Goal: Information Seeking & Learning: Find specific fact

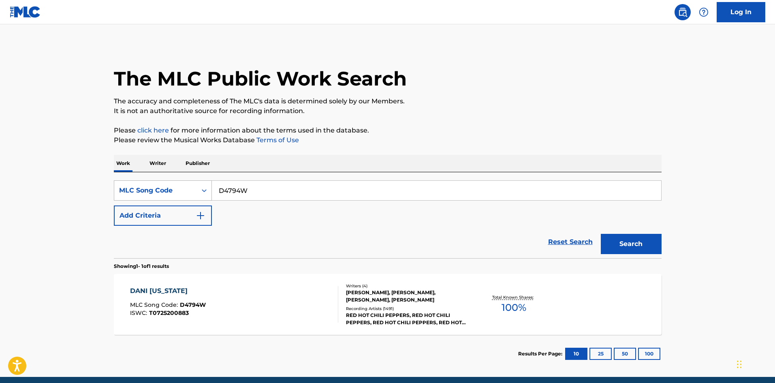
drag, startPoint x: 270, startPoint y: 193, endPoint x: 143, endPoint y: 191, distance: 126.1
click at [24, 193] on main "The MLC Public Work Search The accuracy and completeness of The MLC's data is d…" at bounding box center [387, 200] width 775 height 353
paste input "AB9CJX"
type input "AB9CJX"
click at [626, 242] on button "Search" at bounding box center [631, 244] width 61 height 20
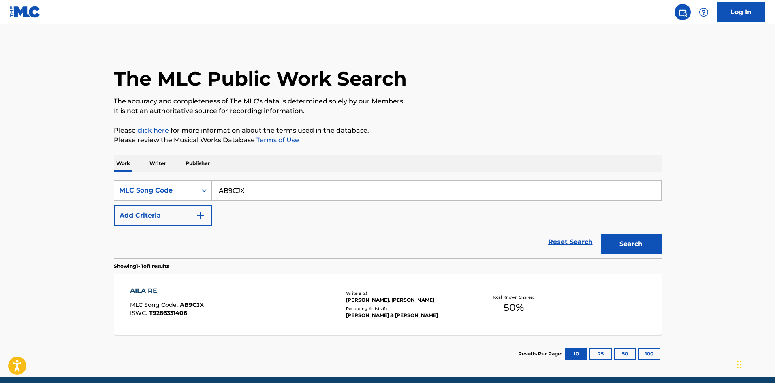
click at [360, 295] on div "Writers ( 2 )" at bounding box center [407, 293] width 122 height 6
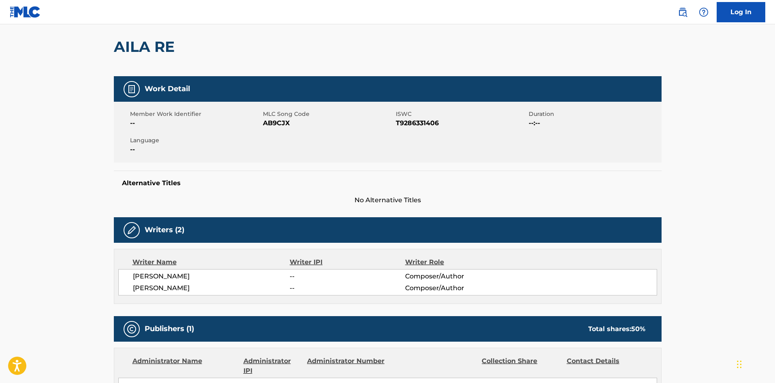
scroll to position [279, 0]
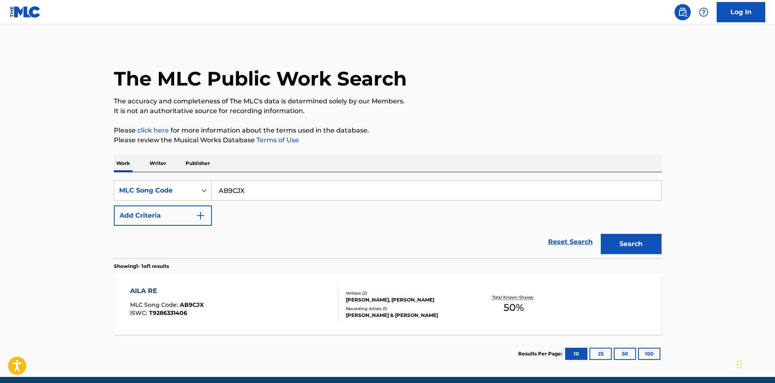
drag, startPoint x: 86, startPoint y: 200, endPoint x: 65, endPoint y: 201, distance: 21.1
click at [65, 201] on main "The MLC Public Work Search The accuracy and completeness of The MLC's data is d…" at bounding box center [387, 200] width 775 height 353
paste input "KE5KUP"
type input "KE5KUP"
click at [633, 244] on button "Search" at bounding box center [631, 244] width 61 height 20
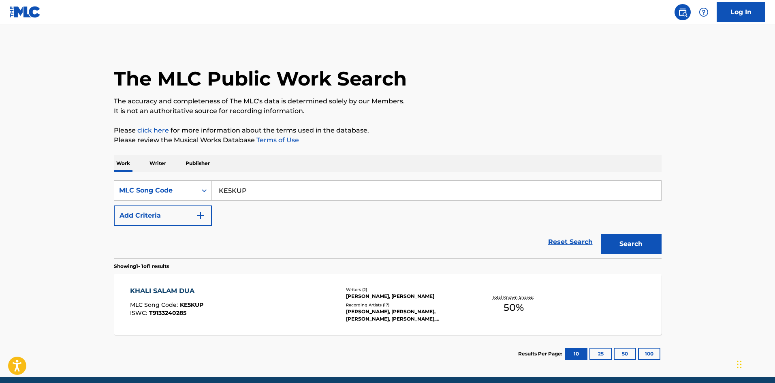
click at [290, 310] on div "KHALI SALAM DUA MLC Song Code : KE5KUP ISWC : T9133240285" at bounding box center [234, 304] width 208 height 36
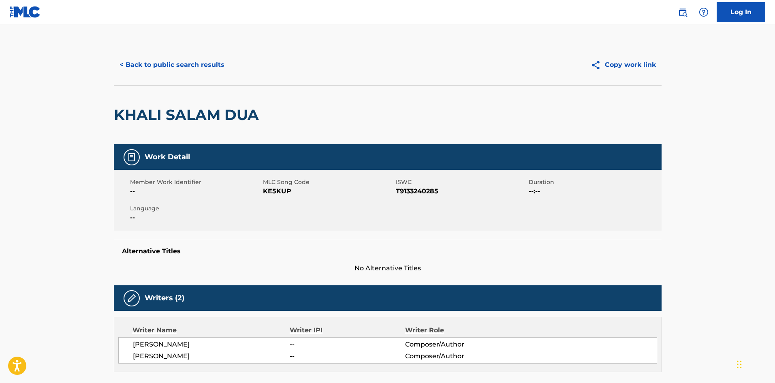
scroll to position [284, 0]
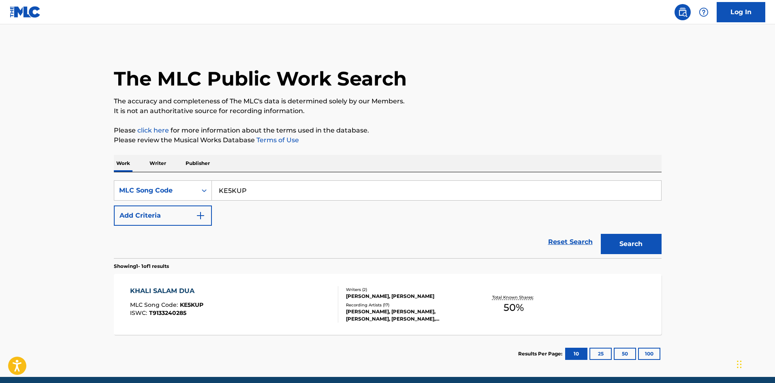
drag, startPoint x: 201, startPoint y: 194, endPoint x: 83, endPoint y: 197, distance: 118.0
click at [45, 197] on main "The MLC Public Work Search The accuracy and completeness of The MLC's data is d…" at bounding box center [387, 200] width 775 height 353
paste input "ND5WW0"
type input "ND5WW0"
click at [643, 242] on button "Search" at bounding box center [631, 244] width 61 height 20
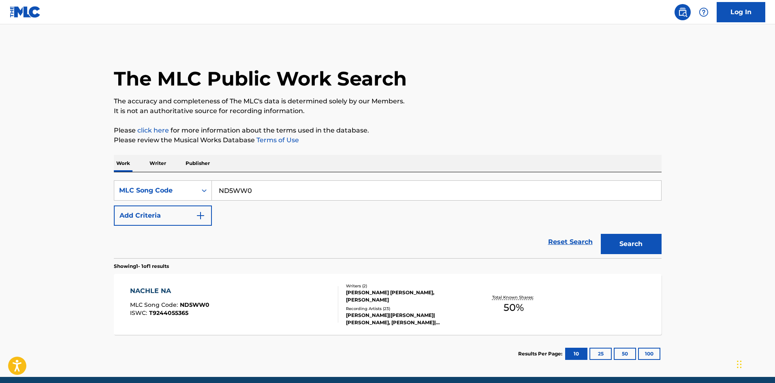
click at [363, 314] on div "RAJAT NAGPAL|GURU RANDHAWA|NEETI MOHAN, GURU RANDHAWA|NEETI MOHAN|GURU RANDHAWA…" at bounding box center [407, 319] width 122 height 15
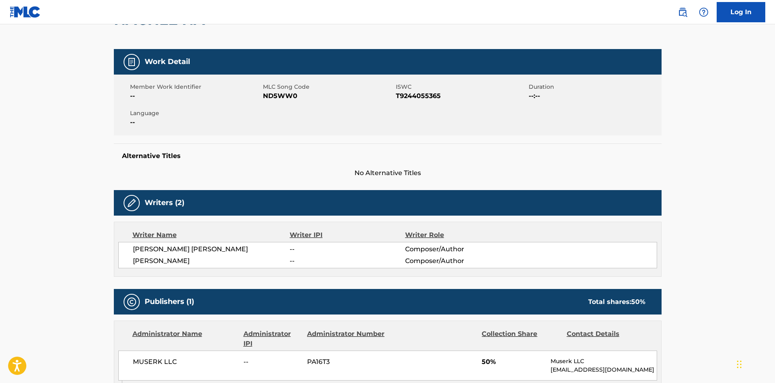
scroll to position [203, 0]
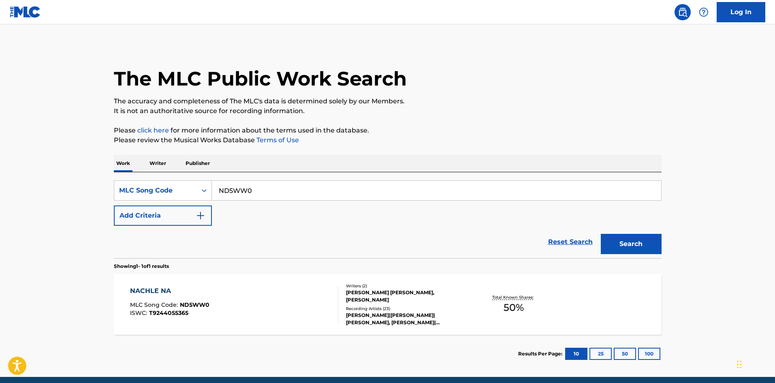
drag, startPoint x: 40, startPoint y: 193, endPoint x: 30, endPoint y: 192, distance: 9.4
click at [30, 192] on main "The MLC Public Work Search The accuracy and completeness of The MLC's data is d…" at bounding box center [387, 200] width 775 height 353
paste input "RA26KL"
type input "RA26KL"
click at [627, 246] on button "Search" at bounding box center [631, 244] width 61 height 20
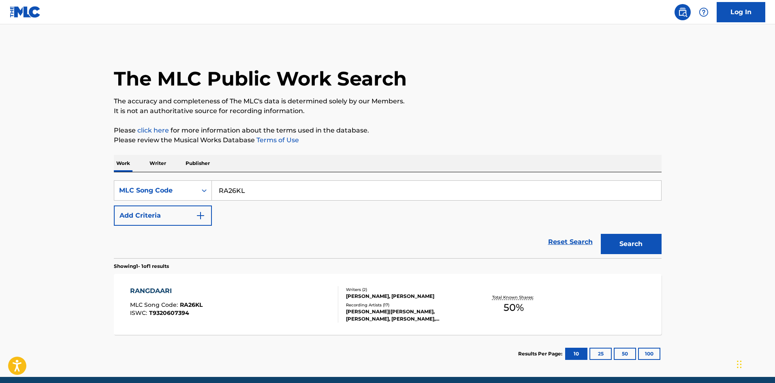
click at [278, 317] on div "RANGDAARI MLC Song Code : RA26KL ISWC : T9320607394" at bounding box center [234, 304] width 208 height 36
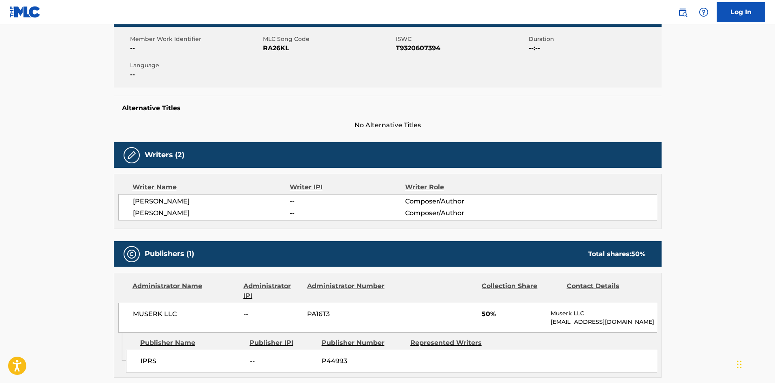
scroll to position [284, 0]
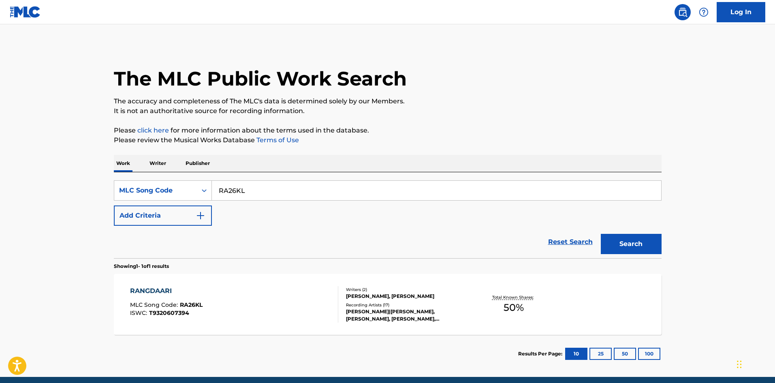
drag, startPoint x: 161, startPoint y: 197, endPoint x: 137, endPoint y: 201, distance: 25.1
click at [9, 195] on main "The MLC Public Work Search The accuracy and completeness of The MLC's data is d…" at bounding box center [387, 200] width 775 height 353
paste input "GA01TO"
type input "GA01TO"
drag, startPoint x: 636, startPoint y: 237, endPoint x: 582, endPoint y: 251, distance: 55.7
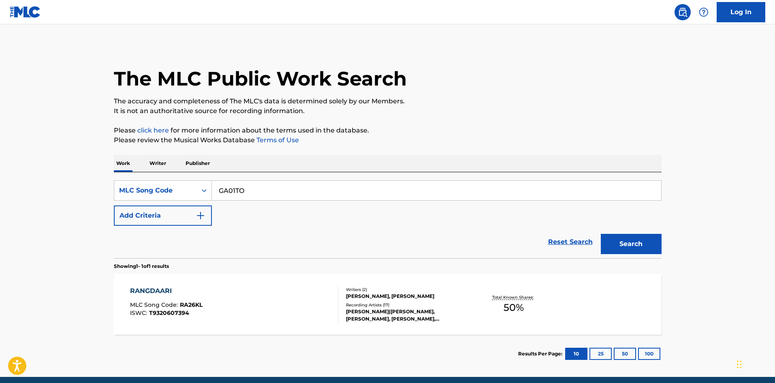
click at [633, 238] on button "Search" at bounding box center [631, 244] width 61 height 20
click at [325, 301] on div "GALWAY BAY MLC Song Code : GA01TO ISWC : T0116725597" at bounding box center [234, 304] width 208 height 36
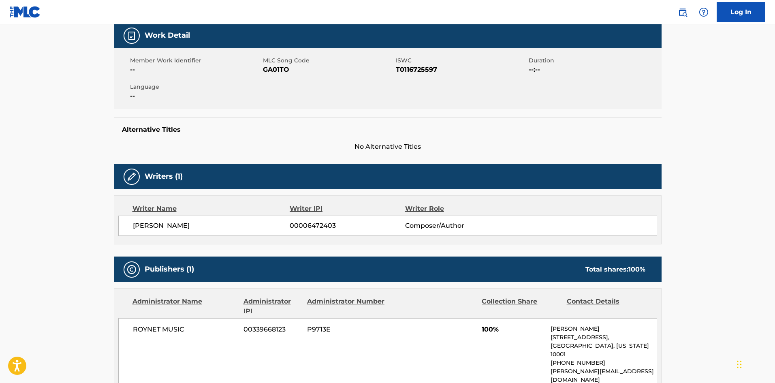
scroll to position [324, 0]
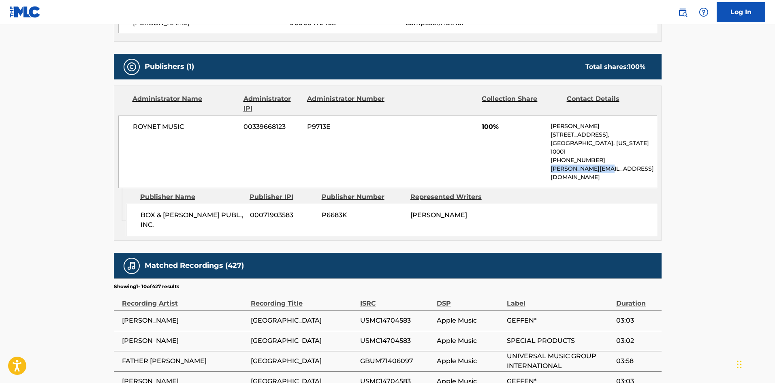
drag, startPoint x: 606, startPoint y: 161, endPoint x: 552, endPoint y: 163, distance: 53.5
click at [552, 165] on p "Renato@roynet.com" at bounding box center [604, 173] width 106 height 17
copy p "Renato@roynet.com"
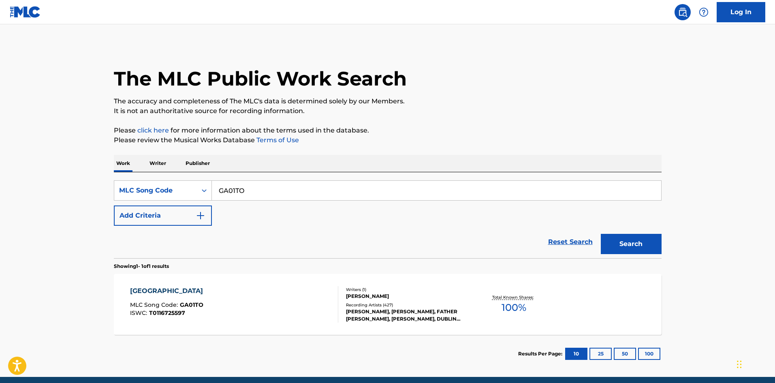
drag, startPoint x: 178, startPoint y: 194, endPoint x: 73, endPoint y: 196, distance: 104.6
click at [18, 195] on main "The MLC Public Work Search The accuracy and completeness of The MLC's data is d…" at bounding box center [387, 200] width 775 height 353
paste input "1CBD"
type input "GA1CBD"
drag, startPoint x: 615, startPoint y: 241, endPoint x: 611, endPoint y: 242, distance: 4.1
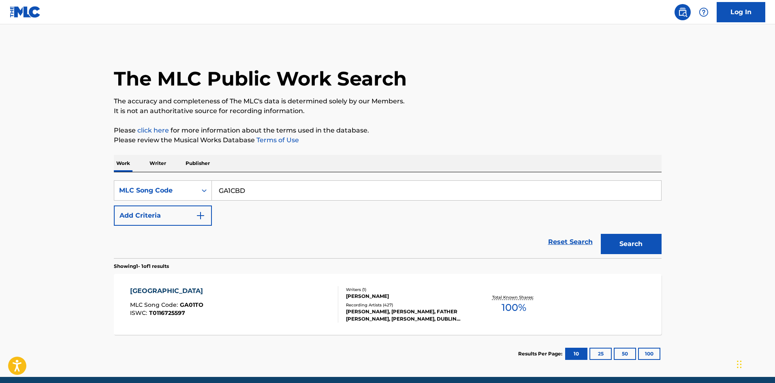
click at [613, 241] on button "Search" at bounding box center [631, 244] width 61 height 20
click at [413, 306] on div "Recording Artists ( 8 )" at bounding box center [407, 305] width 122 height 6
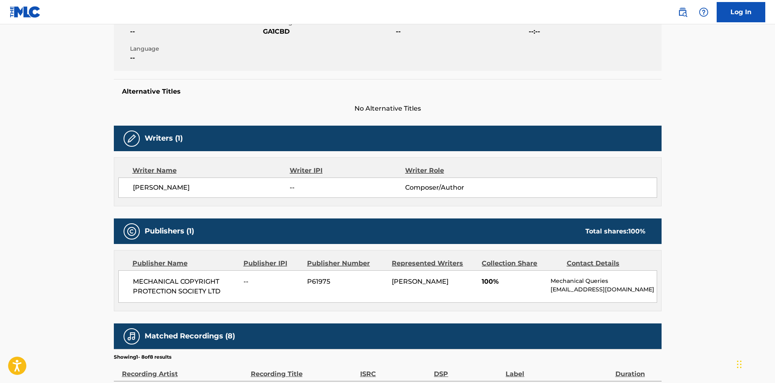
scroll to position [284, 0]
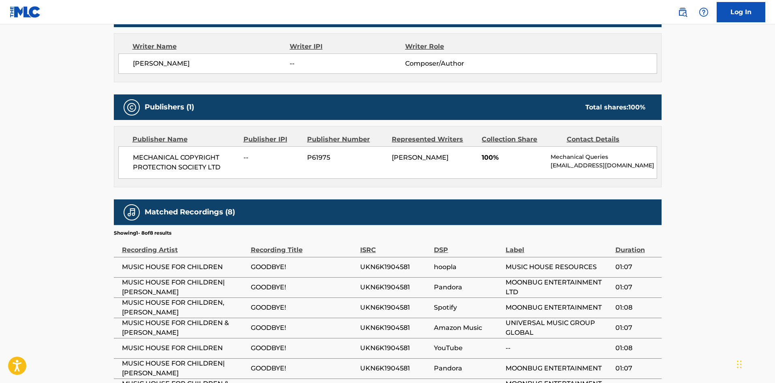
drag, startPoint x: 553, startPoint y: 167, endPoint x: 567, endPoint y: 172, distance: 14.5
click at [567, 170] on p "mechanicalqueries@prsformusic.com" at bounding box center [604, 165] width 106 height 9
copy p "mechanicalqueries@prsformusic.com"
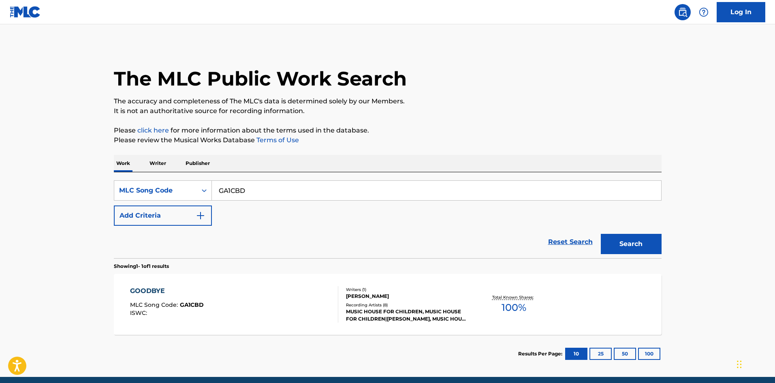
drag, startPoint x: 260, startPoint y: 182, endPoint x: 86, endPoint y: 189, distance: 174.8
click at [86, 189] on main "The MLC Public Work Search The accuracy and completeness of The MLC's data is d…" at bounding box center [387, 200] width 775 height 353
paste input "AB9CJX"
type input "AB9CJX"
click at [623, 238] on button "Search" at bounding box center [631, 244] width 61 height 20
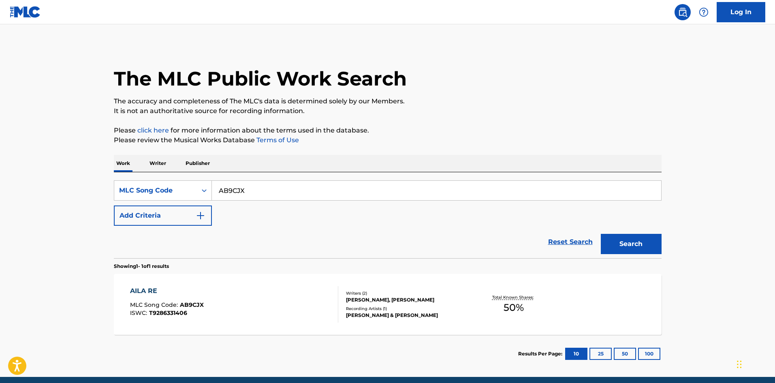
click at [369, 301] on div "INGOLE LAXMAN, BHANSALI NAVIN" at bounding box center [407, 299] width 122 height 7
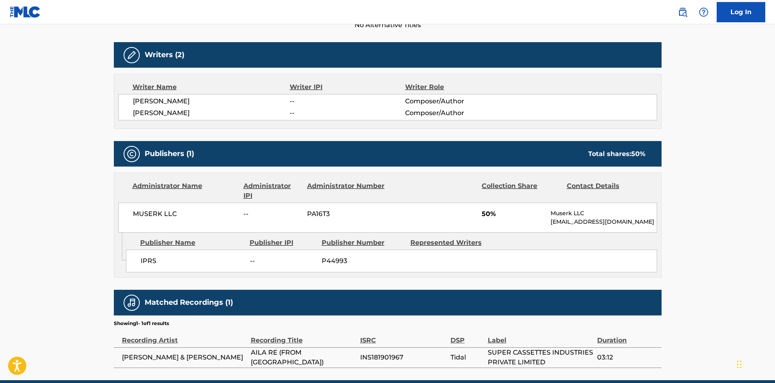
scroll to position [279, 0]
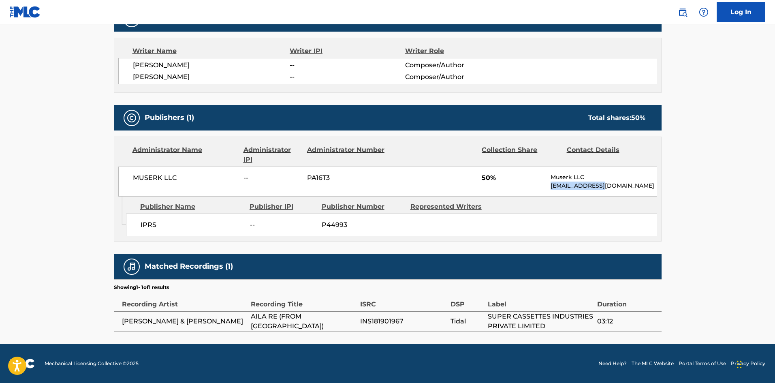
drag, startPoint x: 616, startPoint y: 187, endPoint x: 551, endPoint y: 187, distance: 65.3
click at [551, 187] on p "info@muserk.com" at bounding box center [604, 186] width 106 height 9
copy p "info@muserk.com"
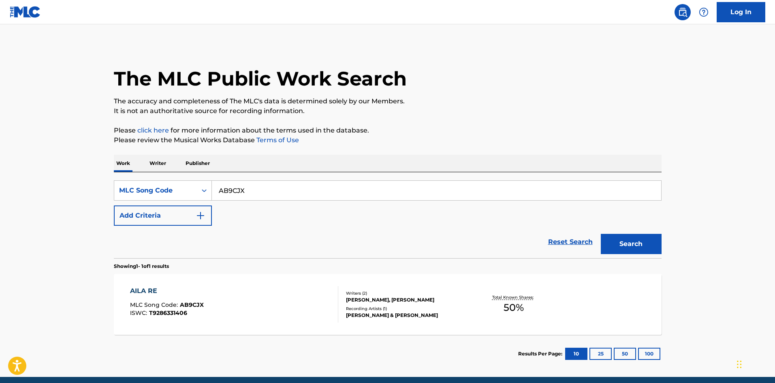
drag, startPoint x: 138, startPoint y: 193, endPoint x: 81, endPoint y: 186, distance: 57.5
click at [41, 191] on main "The MLC Public Work Search The accuracy and completeness of The MLC's data is d…" at bounding box center [387, 200] width 775 height 353
paste input "KE5KUP"
type input "KE5KUP"
click at [629, 234] on button "Search" at bounding box center [631, 244] width 61 height 20
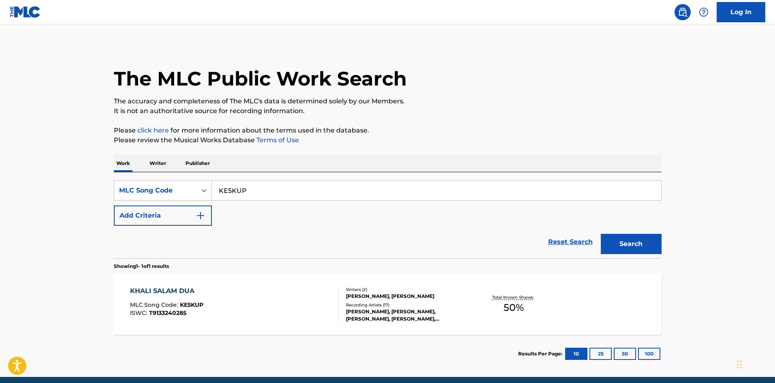
click at [427, 298] on div "RESHAMMIYA VIPIN, AHMED SHAMIULLAH" at bounding box center [407, 296] width 122 height 7
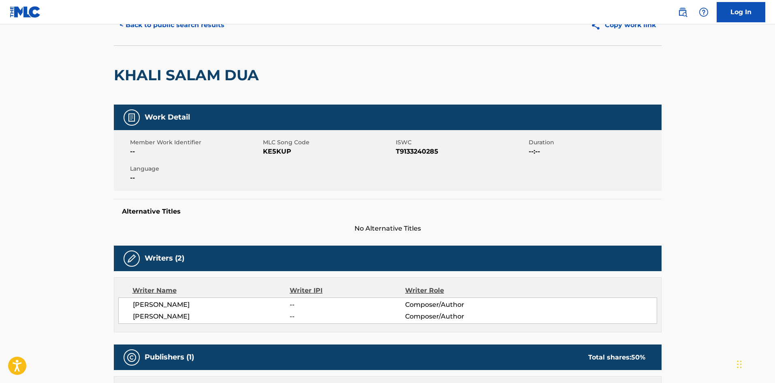
scroll to position [203, 0]
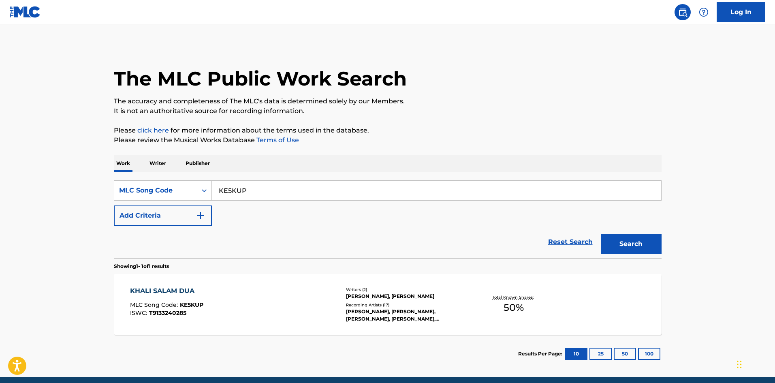
drag, startPoint x: 272, startPoint y: 197, endPoint x: 27, endPoint y: 194, distance: 245.2
click at [27, 194] on main "The MLC Public Work Search The accuracy and completeness of The MLC's data is d…" at bounding box center [387, 200] width 775 height 353
paste input "ND5WW0"
type input "ND5WW0"
click at [617, 237] on button "Search" at bounding box center [631, 244] width 61 height 20
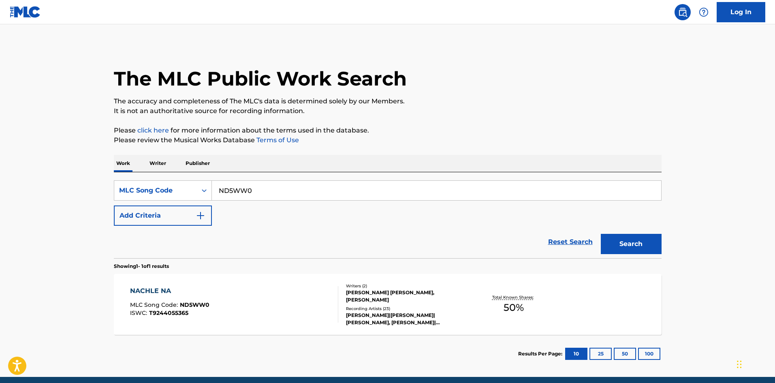
click at [489, 311] on div "Total Known Shares: 50 %" at bounding box center [514, 304] width 91 height 25
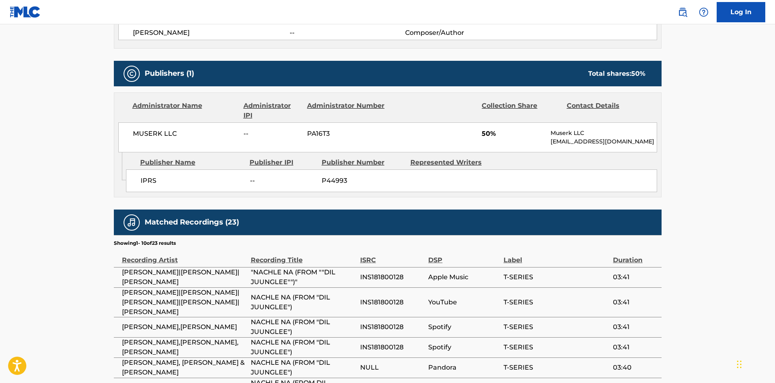
scroll to position [324, 0]
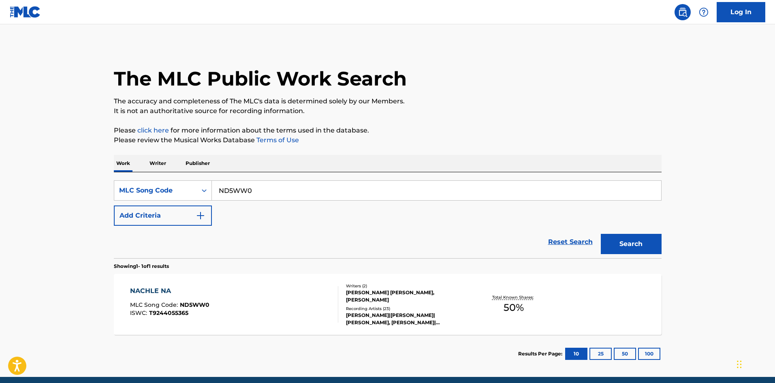
drag, startPoint x: 292, startPoint y: 184, endPoint x: -64, endPoint y: 200, distance: 356.6
click at [0, 200] on html "Accessibility Screen-Reader Guide, Feedback, and Issue Reporting | New window L…" at bounding box center [387, 191] width 775 height 383
paste input "RA26KL"
type input "RA26KL"
click at [626, 240] on button "Search" at bounding box center [631, 244] width 61 height 20
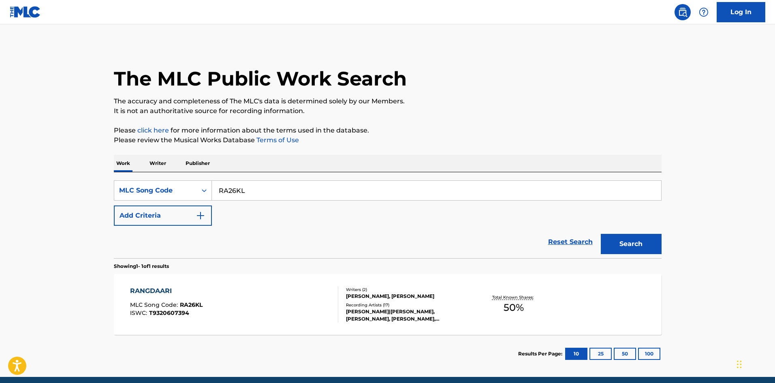
click at [431, 298] on div "PAL KUMAR, HARJAI ARJUNA" at bounding box center [407, 296] width 122 height 7
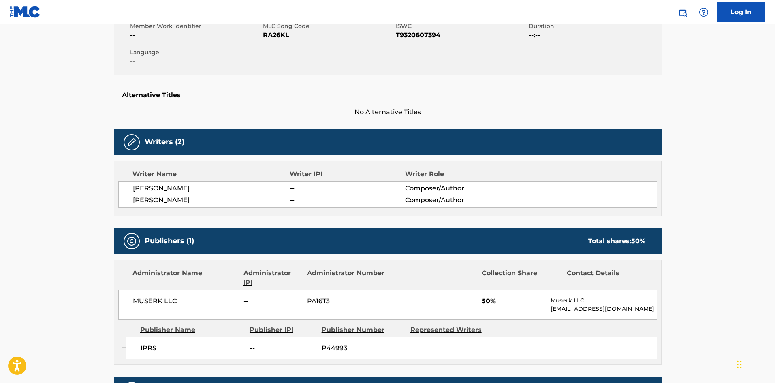
scroll to position [284, 0]
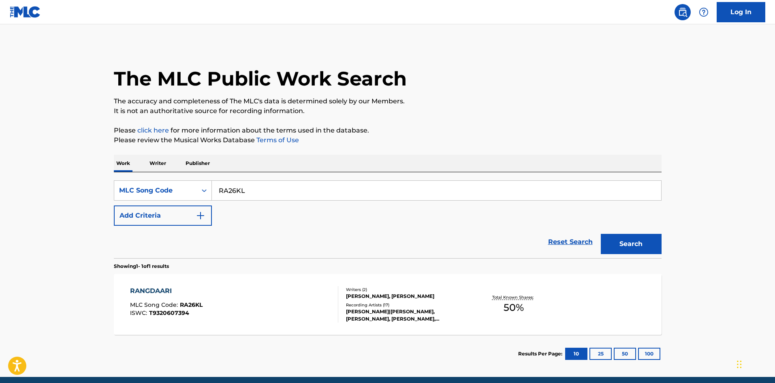
drag, startPoint x: 86, startPoint y: 189, endPoint x: 68, endPoint y: 189, distance: 18.2
click at [68, 189] on main "The MLC Public Work Search The accuracy and completeness of The MLC's data is d…" at bounding box center [387, 200] width 775 height 353
paste input "CB75DT"
type input "CB75DT"
click at [641, 239] on button "Search" at bounding box center [631, 244] width 61 height 20
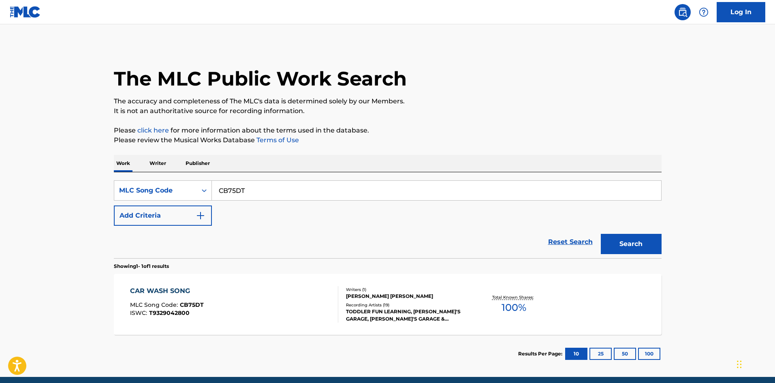
click at [429, 304] on div "Recording Artists ( 19 )" at bounding box center [407, 305] width 122 height 6
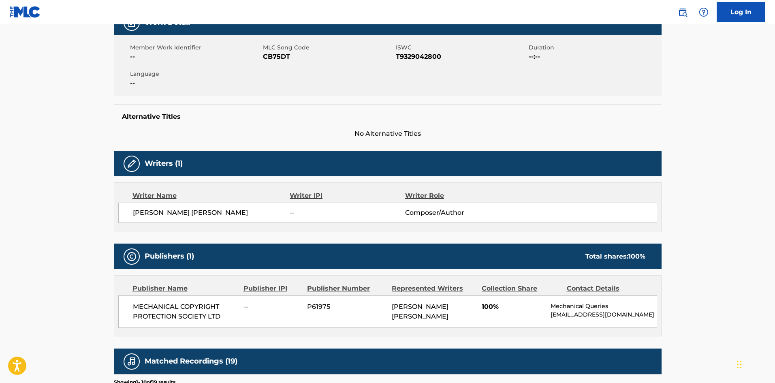
scroll to position [243, 0]
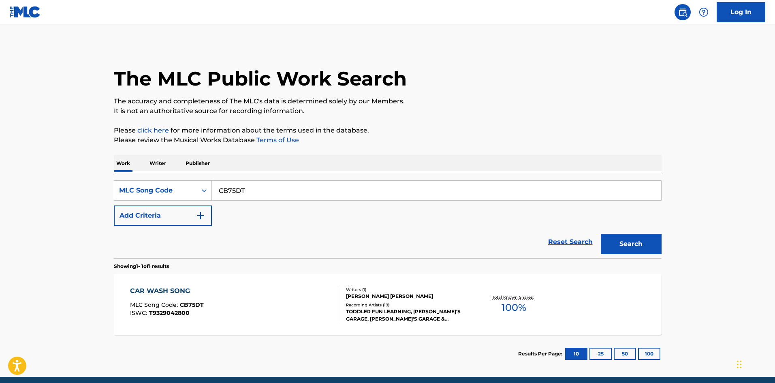
drag, startPoint x: 264, startPoint y: 187, endPoint x: 9, endPoint y: 195, distance: 254.7
click at [10, 195] on main "The MLC Public Work Search The accuracy and completeness of The MLC's data is d…" at bounding box center [387, 200] width 775 height 353
paste input "BHH621"
drag, startPoint x: 628, startPoint y: 245, endPoint x: 605, endPoint y: 254, distance: 25.0
click at [624, 246] on button "Search" at bounding box center [631, 244] width 61 height 20
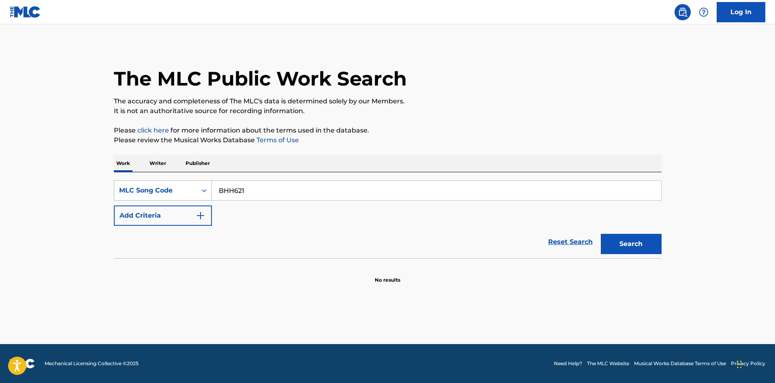
drag, startPoint x: 166, startPoint y: 191, endPoint x: 190, endPoint y: 199, distance: 25.4
click at [0, 190] on html "Accessibility Screen-Reader Guide, Feedback, and Issue Reporting | New window L…" at bounding box center [387, 191] width 775 height 383
paste input "CB5PU4"
type input "CB5PU4"
click at [642, 246] on button "Search" at bounding box center [631, 244] width 61 height 20
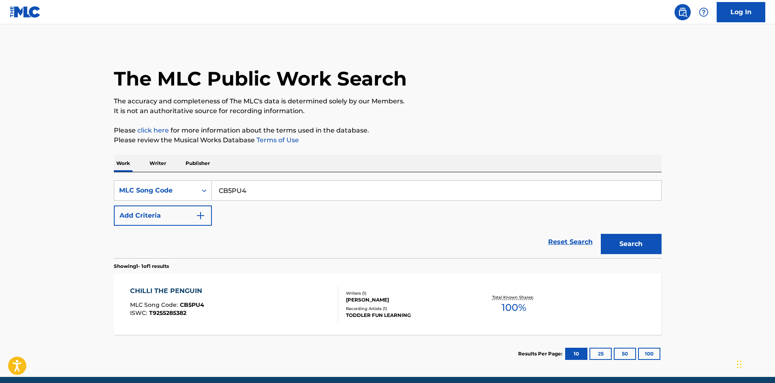
click at [422, 304] on div "Writers ( 1 ) ALAN EDWARD WATSON Recording Artists ( 1 ) TODDLER FUN LEARNING" at bounding box center [403, 304] width 130 height 29
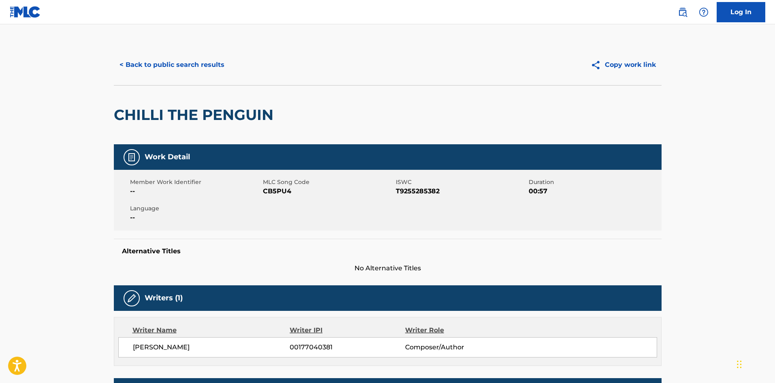
scroll to position [235, 0]
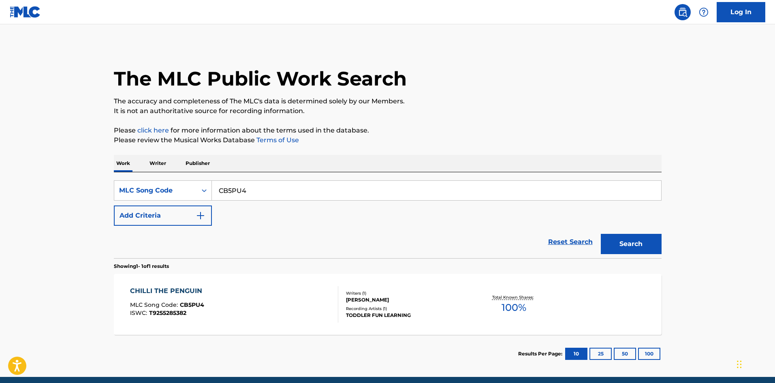
click at [29, 196] on main "The MLC Public Work Search The accuracy and completeness of The MLC's data is d…" at bounding box center [387, 200] width 775 height 353
paste input "RB38H"
type input "RB38H4"
click at [623, 241] on button "Search" at bounding box center [631, 244] width 61 height 20
click at [362, 302] on div "Recording Artists ( 61 )" at bounding box center [407, 305] width 122 height 6
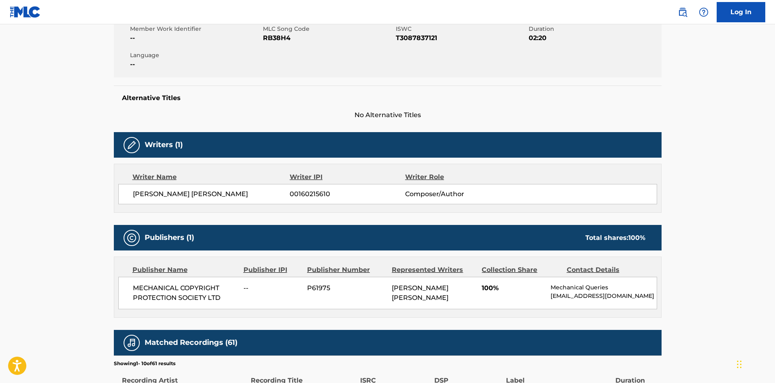
scroll to position [284, 0]
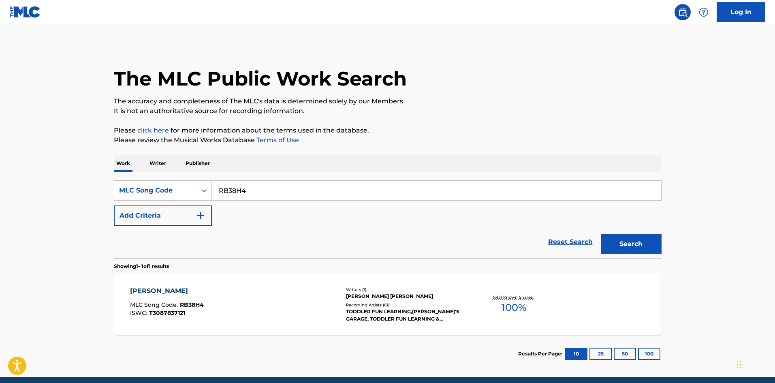
drag, startPoint x: 257, startPoint y: 195, endPoint x: 43, endPoint y: 195, distance: 214.4
click at [43, 195] on main "The MLC Public Work Search The accuracy and completeness of The MLC's data is d…" at bounding box center [387, 200] width 775 height 353
paste input "MA4AE6"
type input "MA4AE6"
click at [633, 240] on button "Search" at bounding box center [631, 244] width 61 height 20
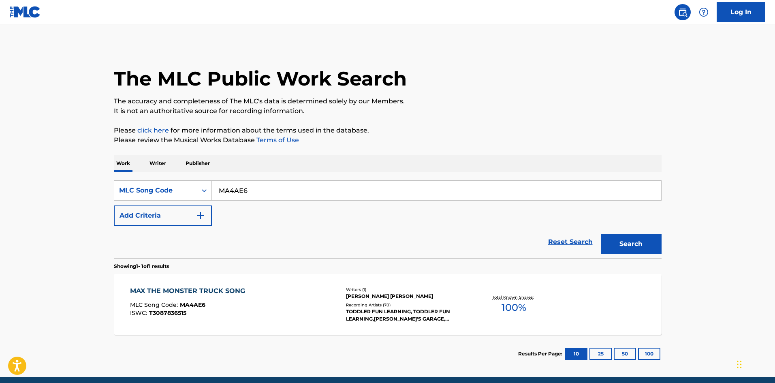
click at [354, 295] on div "MICHAEL JOHN MORAN" at bounding box center [407, 296] width 122 height 7
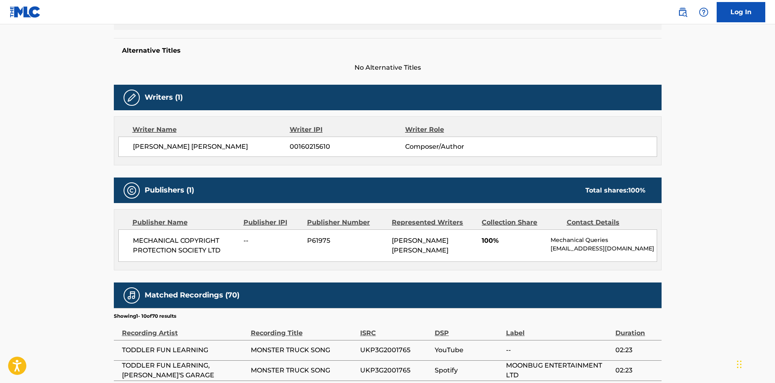
scroll to position [203, 0]
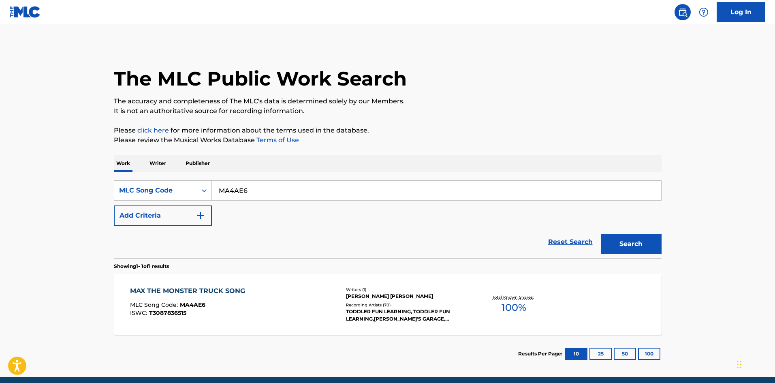
drag, startPoint x: 265, startPoint y: 193, endPoint x: 10, endPoint y: 202, distance: 255.1
click at [10, 202] on main "The MLC Public Work Search The accuracy and completeness of The MLC's data is d…" at bounding box center [387, 200] width 775 height 353
paste input "FE0IT0"
type input "FE0IT0"
drag, startPoint x: 630, startPoint y: 245, endPoint x: 613, endPoint y: 248, distance: 17.7
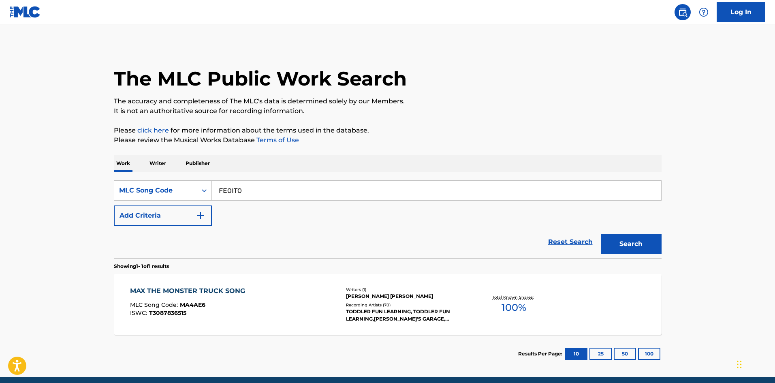
click at [628, 245] on button "Search" at bounding box center [631, 244] width 61 height 20
click at [455, 304] on div "Recording Artists ( 47 )" at bounding box center [407, 305] width 122 height 6
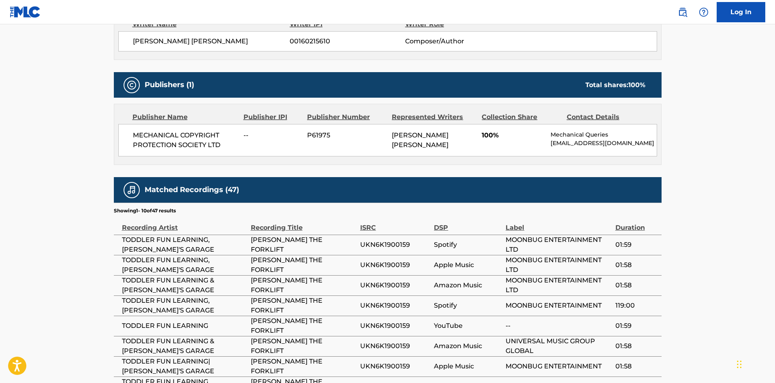
scroll to position [324, 0]
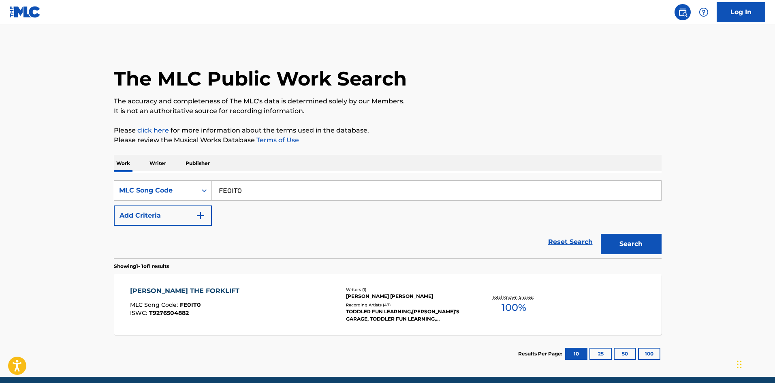
drag, startPoint x: 262, startPoint y: 193, endPoint x: 107, endPoint y: 195, distance: 154.8
click at [107, 195] on div "The MLC Public Work Search The accuracy and completeness of The MLC's data is d…" at bounding box center [387, 209] width 567 height 328
paste input "mechanicalqueries@prsformusic.com"
drag, startPoint x: 397, startPoint y: 199, endPoint x: -262, endPoint y: 206, distance: 659.1
click at [0, 206] on html "Accessibility Screen-Reader Guide, Feedback, and Issue Reporting | New window L…" at bounding box center [387, 191] width 775 height 383
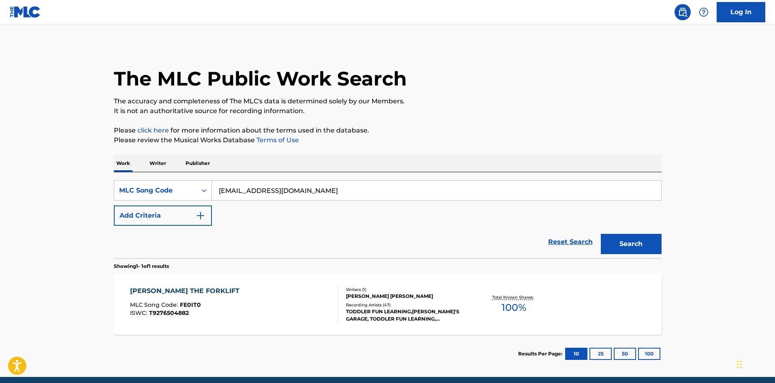
paste input "A14025"
type input "A14025"
click at [619, 239] on button "Search" at bounding box center [631, 244] width 61 height 20
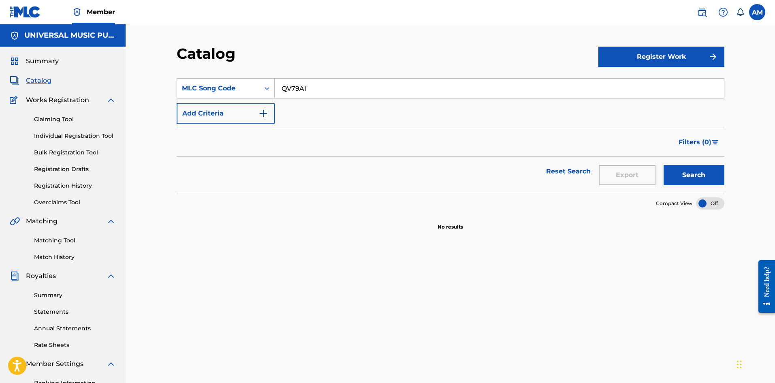
drag, startPoint x: 40, startPoint y: 80, endPoint x: 67, endPoint y: 83, distance: 27.8
click at [40, 80] on span "Catalog" at bounding box center [39, 81] width 26 height 10
drag, startPoint x: 266, startPoint y: 89, endPoint x: 305, endPoint y: 96, distance: 39.8
click at [202, 90] on div "SearchWithCriteriaa598eb81-3578-49a6-8bae-19a0c7c16951 MLC Song Code QV79AI" at bounding box center [451, 88] width 548 height 20
paste input "T2173K"
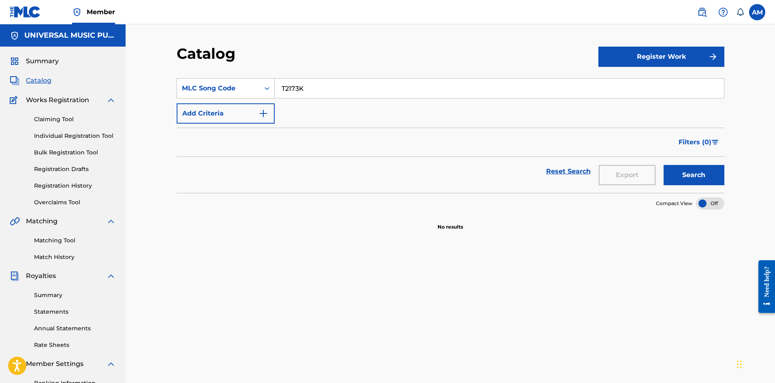
type input "T2173K"
click at [714, 176] on button "Search" at bounding box center [694, 175] width 61 height 20
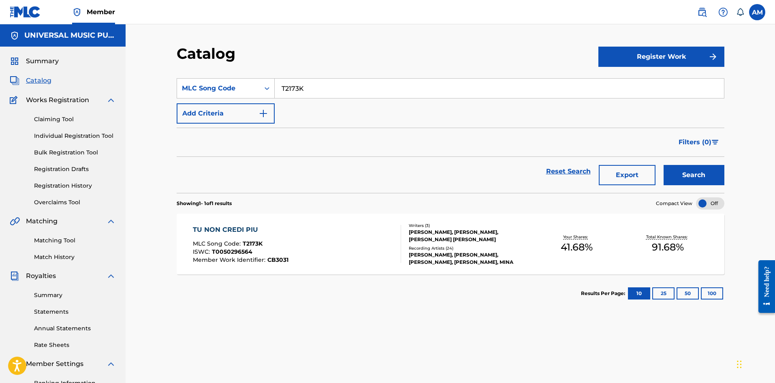
click at [421, 249] on div "Recording Artists ( 24 )" at bounding box center [470, 248] width 122 height 6
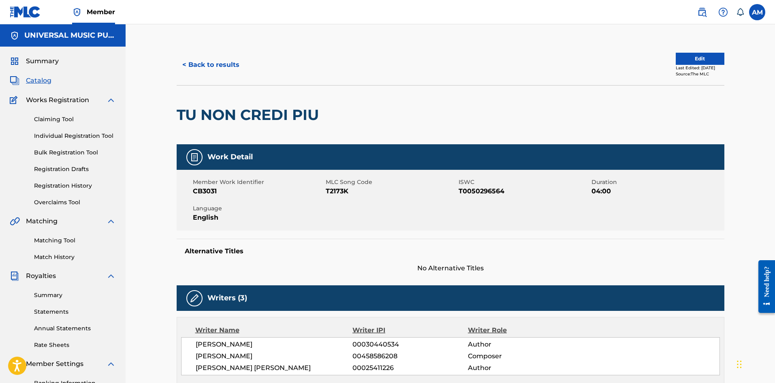
click at [688, 54] on button "Edit" at bounding box center [700, 59] width 49 height 12
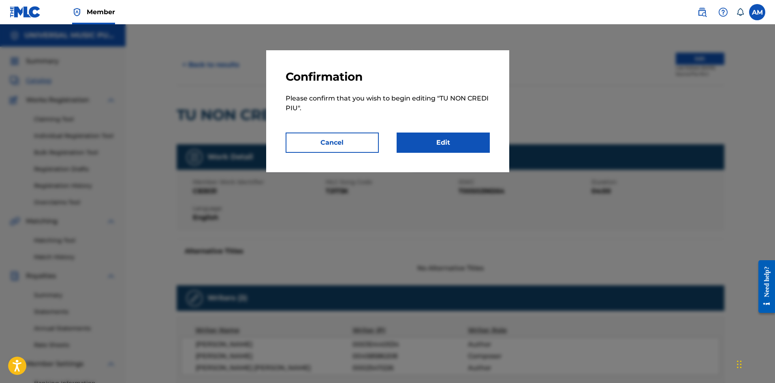
click at [339, 149] on button "Cancel" at bounding box center [332, 143] width 93 height 20
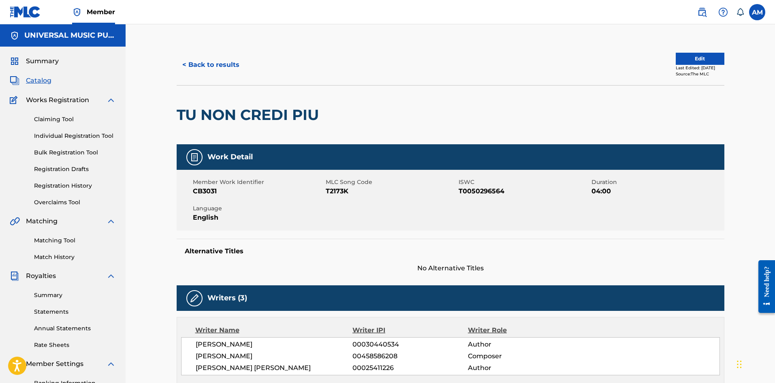
click at [681, 52] on div "< Back to results Edit Last Edited: September 26, 2024 Source: The MLC" at bounding box center [451, 65] width 548 height 41
click at [681, 57] on button "Edit" at bounding box center [700, 59] width 49 height 12
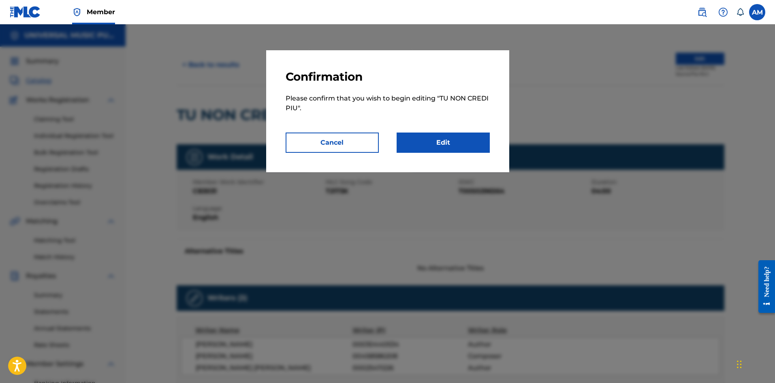
click at [445, 148] on link "Edit" at bounding box center [443, 143] width 93 height 20
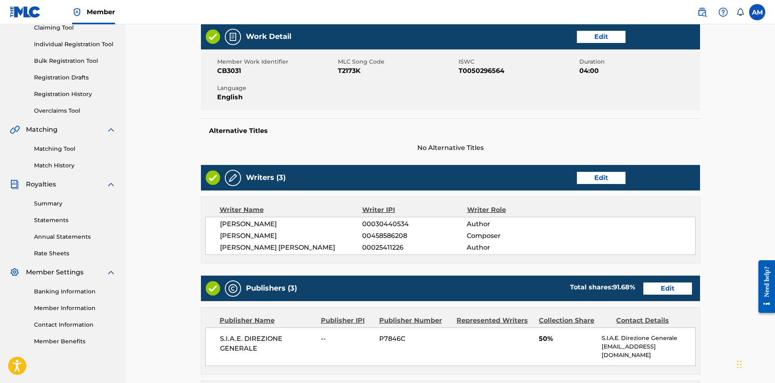
scroll to position [203, 0]
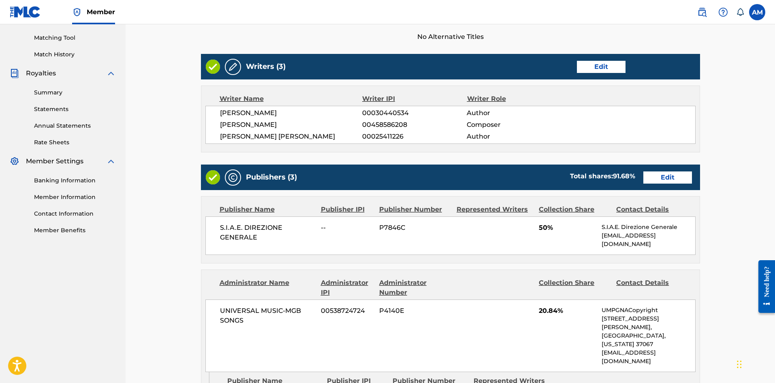
click at [670, 175] on link "Edit" at bounding box center [668, 177] width 49 height 12
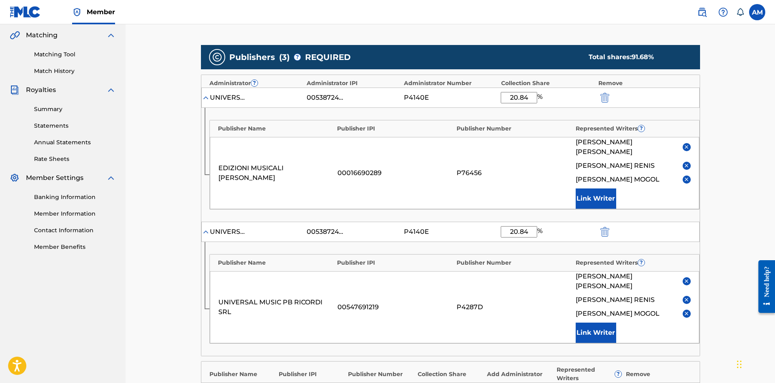
scroll to position [203, 0]
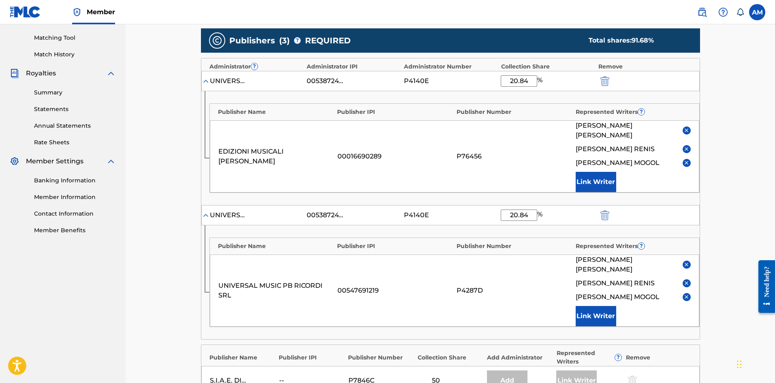
click at [604, 79] on img "submit" at bounding box center [605, 81] width 9 height 10
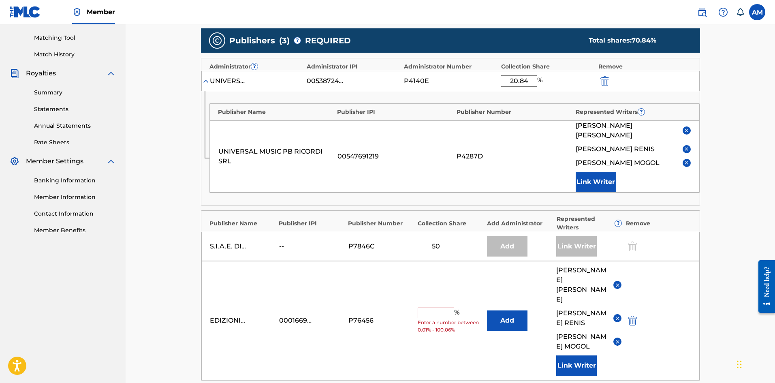
click at [604, 81] on img "submit" at bounding box center [605, 81] width 9 height 10
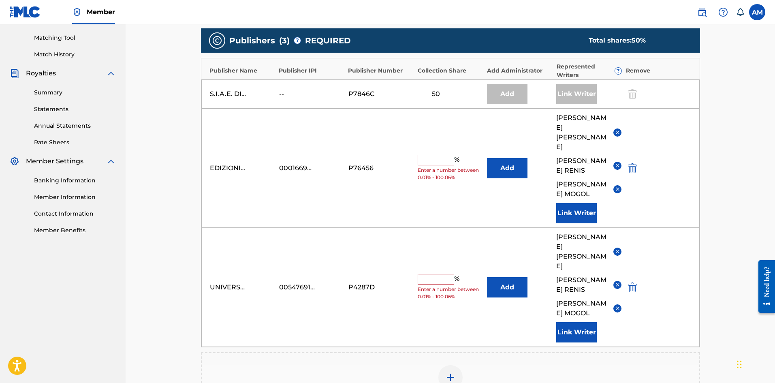
click at [636, 283] on img "submit" at bounding box center [632, 288] width 9 height 10
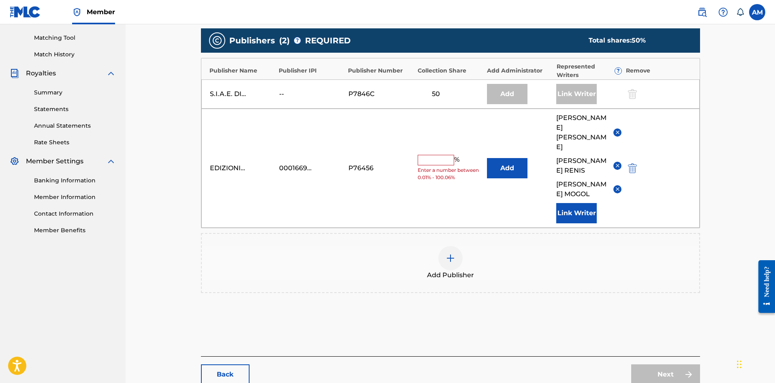
click at [634, 163] on img "submit" at bounding box center [632, 168] width 9 height 10
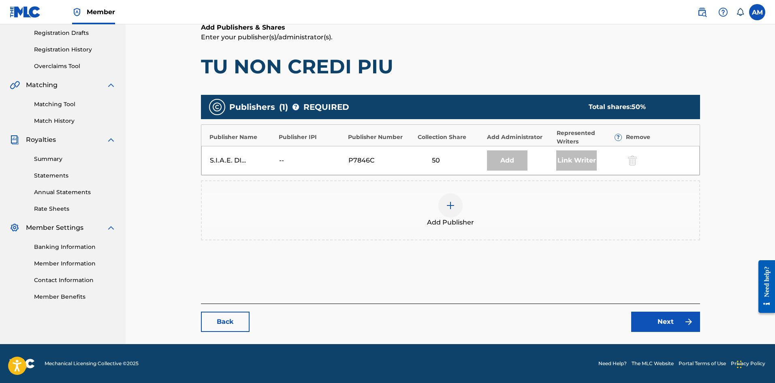
scroll to position [136, 0]
click at [455, 213] on div at bounding box center [451, 205] width 24 height 24
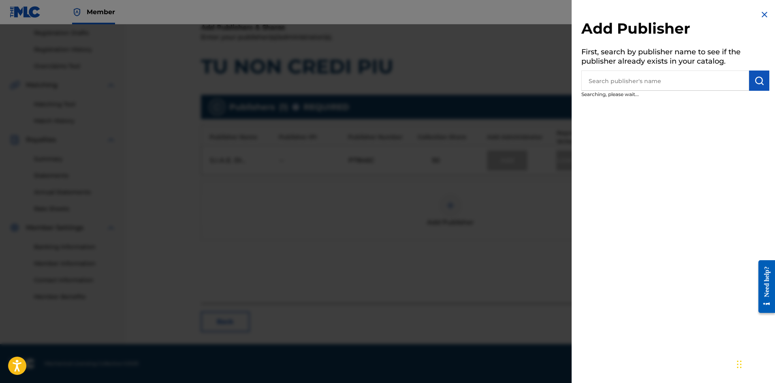
drag, startPoint x: 614, startPoint y: 83, endPoint x: 608, endPoint y: 84, distance: 6.5
click at [613, 83] on input "text" at bounding box center [666, 81] width 168 height 20
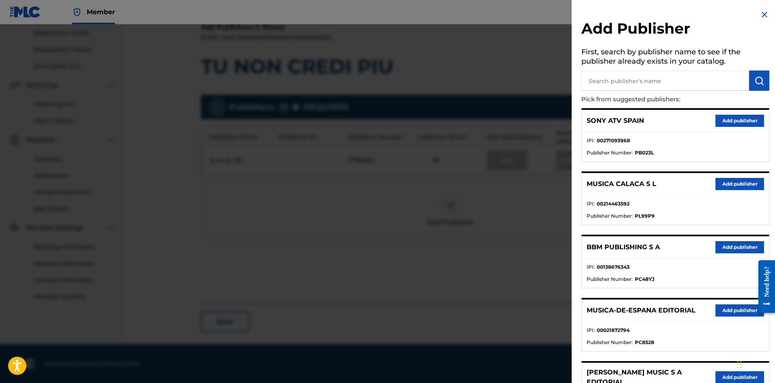
drag, startPoint x: 643, startPoint y: 87, endPoint x: 653, endPoint y: 84, distance: 10.6
click at [643, 87] on input "text" at bounding box center [666, 81] width 168 height 20
paste input "U*iversal Music Publishing Ricordi"
click at [757, 83] on img "submit" at bounding box center [760, 81] width 10 height 10
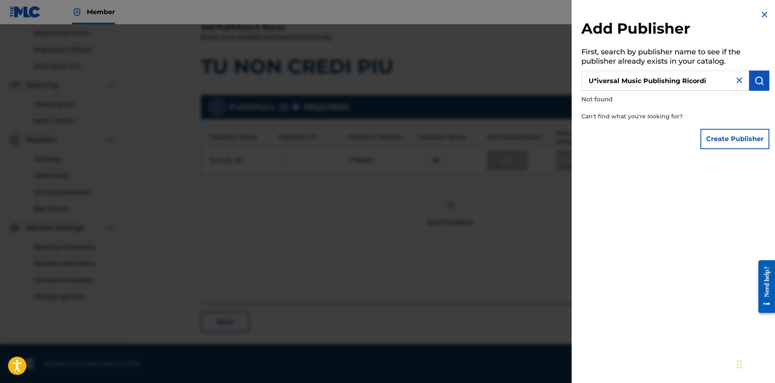
click at [597, 81] on input "U*iversal Music Publishing Ricordi" at bounding box center [666, 81] width 168 height 20
type input "Universal Music Publishing Ricordi"
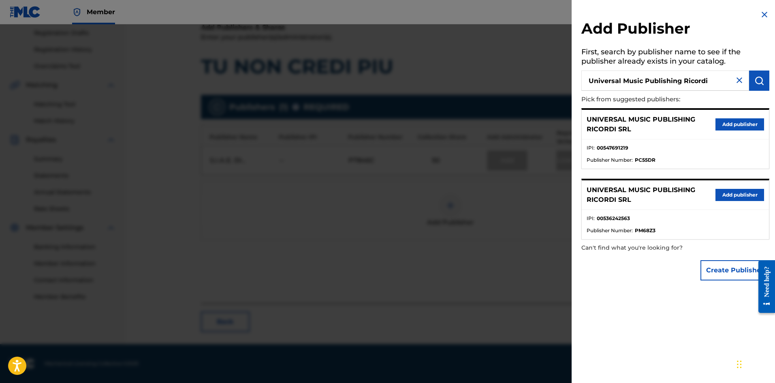
click at [733, 120] on button "Add publisher" at bounding box center [740, 124] width 49 height 12
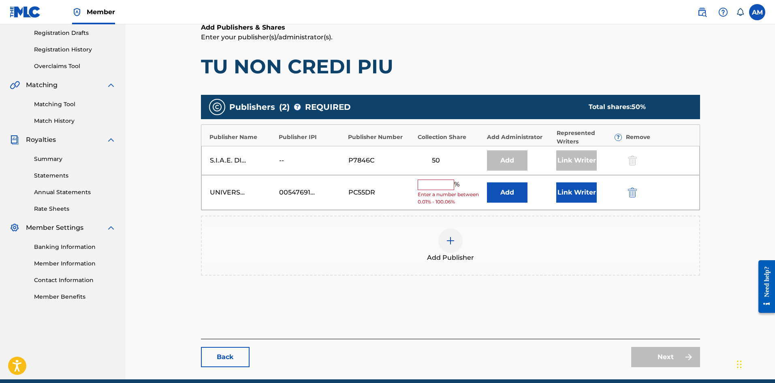
click at [450, 250] on div at bounding box center [451, 241] width 24 height 24
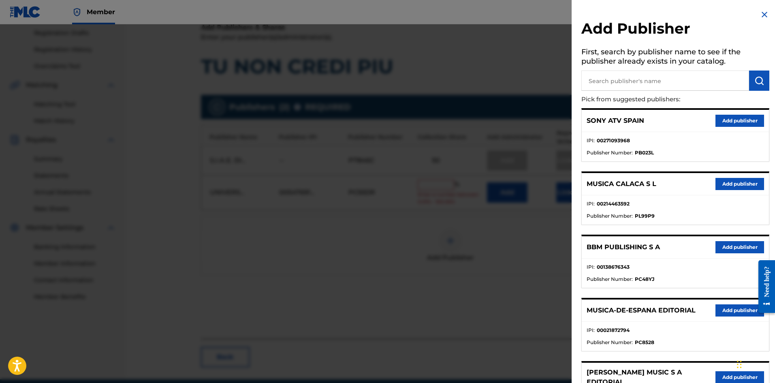
drag, startPoint x: 628, startPoint y: 82, endPoint x: 655, endPoint y: 81, distance: 27.2
click at [628, 82] on input "text" at bounding box center [666, 81] width 168 height 20
paste input "Kramer Ed. Musicali"
click at [755, 83] on img "submit" at bounding box center [760, 81] width 10 height 10
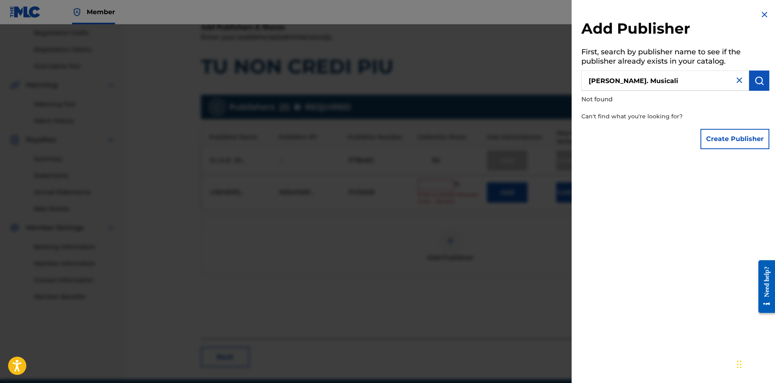
click at [625, 82] on input "Kramer Ed. Musicali" at bounding box center [666, 81] width 168 height 20
click at [759, 81] on img "submit" at bounding box center [760, 81] width 10 height 10
drag, startPoint x: 680, startPoint y: 83, endPoint x: 625, endPoint y: 86, distance: 55.2
click at [625, 86] on input "Kramer Ed Musicali" at bounding box center [666, 81] width 168 height 20
click at [762, 83] on button "submit" at bounding box center [759, 81] width 20 height 20
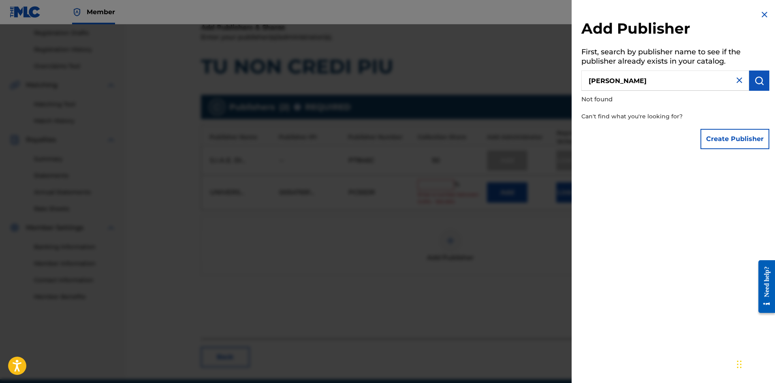
click at [522, 82] on div "Add Publisher First, search by publisher name to see if the publisher already e…" at bounding box center [387, 203] width 775 height 359
paste input "DIZIONI MUSICALI KRAMER"
click at [589, 82] on input "DIZIONI MUSICALI KRAMER" at bounding box center [666, 81] width 168 height 20
type input "EDIZIONI MUSICALI KRAMER"
click at [750, 83] on button "submit" at bounding box center [759, 81] width 20 height 20
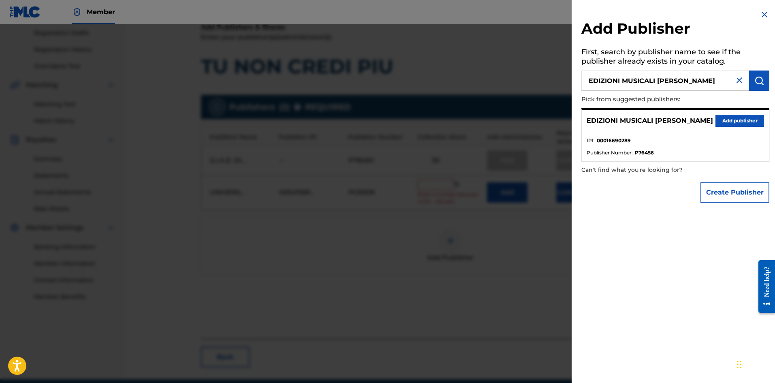
click at [743, 118] on button "Add publisher" at bounding box center [740, 121] width 49 height 12
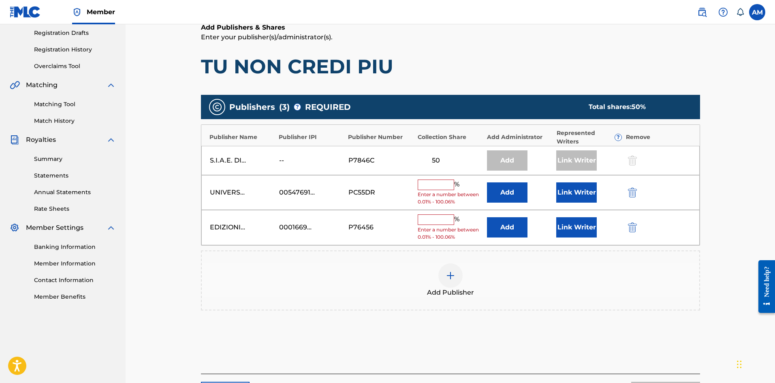
click at [511, 195] on button "Add" at bounding box center [507, 192] width 41 height 20
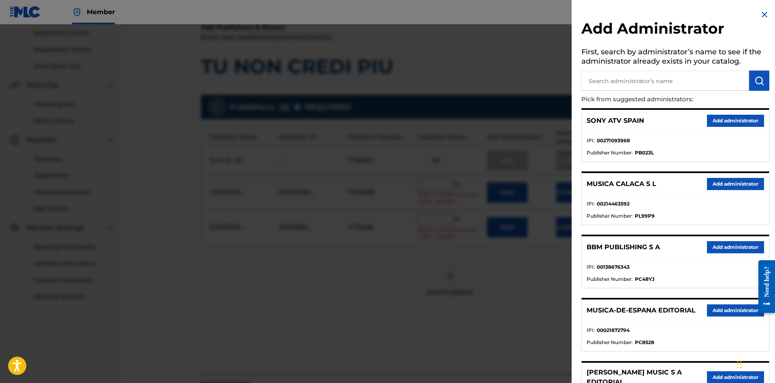
click at [651, 82] on input "text" at bounding box center [666, 81] width 168 height 20
paste input "Universal Music - MGB Songs"
type input "Universal Music - MGB Songs"
click at [767, 82] on div "Add Administrator First, search by administrator’s name to see if the administr…" at bounding box center [676, 305] width 208 height 610
click at [762, 82] on button "submit" at bounding box center [759, 81] width 20 height 20
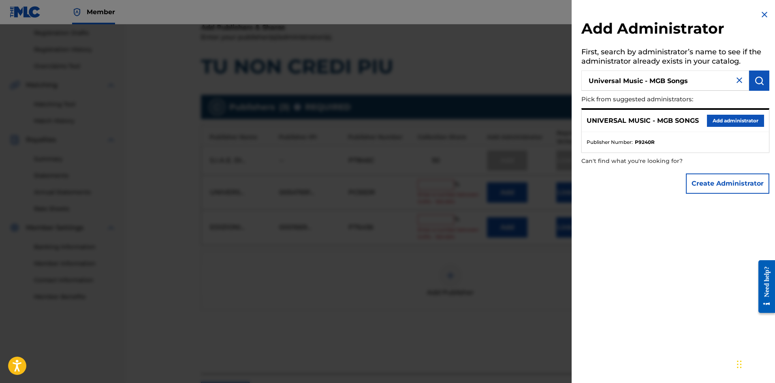
click at [730, 120] on button "Add administrator" at bounding box center [735, 121] width 57 height 12
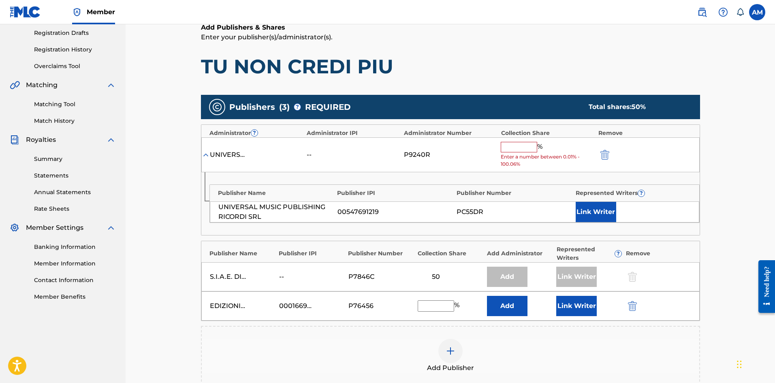
click at [509, 306] on button "Add" at bounding box center [507, 306] width 41 height 20
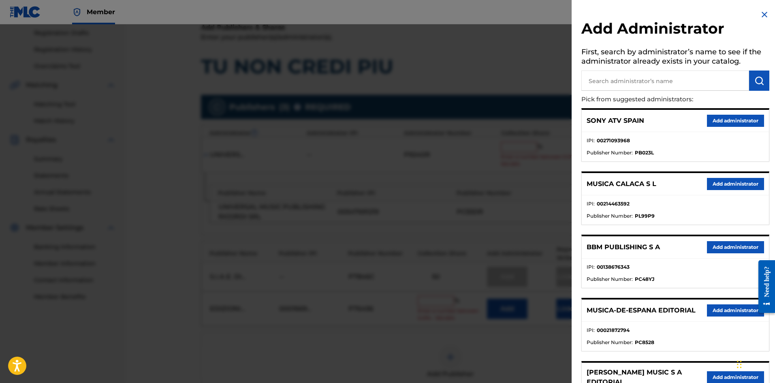
click at [663, 85] on input "text" at bounding box center [666, 81] width 168 height 20
paste input "Universal Music - MGB Songs"
type input "Universal Music - MGB Songs"
click at [761, 82] on img "submit" at bounding box center [760, 81] width 10 height 10
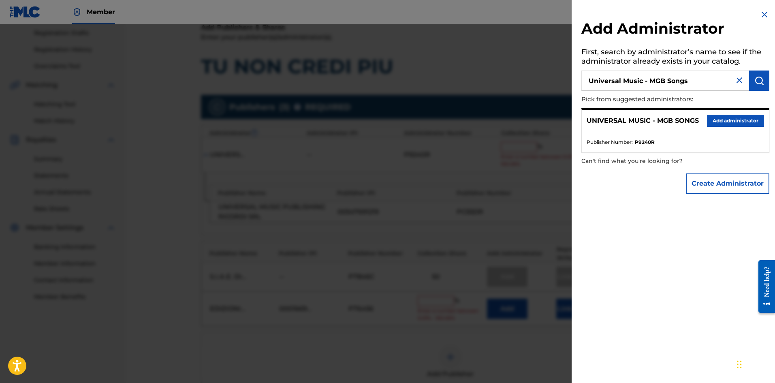
click at [740, 120] on button "Add administrator" at bounding box center [735, 121] width 57 height 12
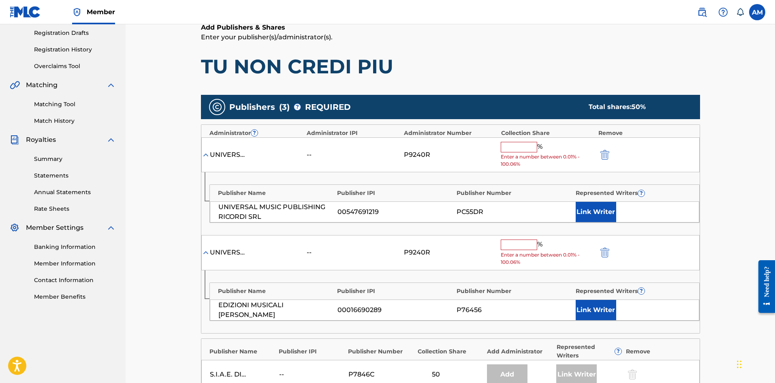
click at [529, 150] on input "text" at bounding box center [519, 147] width 36 height 11
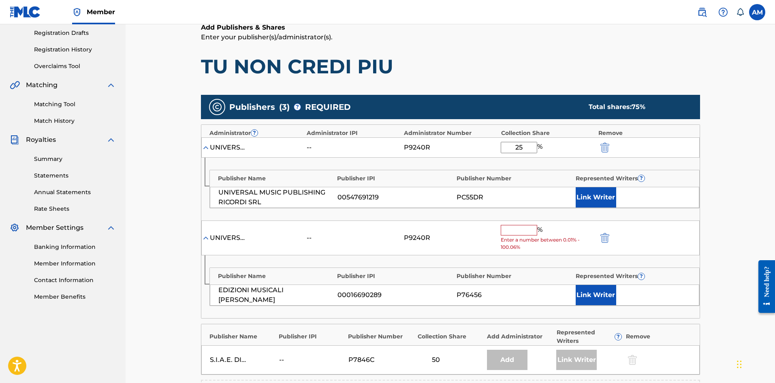
type input "25"
click at [525, 233] on input "text" at bounding box center [519, 230] width 36 height 11
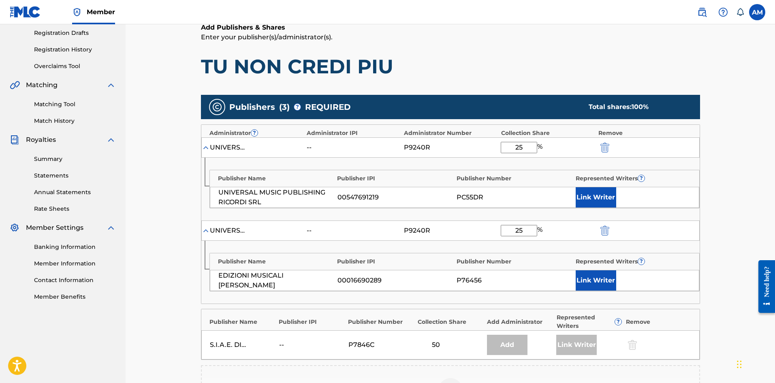
type input "25"
click at [601, 195] on button "Link Writer" at bounding box center [596, 197] width 41 height 20
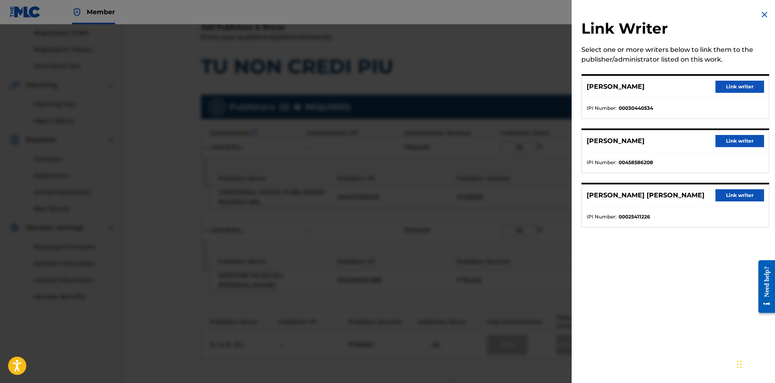
click at [729, 88] on button "Link writer" at bounding box center [740, 87] width 49 height 12
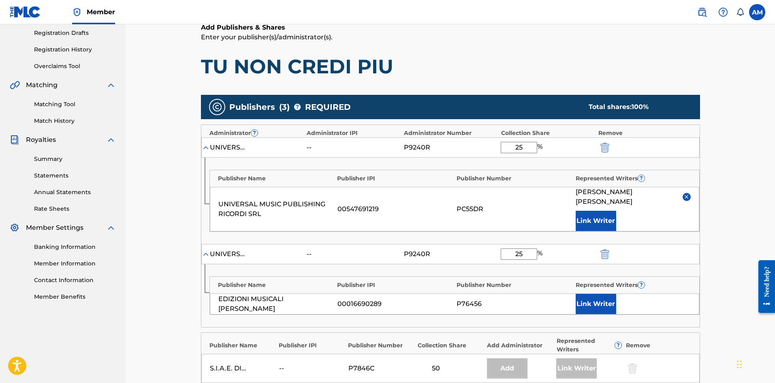
click at [597, 211] on button "Link Writer" at bounding box center [596, 221] width 41 height 20
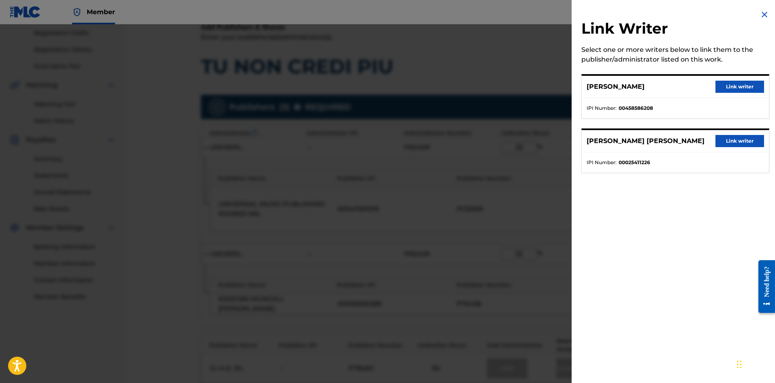
click at [740, 90] on button "Link writer" at bounding box center [740, 87] width 49 height 12
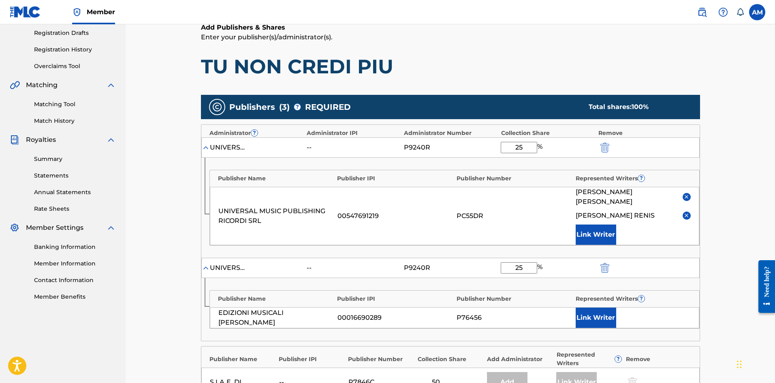
click at [597, 232] on button "Link Writer" at bounding box center [596, 235] width 41 height 20
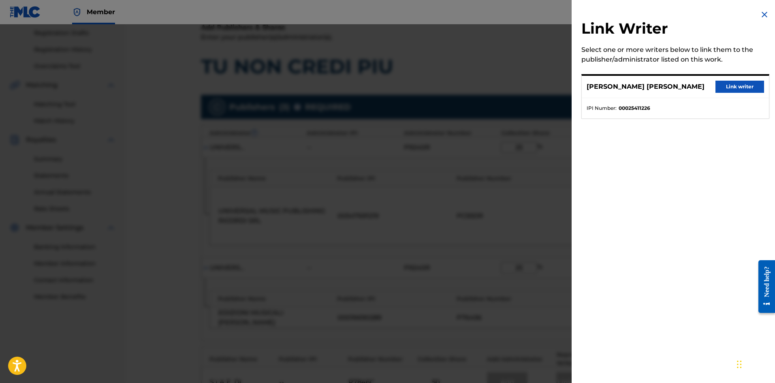
click at [748, 85] on button "Link writer" at bounding box center [740, 87] width 49 height 12
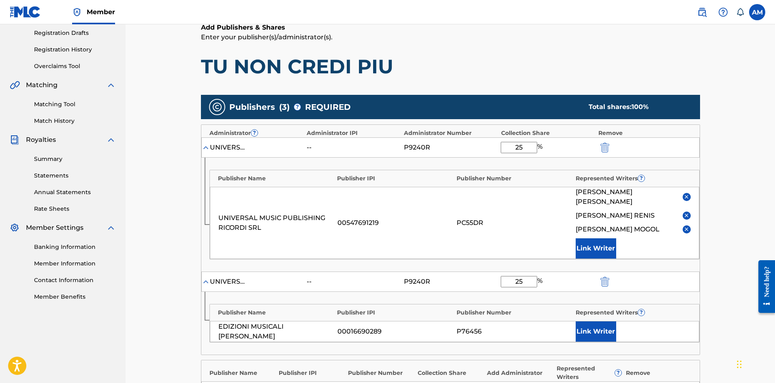
click at [596, 328] on button "Link Writer" at bounding box center [596, 331] width 41 height 20
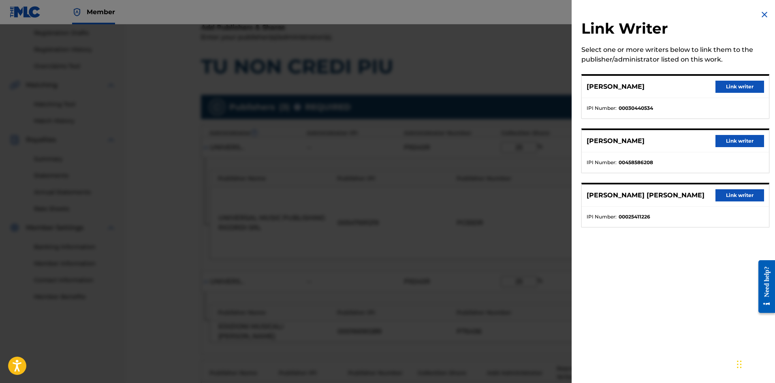
click at [732, 83] on button "Link writer" at bounding box center [740, 87] width 49 height 12
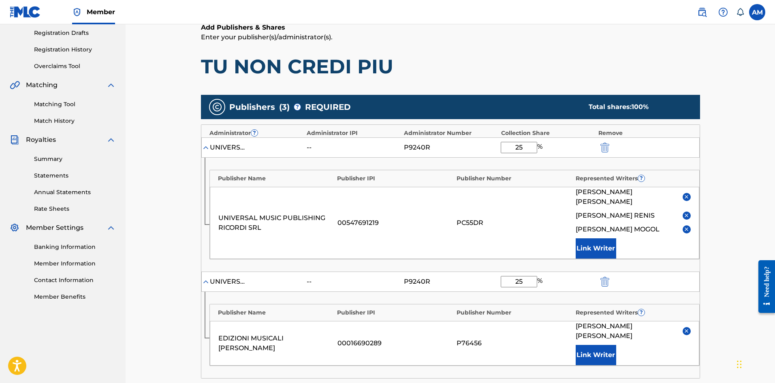
click at [601, 345] on button "Link Writer" at bounding box center [596, 355] width 41 height 20
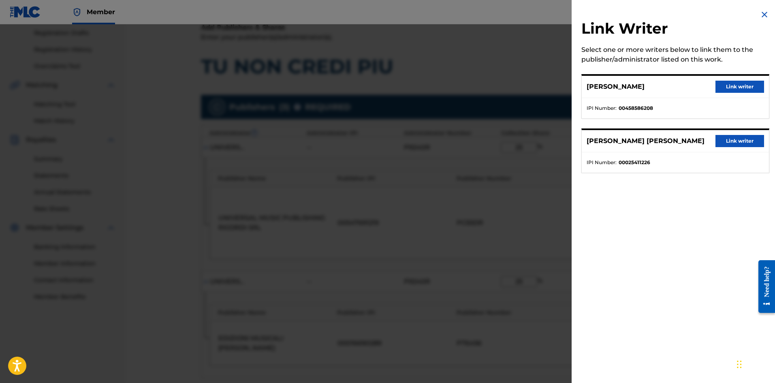
click at [736, 79] on div "TONY RENIS Link writer" at bounding box center [675, 87] width 187 height 22
click at [734, 90] on button "Link writer" at bounding box center [740, 87] width 49 height 12
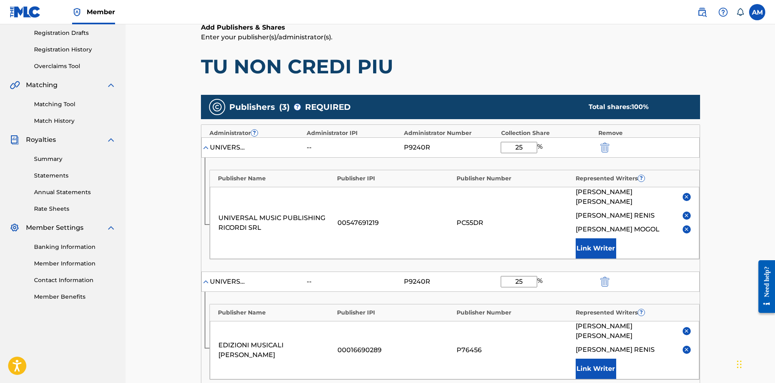
click at [605, 359] on button "Link Writer" at bounding box center [596, 369] width 41 height 20
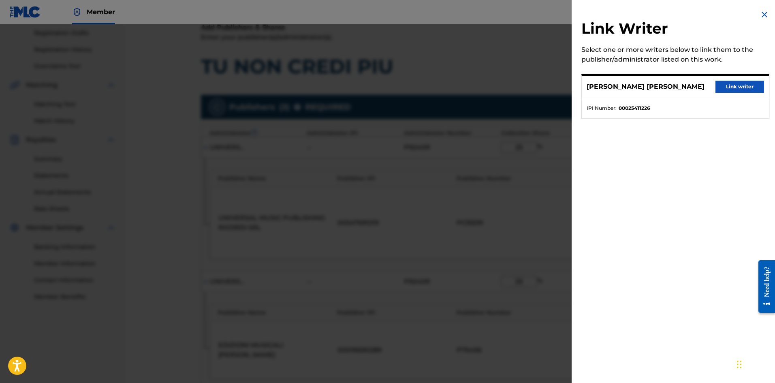
drag, startPoint x: 753, startPoint y: 85, endPoint x: 686, endPoint y: 128, distance: 80.0
click at [753, 84] on button "Link writer" at bounding box center [740, 87] width 49 height 12
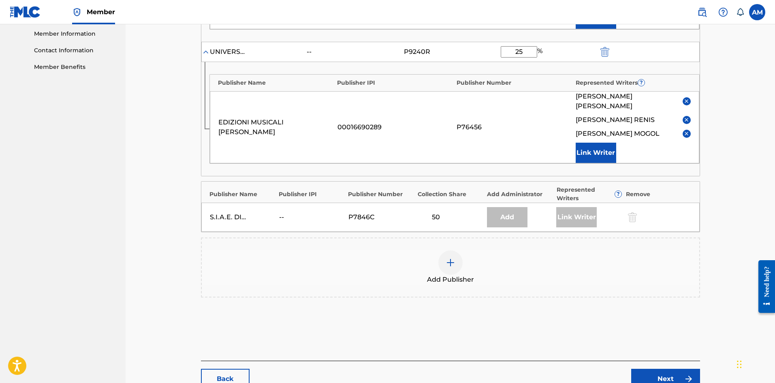
scroll to position [404, 0]
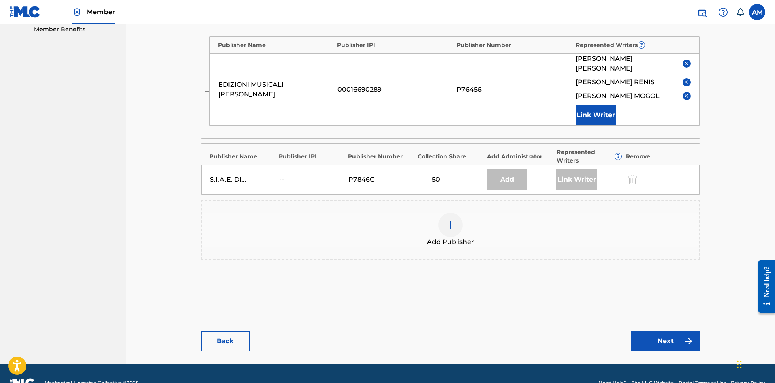
click at [669, 331] on link "Next" at bounding box center [665, 341] width 69 height 20
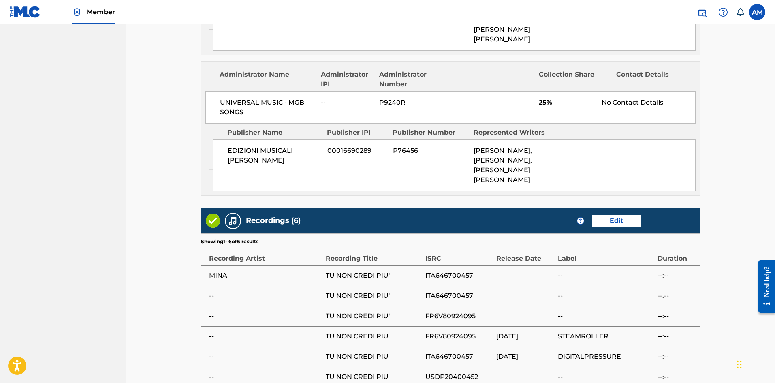
scroll to position [622, 0]
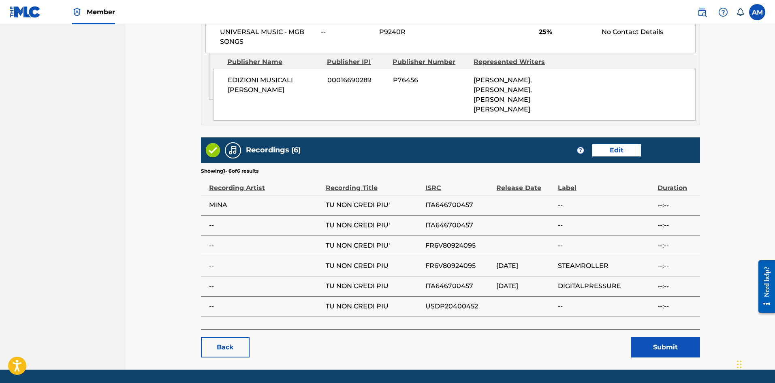
click at [661, 337] on button "Submit" at bounding box center [665, 347] width 69 height 20
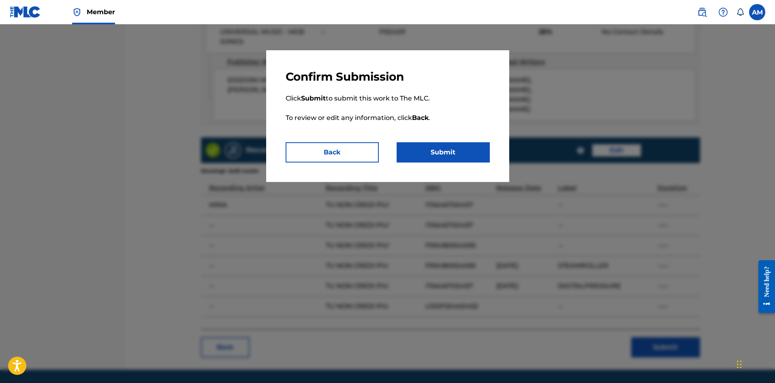
click at [443, 151] on button "Submit" at bounding box center [443, 152] width 93 height 20
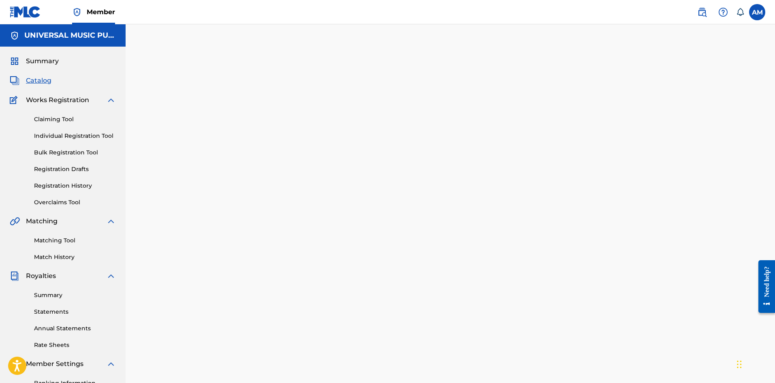
click at [42, 78] on span "Catalog" at bounding box center [39, 81] width 26 height 10
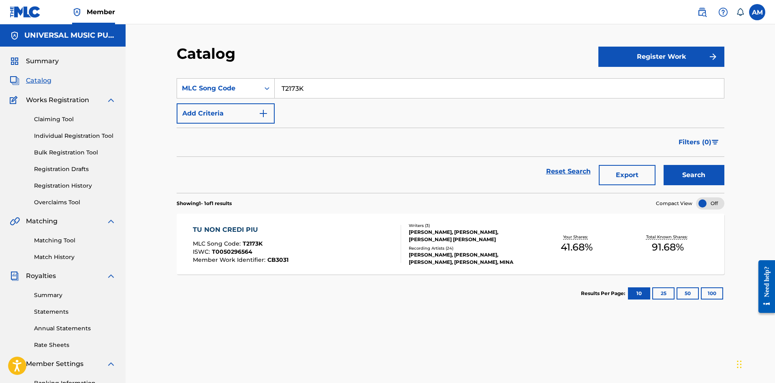
drag, startPoint x: 347, startPoint y: 85, endPoint x: 101, endPoint y: 91, distance: 246.1
click at [101, 91] on main "UNIVERSAL MUSIC PUB GROUP Summary Catalog Works Registration Claiming Tool Indi…" at bounding box center [387, 235] width 775 height 423
paste input "YA2V8Z"
type input "YA2V8Z"
click at [713, 173] on button "Search" at bounding box center [694, 175] width 61 height 20
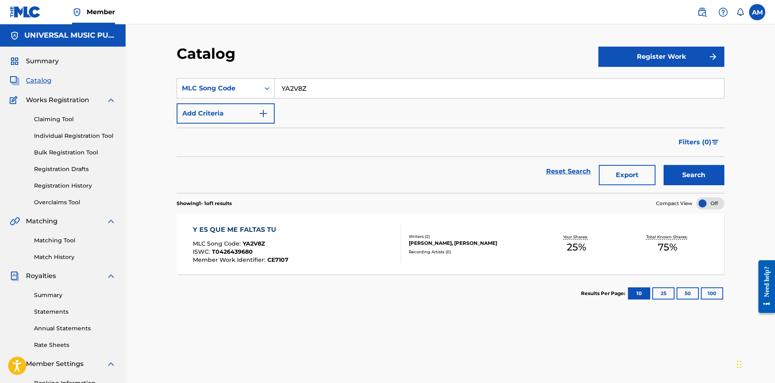
click at [494, 247] on div "GREGORIO RUBIO GARCIA, JOSE SANCHEZ LIANES" at bounding box center [470, 243] width 122 height 7
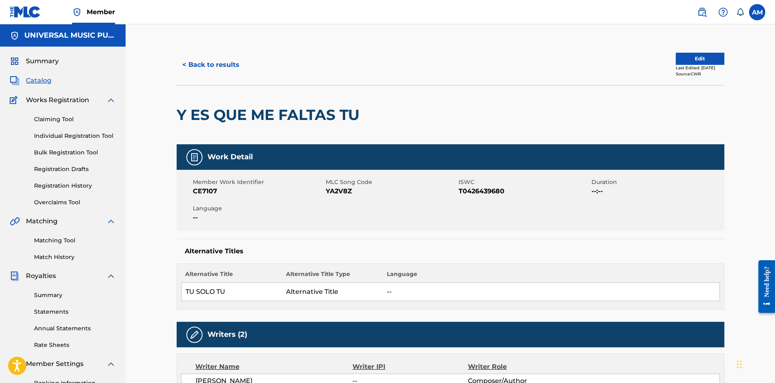
click at [695, 55] on button "Edit" at bounding box center [700, 59] width 49 height 12
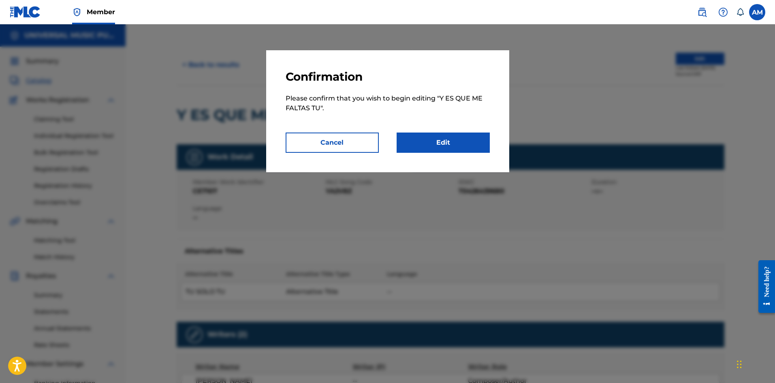
click at [457, 135] on link "Edit" at bounding box center [443, 143] width 93 height 20
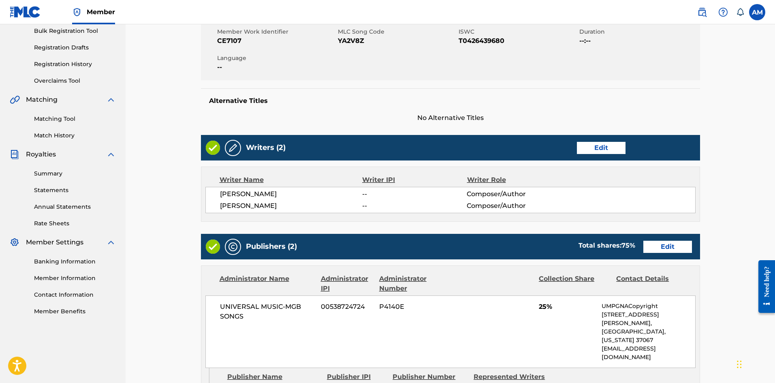
click at [177, 250] on main "< Back Y ES QUE ME FALTAS TU Work Detail Edit Member Work Identifier CE7107 MLC…" at bounding box center [451, 295] width 548 height 745
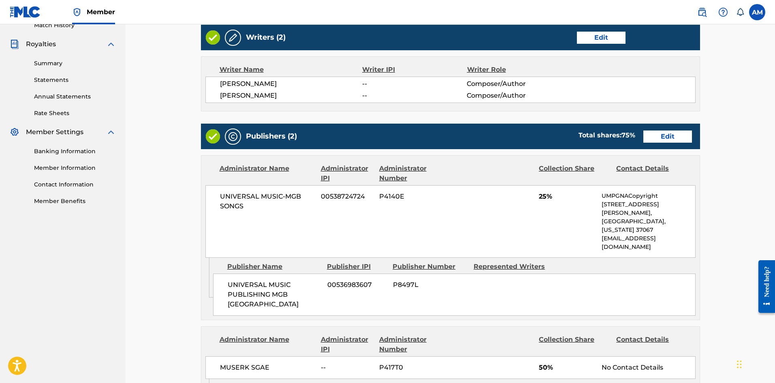
scroll to position [243, 0]
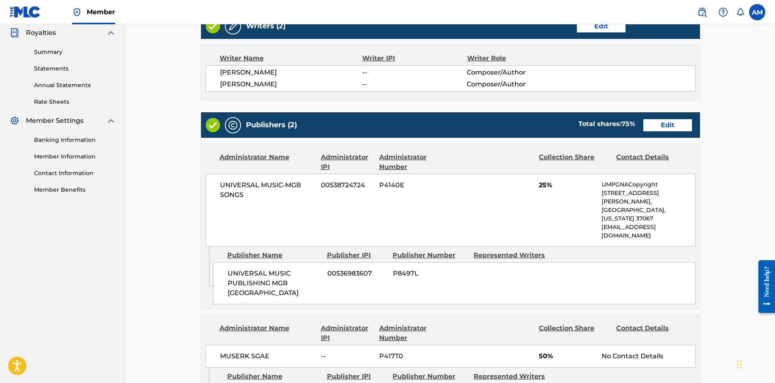
click at [665, 126] on link "Edit" at bounding box center [668, 125] width 49 height 12
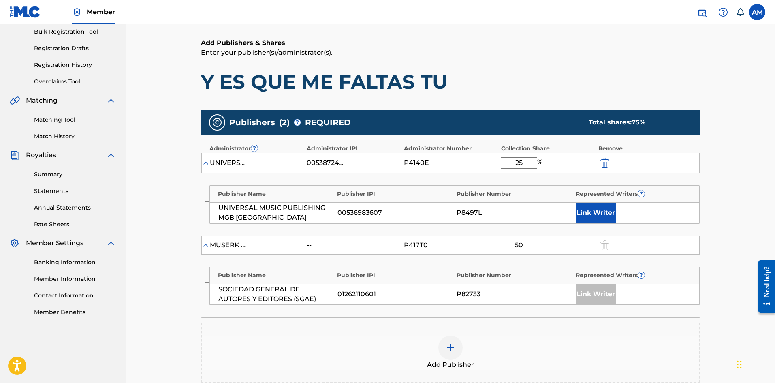
scroll to position [122, 0]
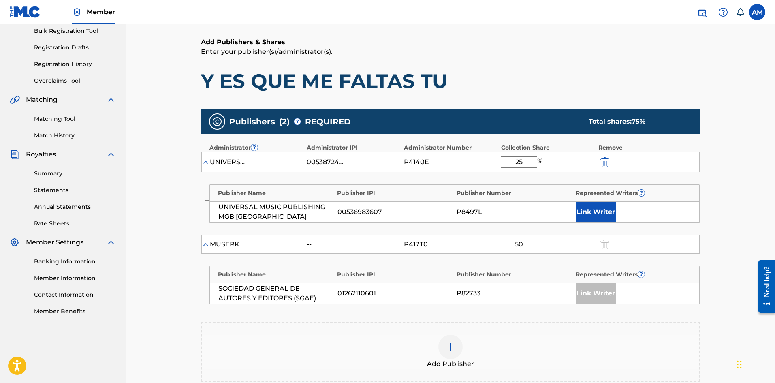
drag, startPoint x: 529, startPoint y: 161, endPoint x: 507, endPoint y: 163, distance: 21.9
click at [507, 163] on input "25" at bounding box center [519, 161] width 36 height 11
type input "50"
click at [600, 218] on button "Link Writer" at bounding box center [596, 212] width 41 height 20
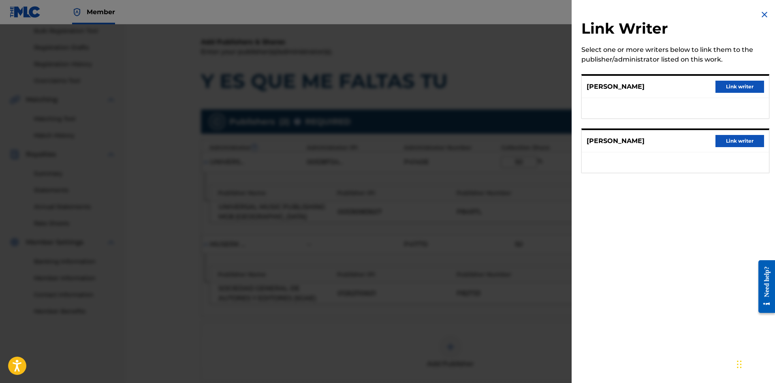
click at [729, 136] on button "Link writer" at bounding box center [740, 141] width 49 height 12
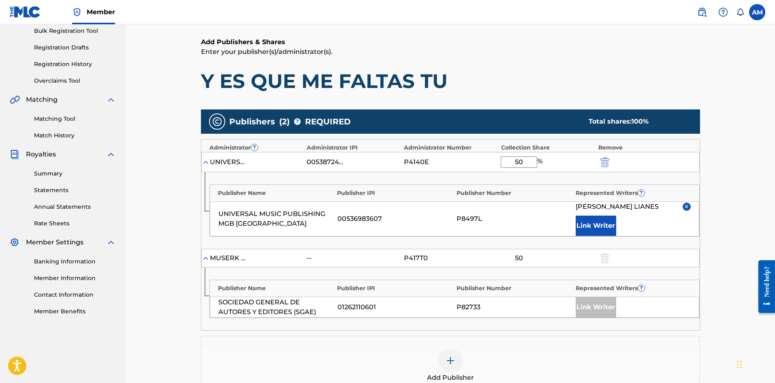
click at [606, 224] on button "Link Writer" at bounding box center [596, 226] width 41 height 20
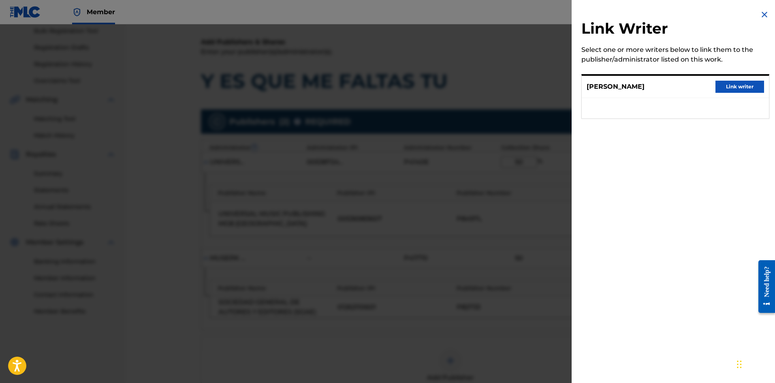
click at [735, 90] on button "Link writer" at bounding box center [740, 87] width 49 height 12
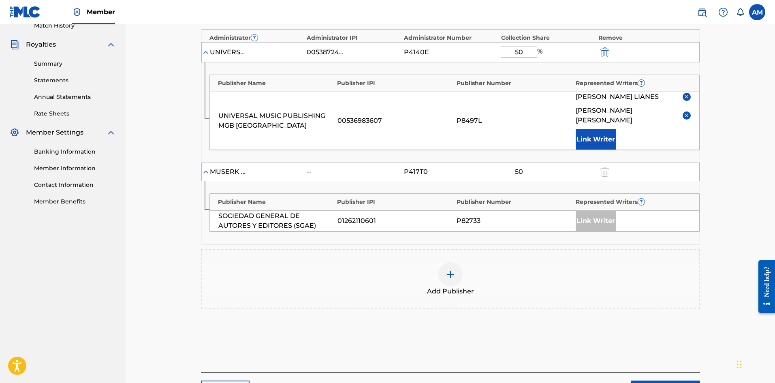
scroll to position [291, 0]
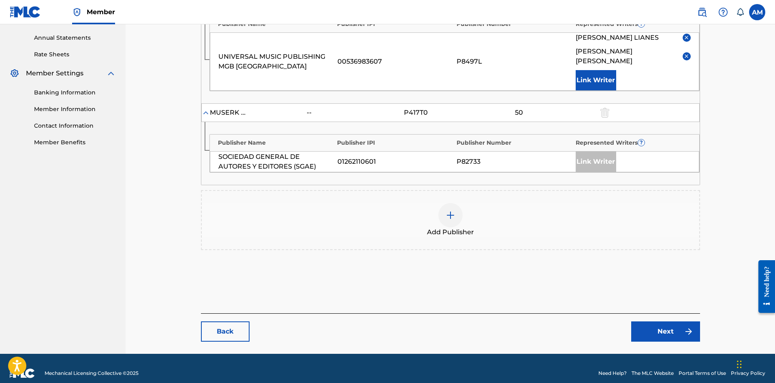
click at [656, 321] on link "Next" at bounding box center [665, 331] width 69 height 20
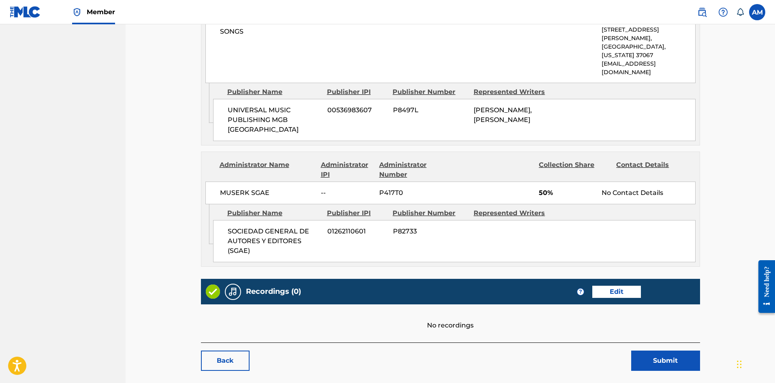
scroll to position [465, 0]
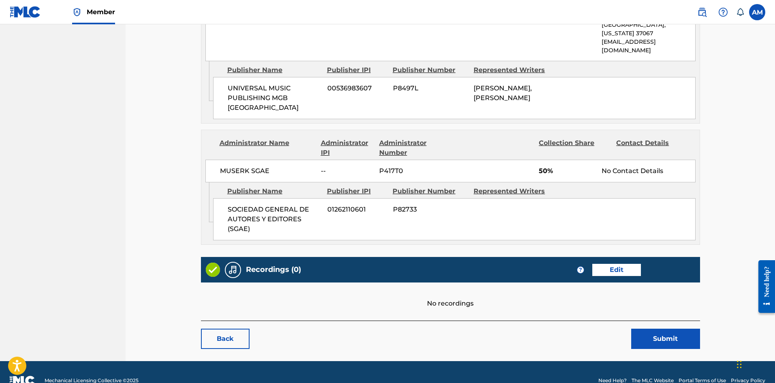
click at [642, 329] on button "Submit" at bounding box center [665, 339] width 69 height 20
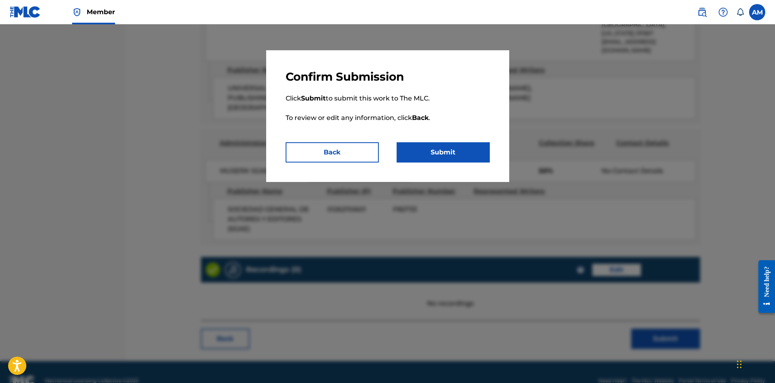
click at [451, 156] on button "Submit" at bounding box center [443, 152] width 93 height 20
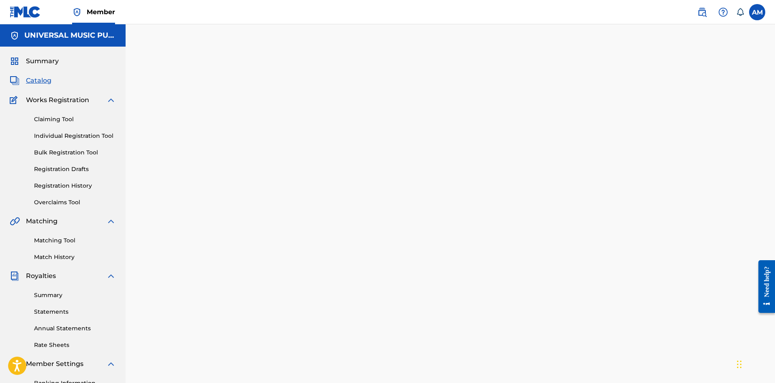
drag, startPoint x: 49, startPoint y: 79, endPoint x: 107, endPoint y: 87, distance: 57.7
click at [49, 79] on span "Catalog" at bounding box center [39, 81] width 26 height 10
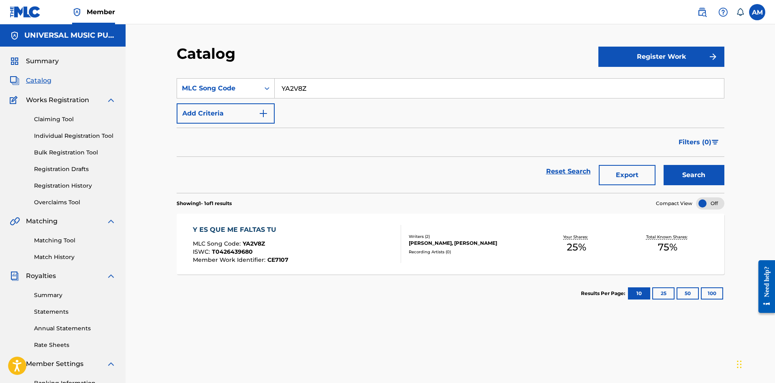
drag, startPoint x: 349, startPoint y: 86, endPoint x: 165, endPoint y: 91, distance: 184.1
click at [163, 91] on div "Catalog Register Work SearchWithCriteriaa598eb81-3578-49a6-8bae-19a0c7c16951 ML…" at bounding box center [451, 235] width 650 height 423
paste input "953606"
type input "953606"
click at [713, 176] on button "Search" at bounding box center [694, 175] width 61 height 20
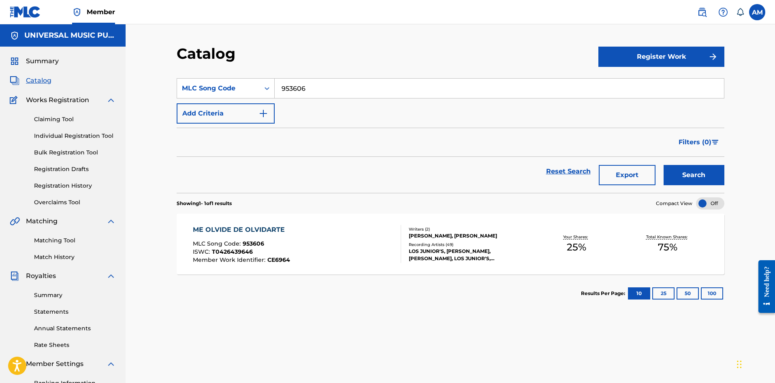
click at [517, 254] on div "LOS JUNIOR'S, ALBERTO VAZQUEZ, ALBERTO VÁZQUEZ, LOS JUNIOR'S, ALBERTO VÁZQUEZ" at bounding box center [470, 255] width 122 height 15
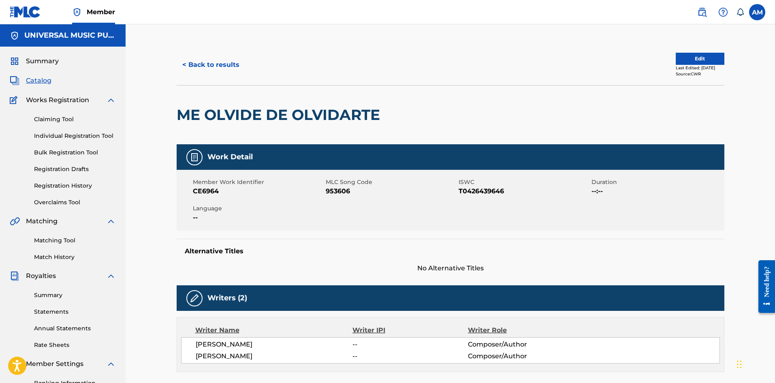
click at [691, 61] on button "Edit" at bounding box center [700, 59] width 49 height 12
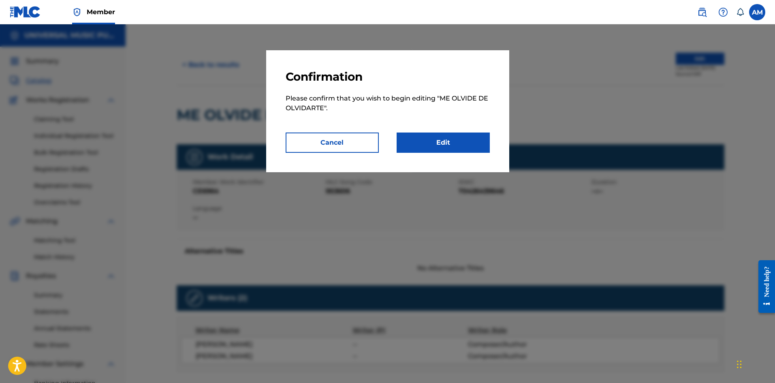
click at [428, 146] on link "Edit" at bounding box center [443, 143] width 93 height 20
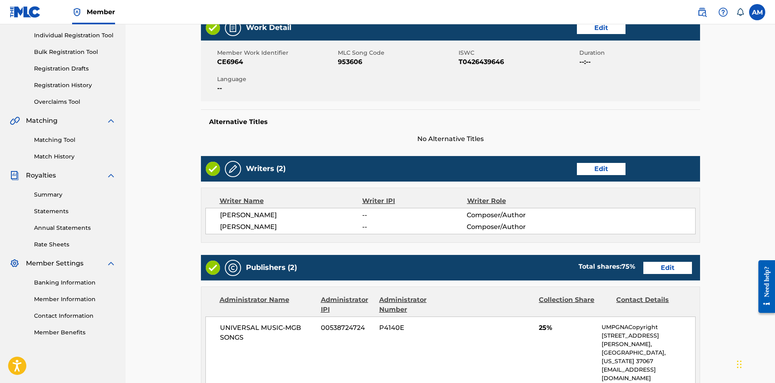
scroll to position [243, 0]
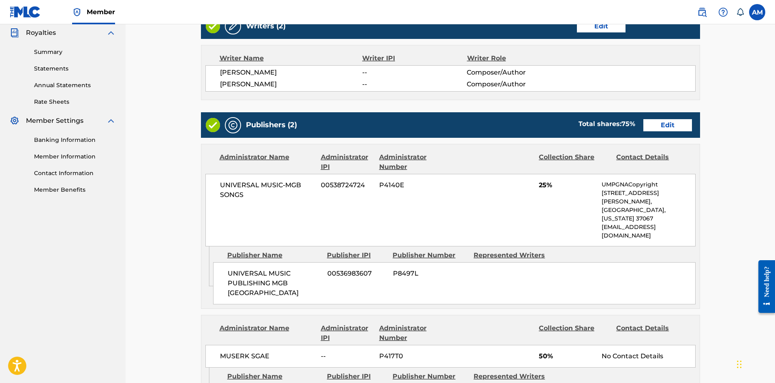
click at [667, 125] on link "Edit" at bounding box center [668, 125] width 49 height 12
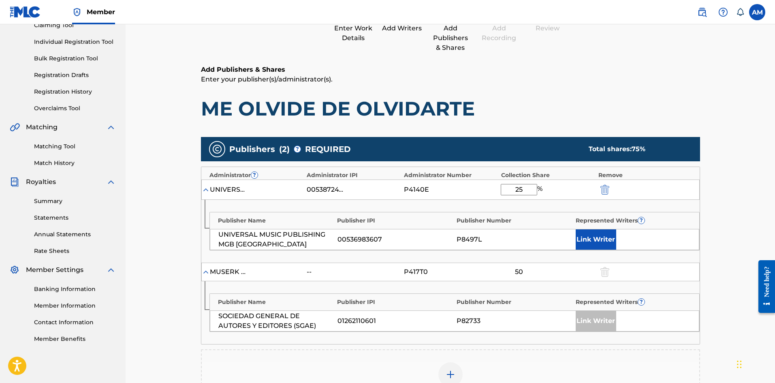
scroll to position [122, 0]
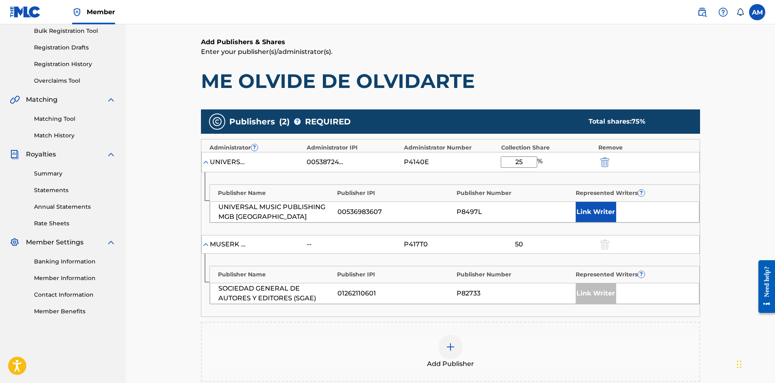
drag, startPoint x: 529, startPoint y: 163, endPoint x: 479, endPoint y: 165, distance: 49.9
click at [479, 165] on div "UNIVERSAL MUSIC-MGB SONGS 00538724724 P4140E 25 %" at bounding box center [450, 162] width 499 height 20
type input "50"
click at [599, 204] on button "Link Writer" at bounding box center [596, 212] width 41 height 20
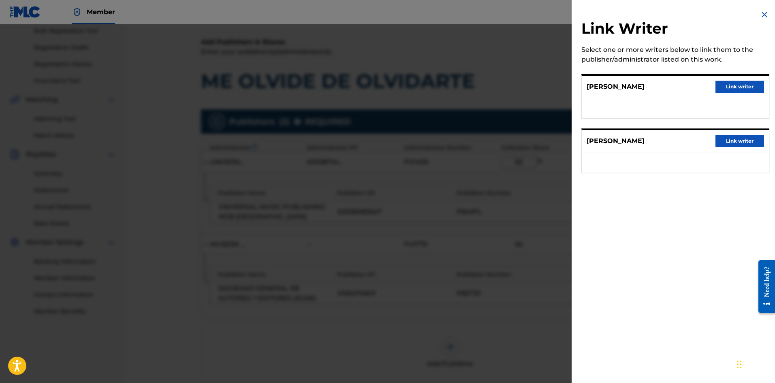
click at [735, 139] on button "Link writer" at bounding box center [740, 141] width 49 height 12
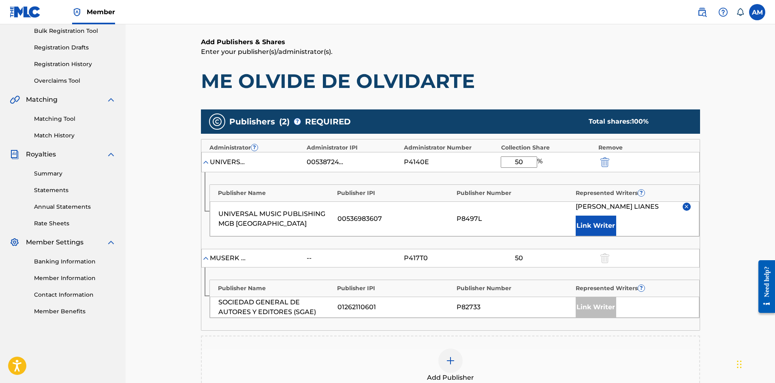
drag, startPoint x: 604, startPoint y: 224, endPoint x: 695, endPoint y: 133, distance: 128.4
click at [617, 209] on div "JOSE SANCHEZ LIANES Link Writer" at bounding box center [633, 219] width 115 height 34
click at [594, 229] on button "Link Writer" at bounding box center [596, 226] width 41 height 20
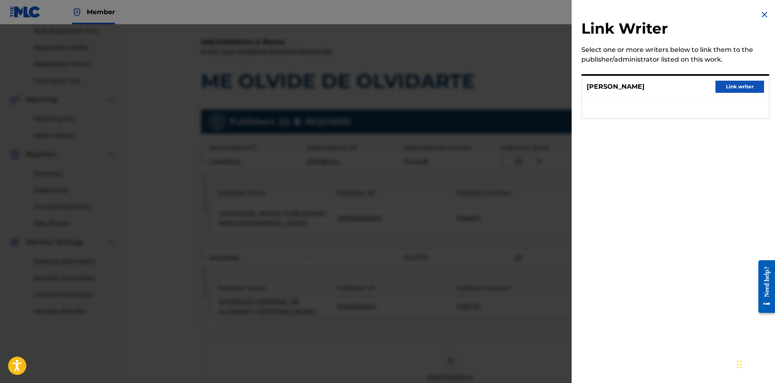
click at [731, 86] on button "Link writer" at bounding box center [740, 87] width 49 height 12
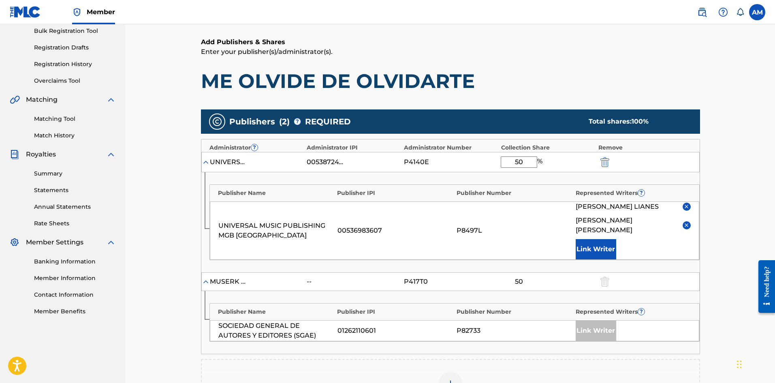
scroll to position [291, 0]
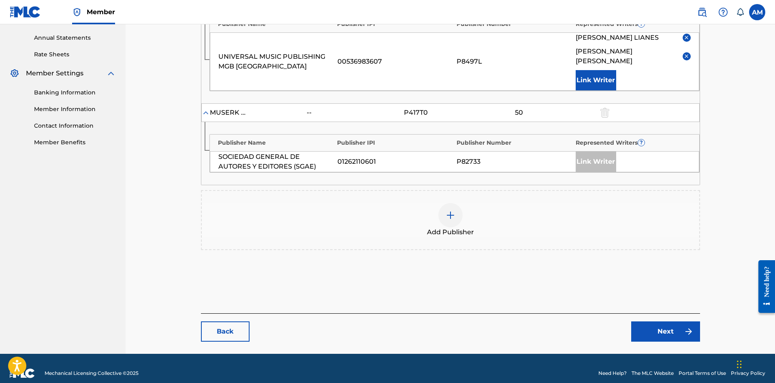
click at [670, 323] on link "Next" at bounding box center [665, 331] width 69 height 20
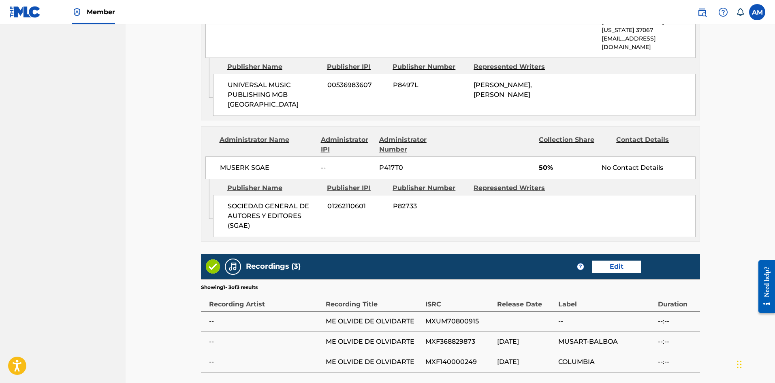
scroll to position [496, 0]
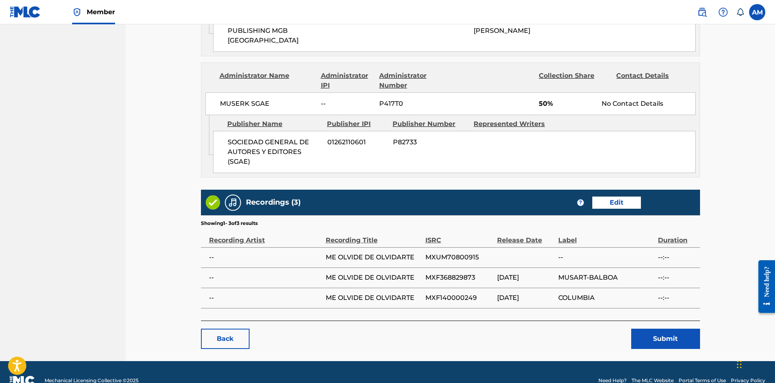
click at [659, 329] on button "Submit" at bounding box center [665, 339] width 69 height 20
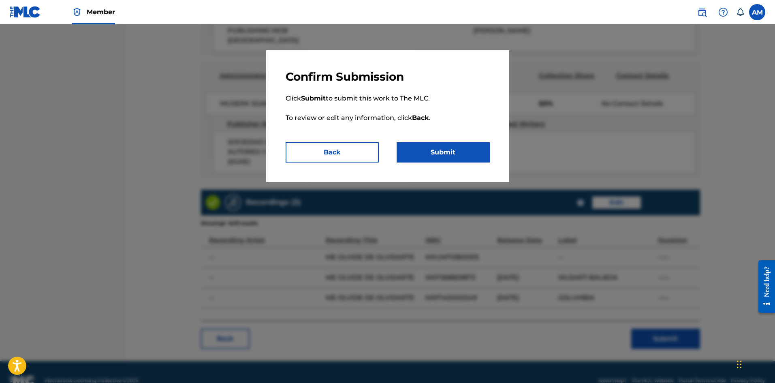
drag, startPoint x: 460, startPoint y: 151, endPoint x: 396, endPoint y: 155, distance: 63.8
click at [460, 151] on button "Submit" at bounding box center [443, 152] width 93 height 20
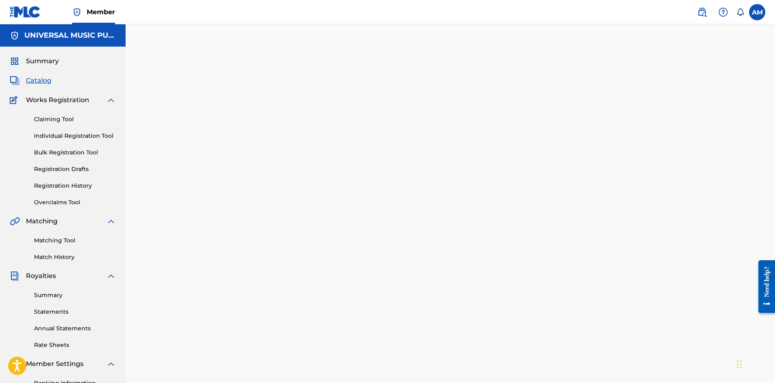
drag, startPoint x: 33, startPoint y: 80, endPoint x: 37, endPoint y: 79, distance: 4.2
click at [33, 80] on span "Catalog" at bounding box center [39, 81] width 26 height 10
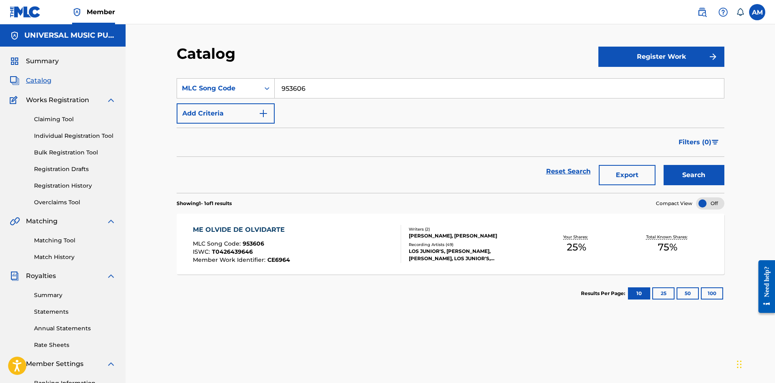
drag, startPoint x: 338, startPoint y: 88, endPoint x: 137, endPoint y: 85, distance: 200.6
click at [137, 85] on div "Catalog Register Work SearchWithCriteriaa598eb81-3578-49a6-8bae-19a0c7c16951 ML…" at bounding box center [451, 235] width 650 height 423
paste input "NC8IA5"
type input "NC8IA5"
click at [694, 172] on button "Search" at bounding box center [694, 175] width 61 height 20
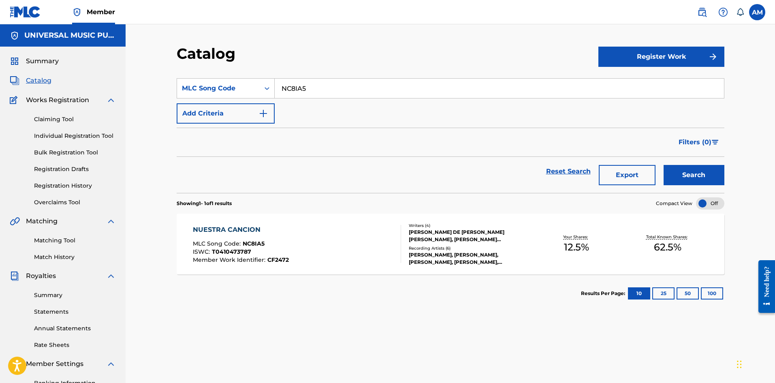
click at [494, 253] on div "JOSÉ VELEZ, JOSÉ VELEZ, JOSÉ VELEZ, JOSE VELEZ, JOSÉ VELEZ" at bounding box center [470, 258] width 122 height 15
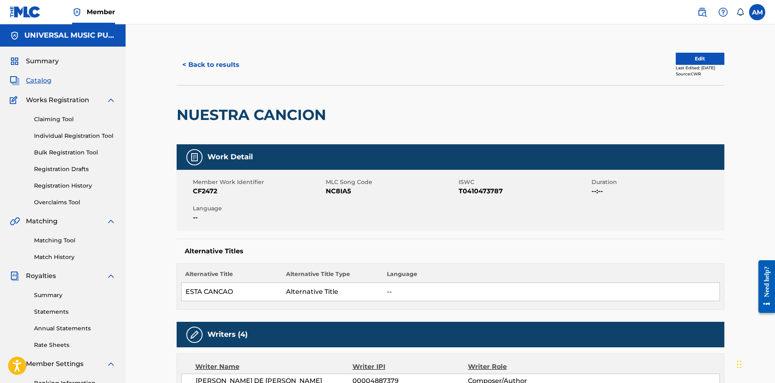
click at [691, 62] on button "Edit" at bounding box center [700, 59] width 49 height 12
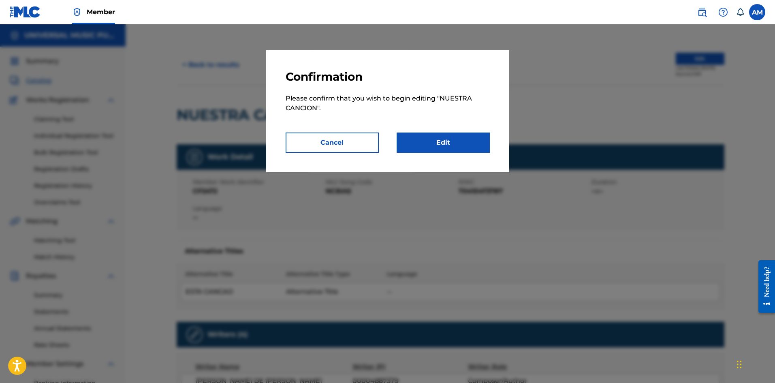
click at [428, 143] on link "Edit" at bounding box center [443, 143] width 93 height 20
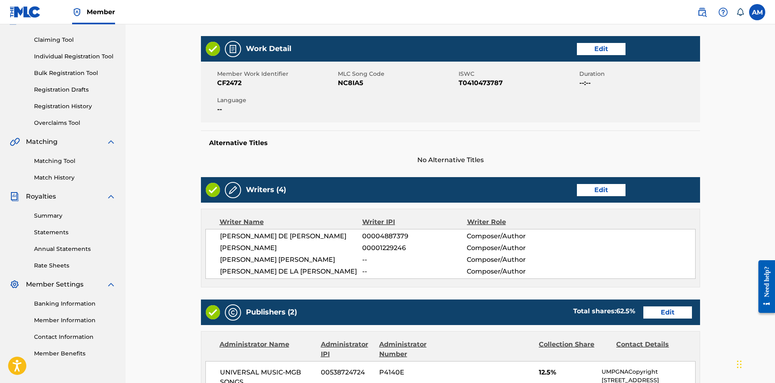
scroll to position [122, 0]
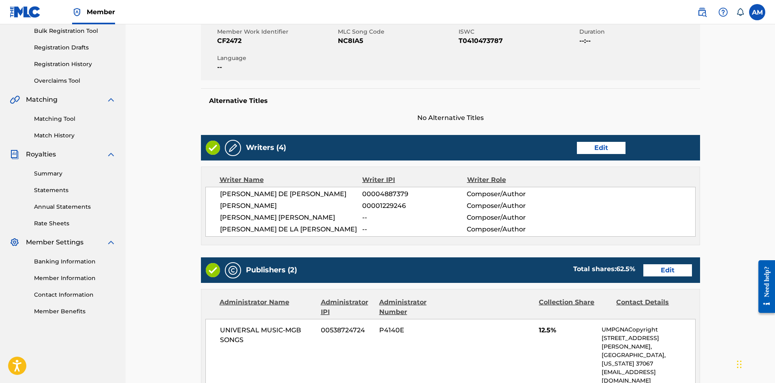
click at [614, 142] on link "Edit" at bounding box center [601, 148] width 49 height 12
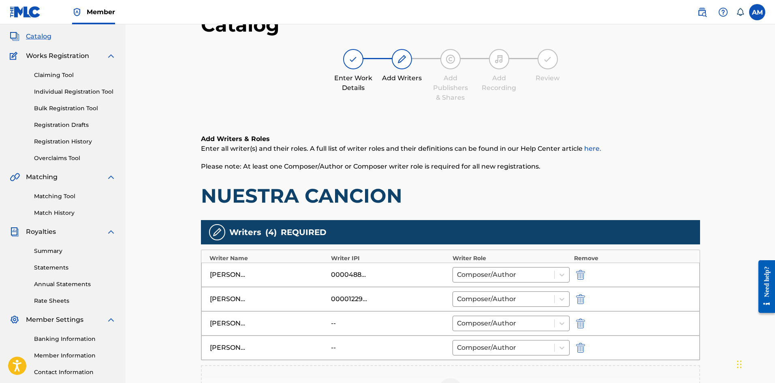
scroll to position [122, 0]
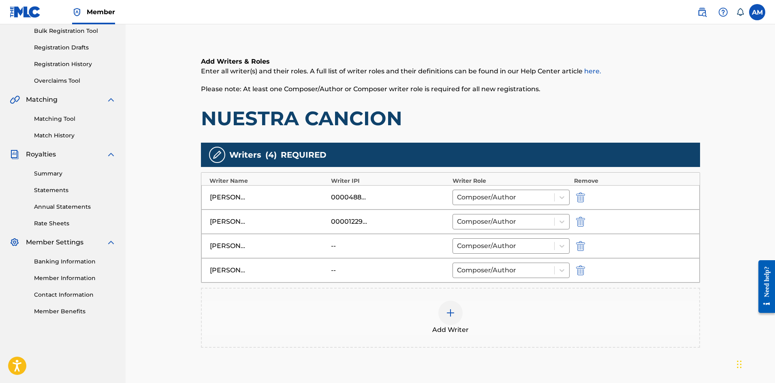
click at [581, 245] on img "submit" at bounding box center [580, 246] width 9 height 10
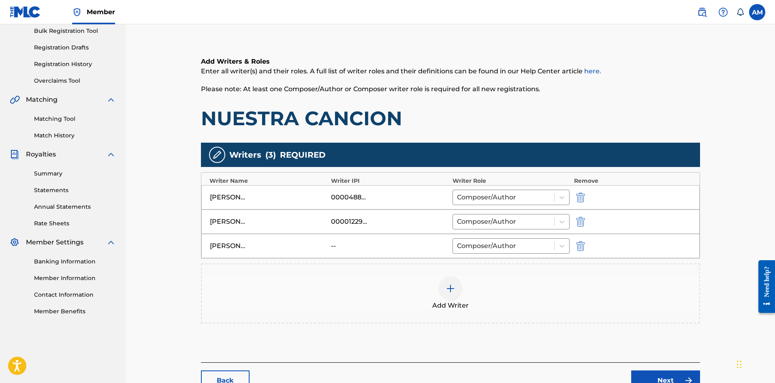
click at [582, 246] on img "submit" at bounding box center [580, 246] width 9 height 10
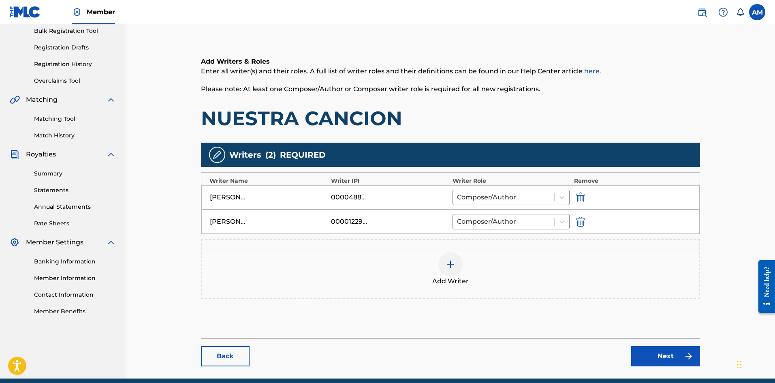
click at [676, 362] on link "Next" at bounding box center [665, 356] width 69 height 20
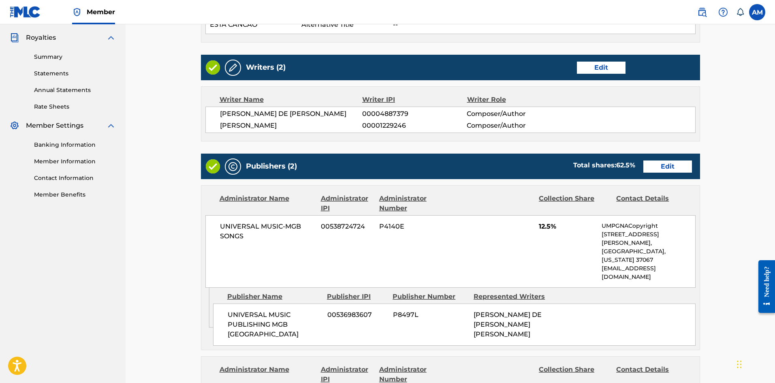
scroll to position [243, 0]
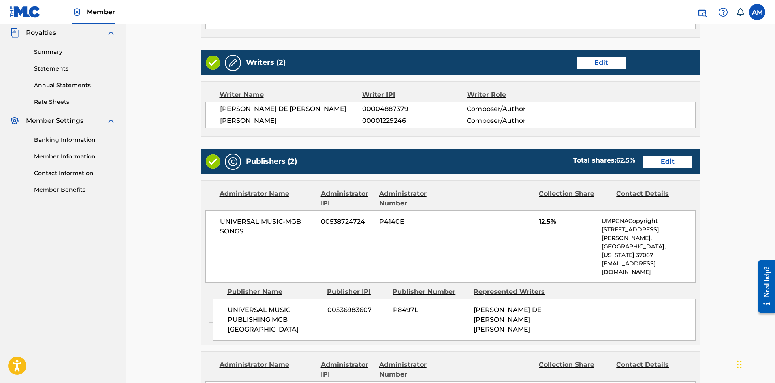
click at [672, 158] on link "Edit" at bounding box center [668, 162] width 49 height 12
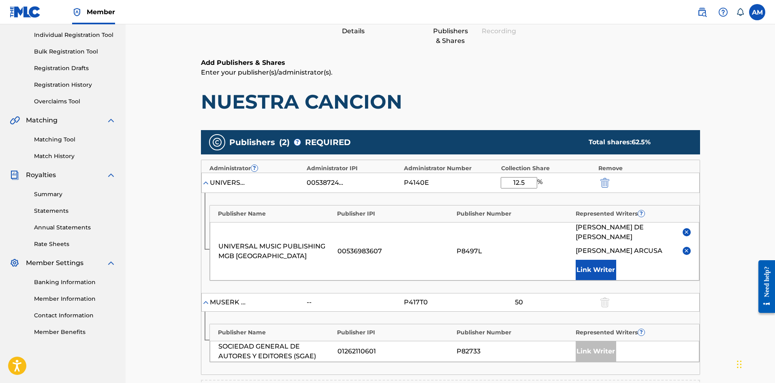
scroll to position [122, 0]
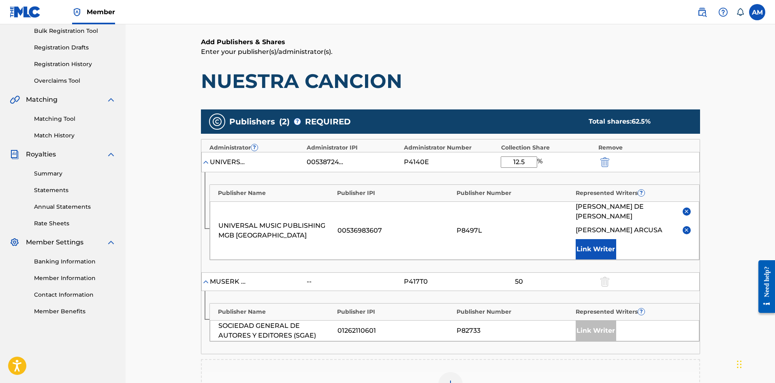
drag, startPoint x: 470, startPoint y: 161, endPoint x: 462, endPoint y: 162, distance: 8.1
click at [462, 162] on div "UNIVERSAL MUSIC-MGB SONGS 00538724724 P4140E 12.5 %" at bounding box center [450, 162] width 499 height 20
type input "25"
click at [169, 255] on div "Catalog Enter Work Details Add Writers Add Publishers & Shares Add Recording Re…" at bounding box center [450, 223] width 567 height 600
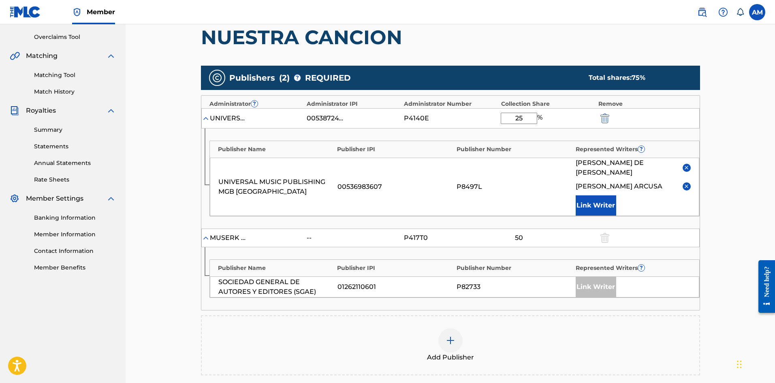
scroll to position [291, 0]
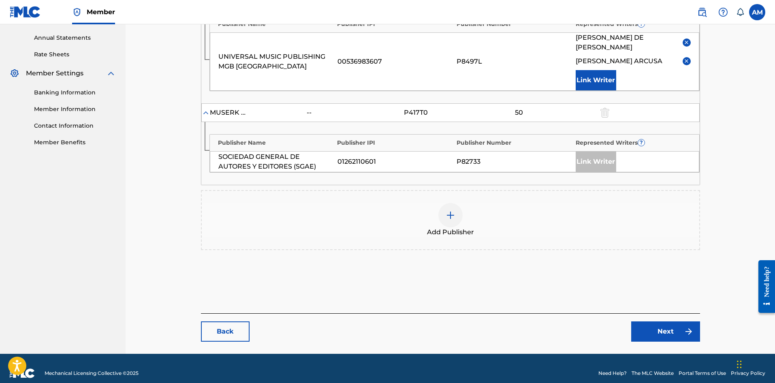
click at [662, 321] on link "Next" at bounding box center [665, 331] width 69 height 20
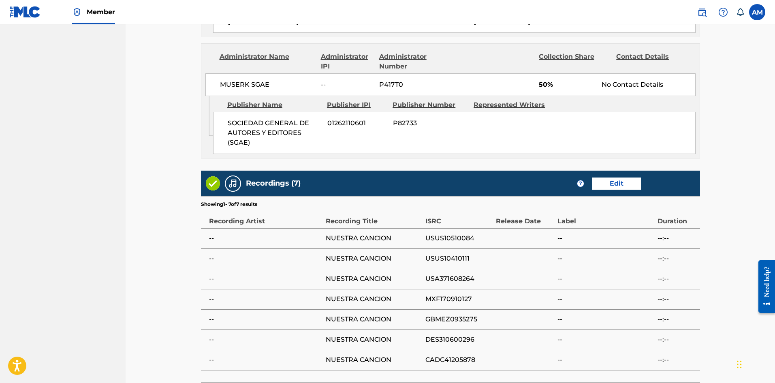
scroll to position [613, 0]
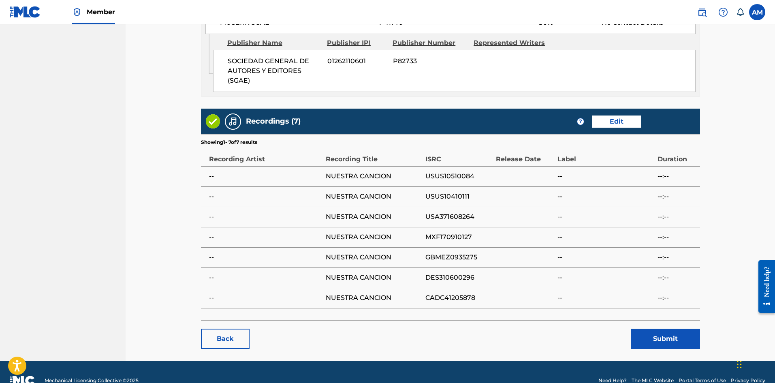
click at [663, 329] on button "Submit" at bounding box center [665, 339] width 69 height 20
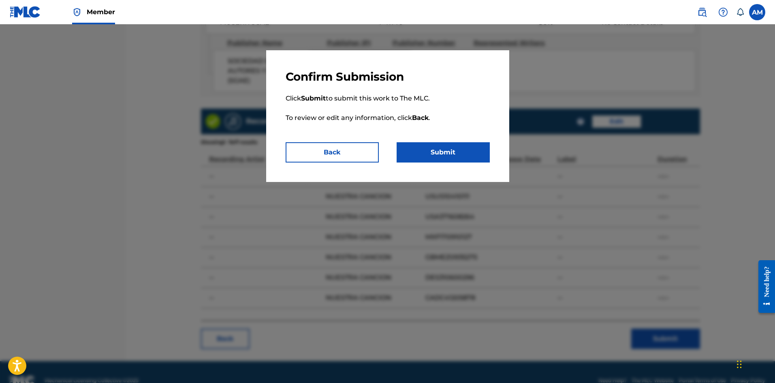
drag, startPoint x: 447, startPoint y: 144, endPoint x: 437, endPoint y: 144, distance: 10.1
click at [447, 144] on button "Submit" at bounding box center [443, 152] width 93 height 20
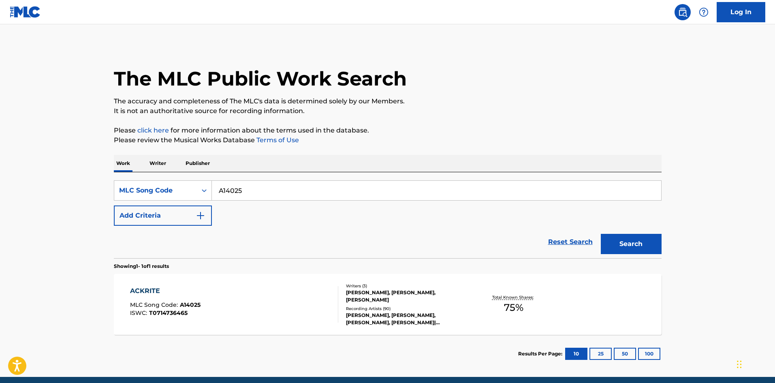
click at [18, 175] on main "The MLC Public Work Search The accuracy and completeness of The MLC's data is d…" at bounding box center [387, 200] width 775 height 353
paste input "T2173K"
type input "T2173K"
drag, startPoint x: 633, startPoint y: 249, endPoint x: 628, endPoint y: 249, distance: 4.9
click at [632, 249] on button "Search" at bounding box center [631, 244] width 61 height 20
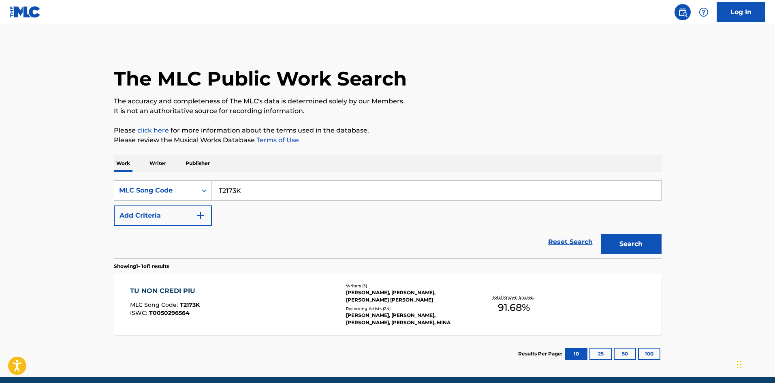
click at [332, 296] on div at bounding box center [335, 304] width 6 height 36
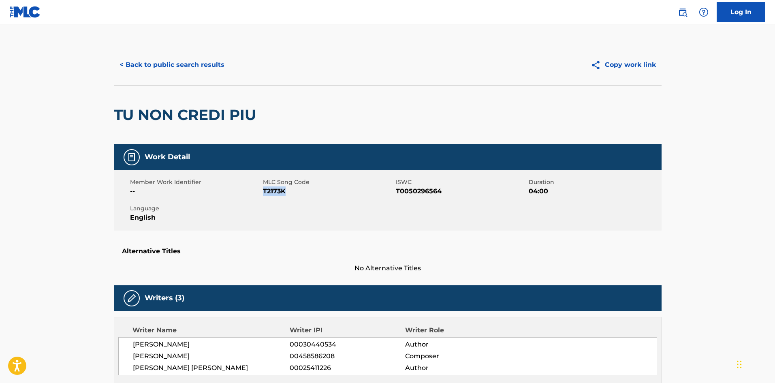
drag, startPoint x: 295, startPoint y: 191, endPoint x: 263, endPoint y: 193, distance: 31.3
click at [263, 193] on span "T2173K" at bounding box center [328, 191] width 131 height 10
click at [197, 68] on button "< Back to public search results" at bounding box center [172, 65] width 116 height 20
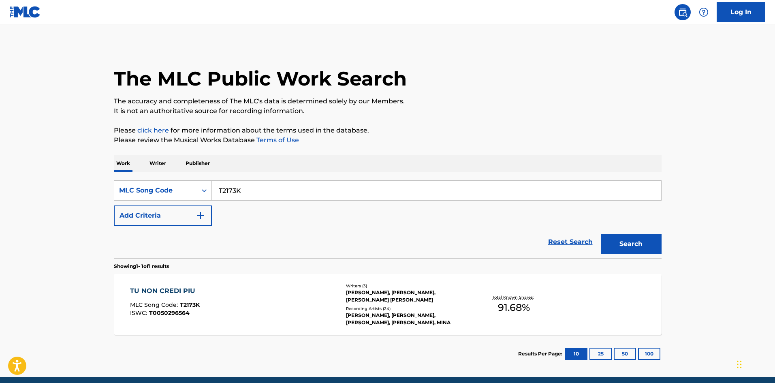
click at [197, 165] on p "Publisher" at bounding box center [197, 163] width 29 height 17
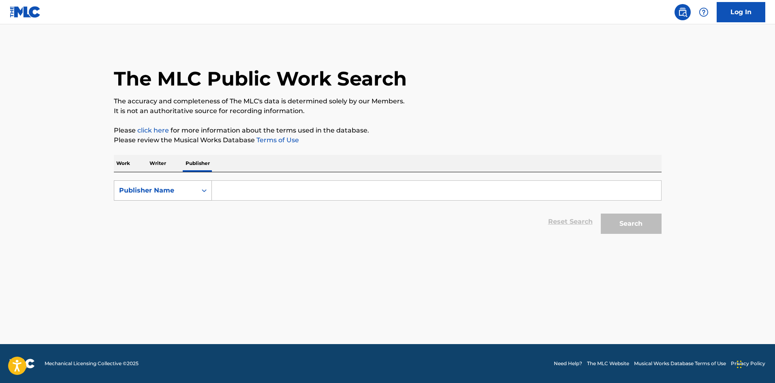
click at [162, 186] on div "Publisher Name" at bounding box center [155, 191] width 73 height 10
drag, startPoint x: 167, startPoint y: 218, endPoint x: 195, endPoint y: 205, distance: 31.4
click at [168, 217] on div "Publisher IPI" at bounding box center [162, 211] width 97 height 20
click at [244, 191] on input "Search Form" at bounding box center [436, 190] width 449 height 19
paste input "16690289"
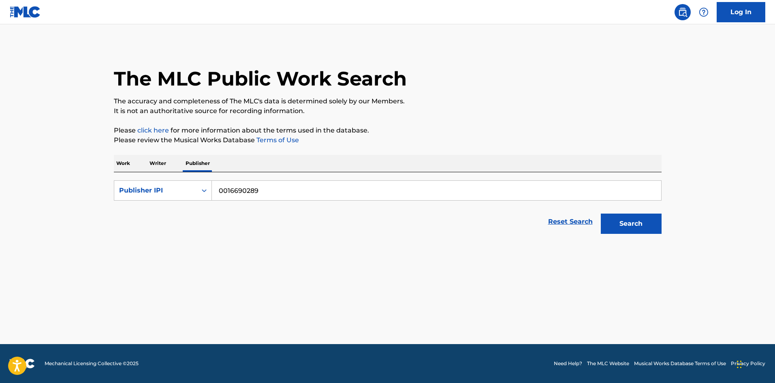
click at [629, 217] on button "Search" at bounding box center [631, 224] width 61 height 20
click at [220, 194] on input "0016690289" at bounding box center [436, 190] width 449 height 19
type input "00016690289"
click at [634, 223] on button "Search" at bounding box center [631, 224] width 61 height 20
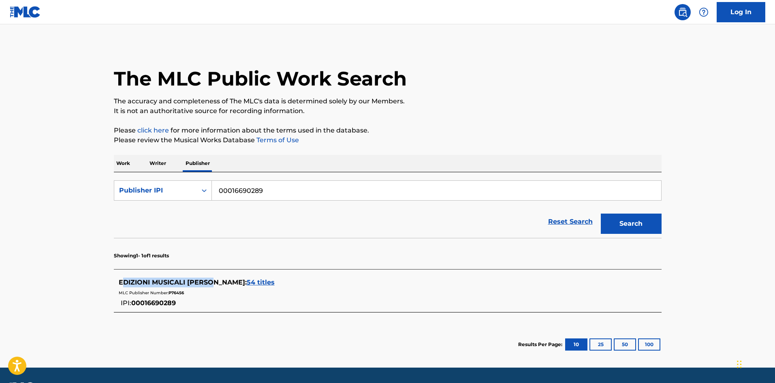
copy span "DIZIONI MUSICALI KRAMER"
drag, startPoint x: 121, startPoint y: 281, endPoint x: 216, endPoint y: 283, distance: 94.9
click at [216, 283] on span "EDIZIONI MUSICALI KRAMER :" at bounding box center [183, 282] width 128 height 8
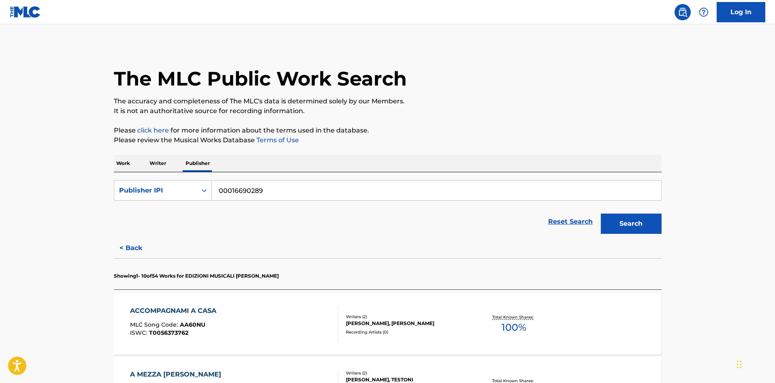
click at [126, 163] on p "Work" at bounding box center [123, 163] width 19 height 17
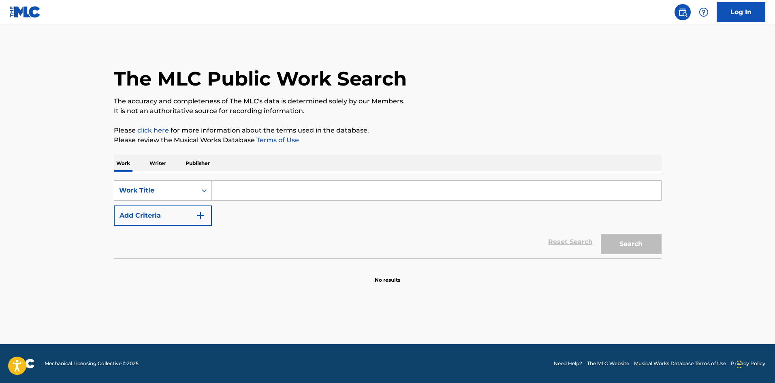
click at [266, 188] on input "Search Form" at bounding box center [436, 190] width 449 height 19
paste input "T2173K"
type input "T2173K"
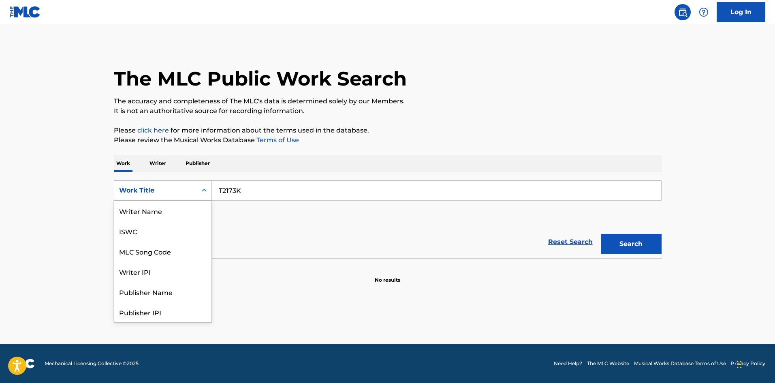
click at [163, 186] on div "Work Title" at bounding box center [155, 191] width 73 height 10
click at [174, 216] on div "MLC Song Code" at bounding box center [162, 211] width 97 height 20
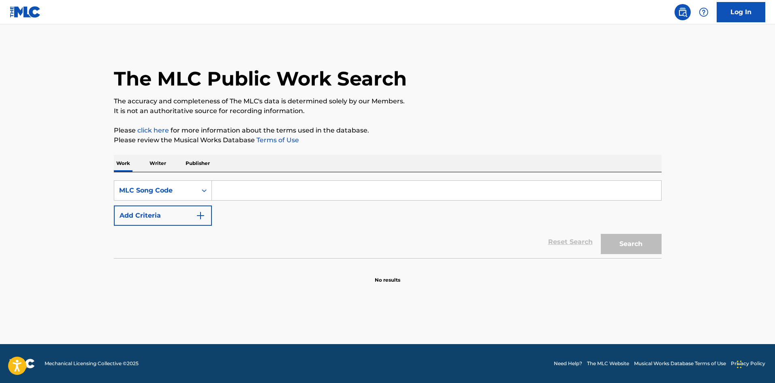
drag, startPoint x: 290, startPoint y: 185, endPoint x: 299, endPoint y: 185, distance: 9.3
click at [290, 185] on input "Search Form" at bounding box center [436, 190] width 449 height 19
paste input "T2173K"
type input "T2173K"
click at [646, 253] on button "Search" at bounding box center [631, 244] width 61 height 20
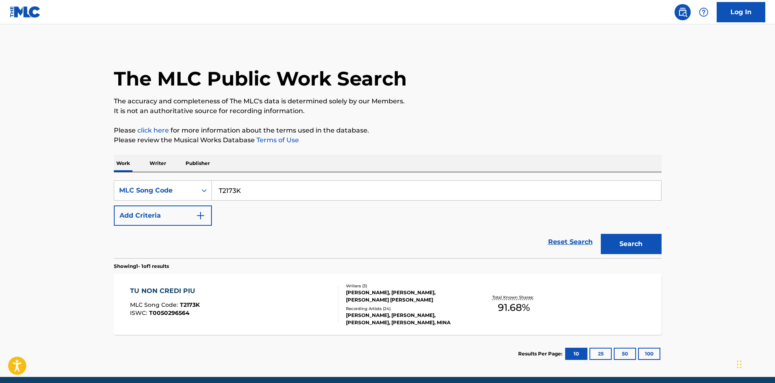
click at [372, 285] on div "TU NON CREDI PIU MLC Song Code : T2173K ISWC : T0050296564 Writers ( 3 ) ALBERT…" at bounding box center [388, 304] width 548 height 61
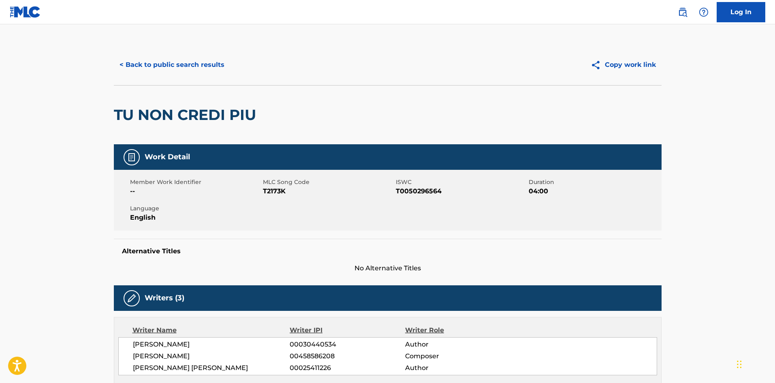
click at [159, 58] on button "< Back to public search results" at bounding box center [172, 65] width 116 height 20
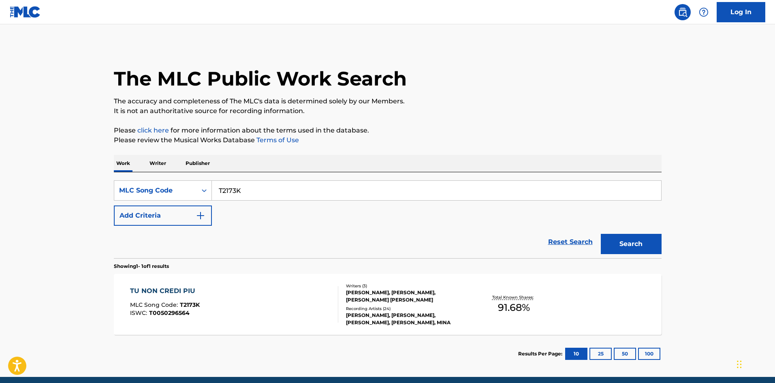
drag, startPoint x: 251, startPoint y: 192, endPoint x: 94, endPoint y: 196, distance: 156.9
click at [94, 196] on main "The MLC Public Work Search The accuracy and completeness of The MLC's data is d…" at bounding box center [387, 200] width 775 height 353
paste input "E02804"
type input "E02804"
drag, startPoint x: 623, startPoint y: 248, endPoint x: 220, endPoint y: 226, distance: 403.5
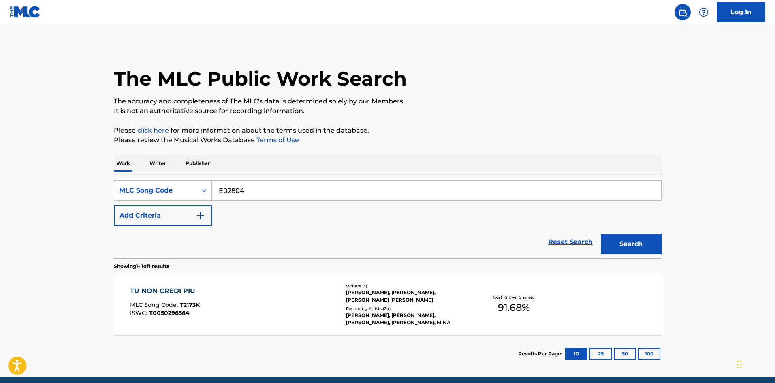
click at [622, 247] on button "Search" at bounding box center [631, 244] width 61 height 20
click at [192, 297] on div "ESTA NOCHE QUIERO BRANDY MLC Song Code : E02804 ISWC : T0416226431" at bounding box center [199, 304] width 139 height 36
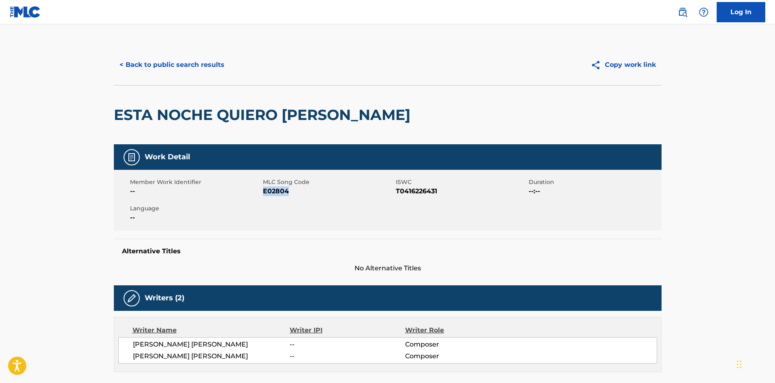
drag, startPoint x: 293, startPoint y: 189, endPoint x: 263, endPoint y: 194, distance: 30.3
click at [263, 194] on span "E02804" at bounding box center [328, 191] width 131 height 10
copy span "E02804"
click at [250, 48] on div "< Back to public search results Copy work link" at bounding box center [388, 65] width 548 height 41
click at [163, 68] on button "< Back to public search results" at bounding box center [172, 65] width 116 height 20
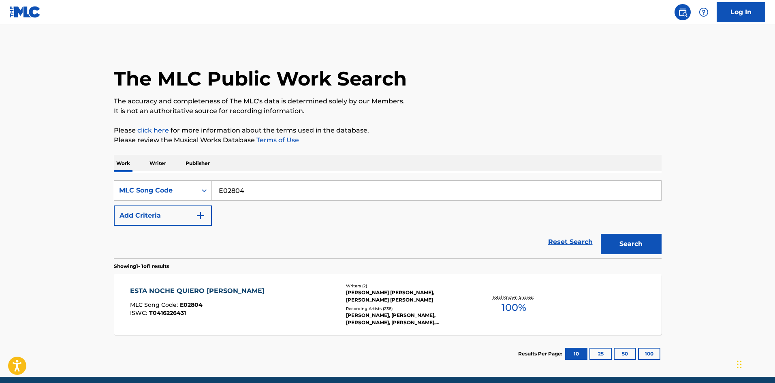
drag, startPoint x: 24, startPoint y: 185, endPoint x: 13, endPoint y: 185, distance: 11.3
click at [13, 185] on main "The MLC Public Work Search The accuracy and completeness of The MLC's data is d…" at bounding box center [387, 200] width 775 height 353
paste input "Q5530A"
type input "Q5530A"
click at [644, 246] on button "Search" at bounding box center [631, 244] width 61 height 20
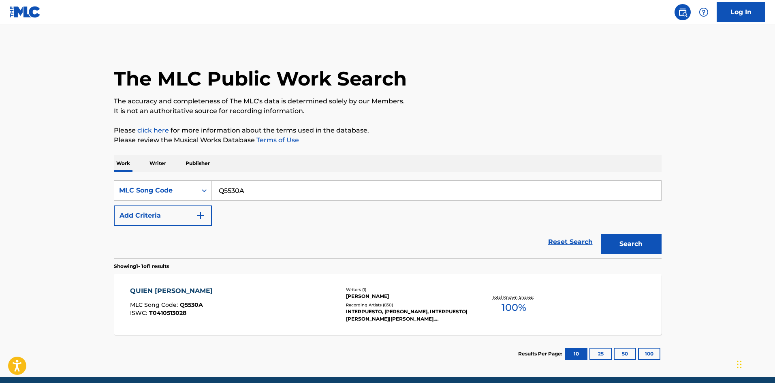
click at [275, 315] on div "QUIEN TE CANTARA MLC Song Code : Q5530A ISWC : T0410513028" at bounding box center [234, 304] width 208 height 36
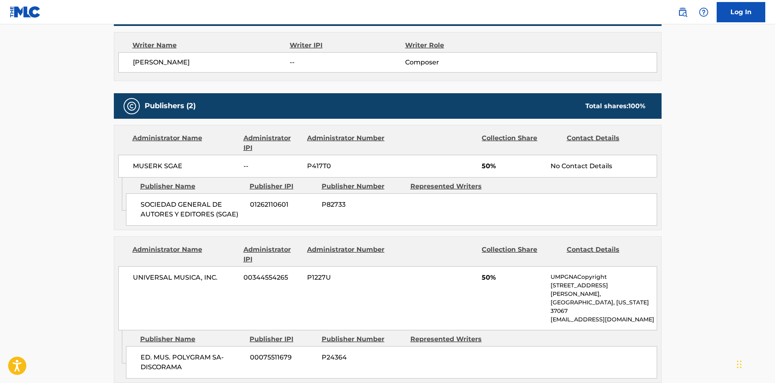
scroll to position [324, 0]
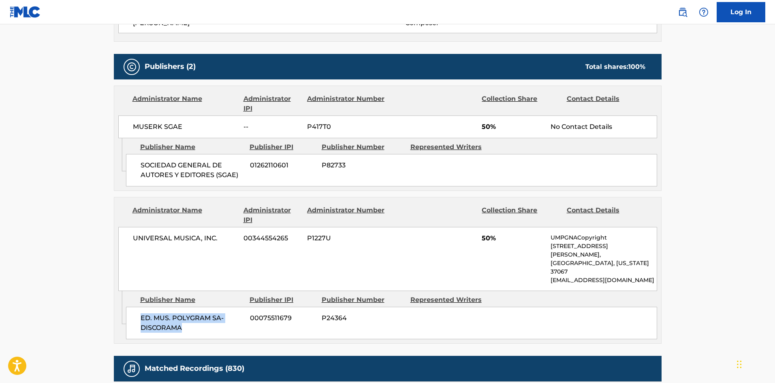
drag, startPoint x: 141, startPoint y: 302, endPoint x: 224, endPoint y: 310, distance: 83.4
click at [224, 313] on span "ED. MUS. POLYGRAM SA-DISCORAMA" at bounding box center [192, 322] width 103 height 19
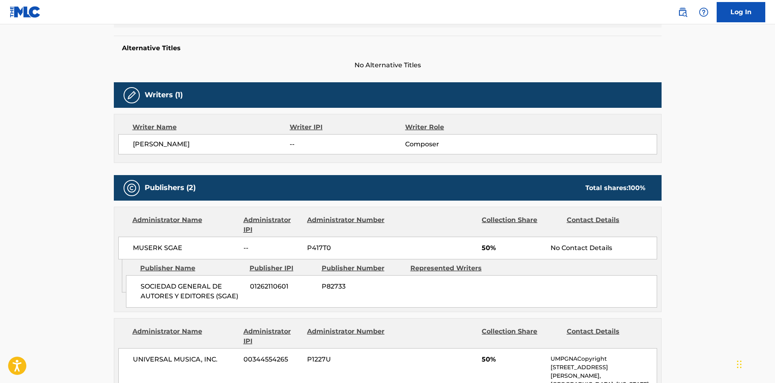
scroll to position [203, 0]
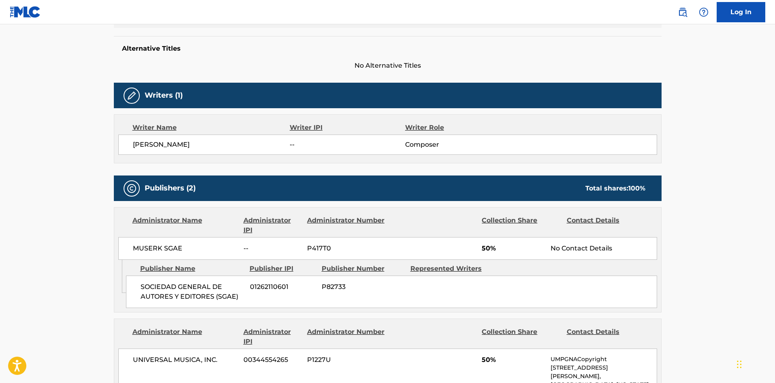
drag, startPoint x: 184, startPoint y: 145, endPoint x: 218, endPoint y: 146, distance: 34.5
click at [218, 146] on span "JUAN CARLOS CALDERON" at bounding box center [211, 145] width 157 height 10
copy span "CALDERON"
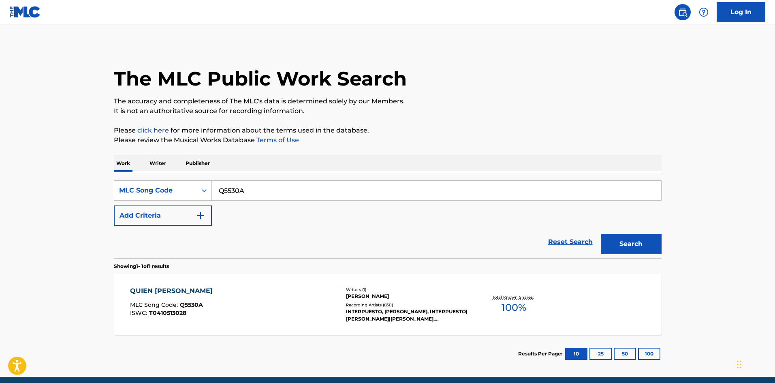
drag, startPoint x: 250, startPoint y: 189, endPoint x: 31, endPoint y: 191, distance: 219.3
click at [35, 191] on main "The MLC Public Work Search The accuracy and completeness of The MLC's data is d…" at bounding box center [387, 200] width 775 height 353
paste input "O10001"
type input "O10001"
drag, startPoint x: 627, startPoint y: 244, endPoint x: 601, endPoint y: 254, distance: 28.6
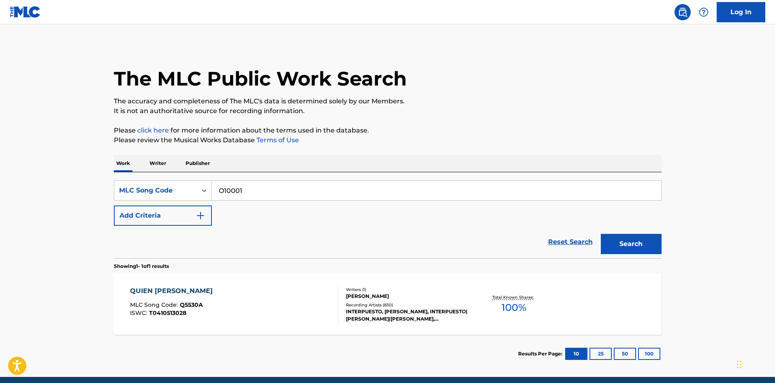
click at [627, 244] on button "Search" at bounding box center [631, 244] width 61 height 20
click at [315, 298] on div "OTONO MLC Song Code : O10001 ISWC : T0410208126" at bounding box center [234, 304] width 208 height 36
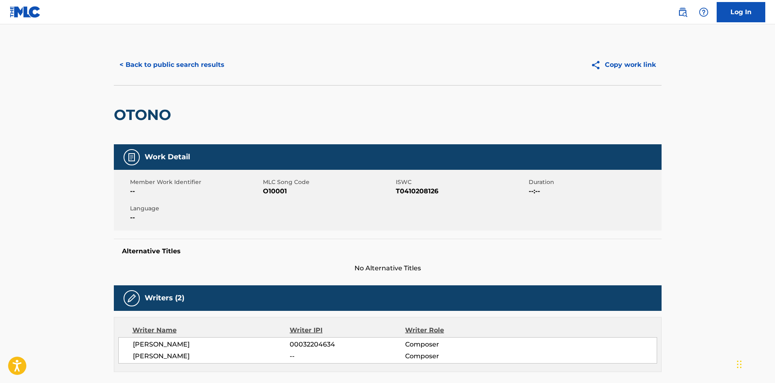
click at [162, 61] on button "< Back to public search results" at bounding box center [172, 65] width 116 height 20
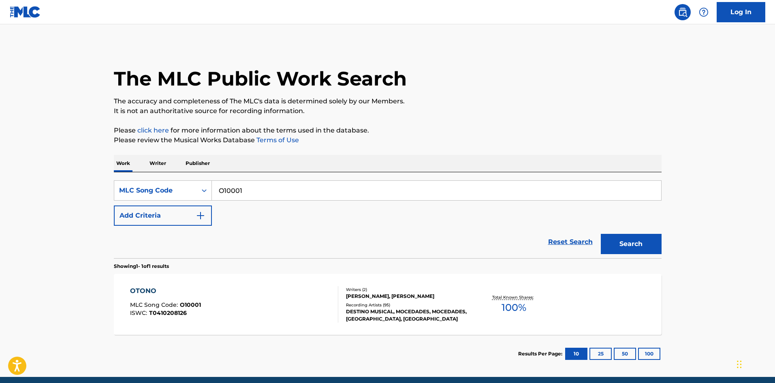
drag, startPoint x: 276, startPoint y: 193, endPoint x: -3, endPoint y: 205, distance: 279.5
click at [0, 205] on html "Accessibility Screen-Reader Guide, Feedback, and Issue Reporting | New window L…" at bounding box center [387, 191] width 775 height 383
paste input "L06344"
type input "L06344"
click at [644, 246] on button "Search" at bounding box center [631, 244] width 61 height 20
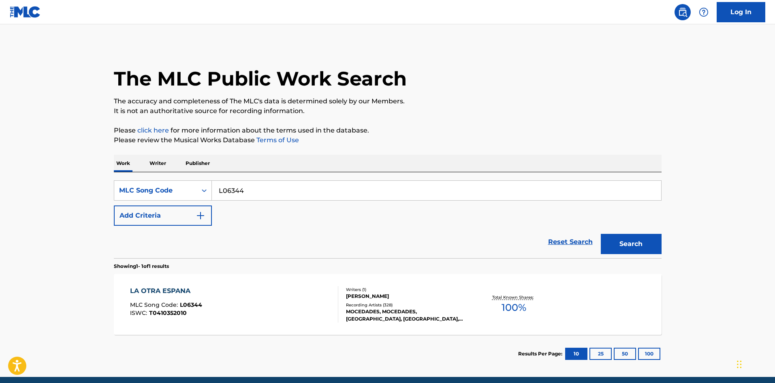
click at [288, 302] on div "LA OTRA ESPANA MLC Song Code : L06344 ISWC : T0410352010" at bounding box center [234, 304] width 208 height 36
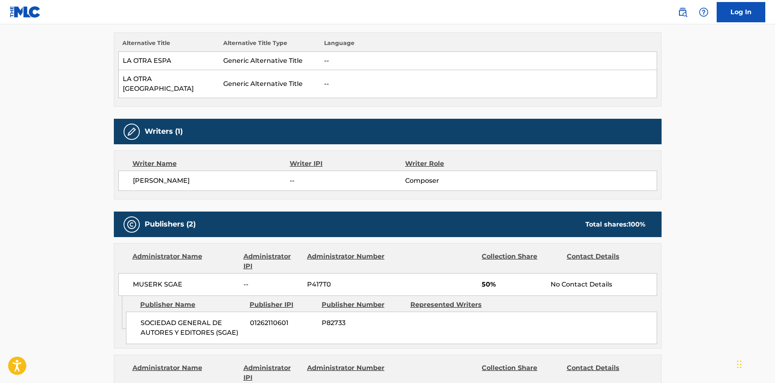
scroll to position [122, 0]
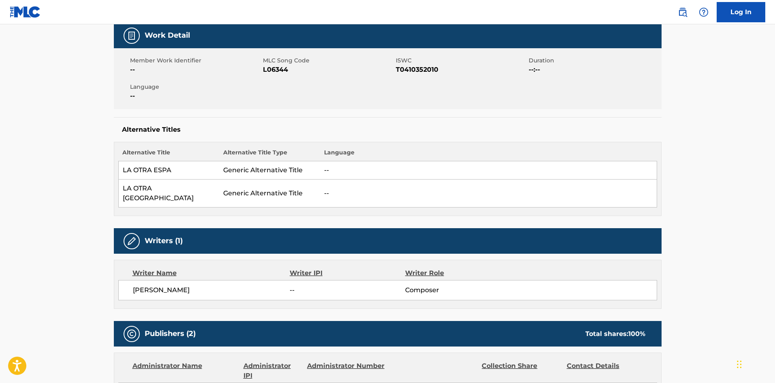
drag, startPoint x: 165, startPoint y: 189, endPoint x: 273, endPoint y: 101, distance: 139.1
click at [165, 189] on td "LA OTRA ESPAÑA" at bounding box center [168, 194] width 101 height 28
drag, startPoint x: 295, startPoint y: 70, endPoint x: 265, endPoint y: 71, distance: 30.8
click at [265, 71] on span "L06344" at bounding box center [328, 70] width 131 height 10
copy span "L06344"
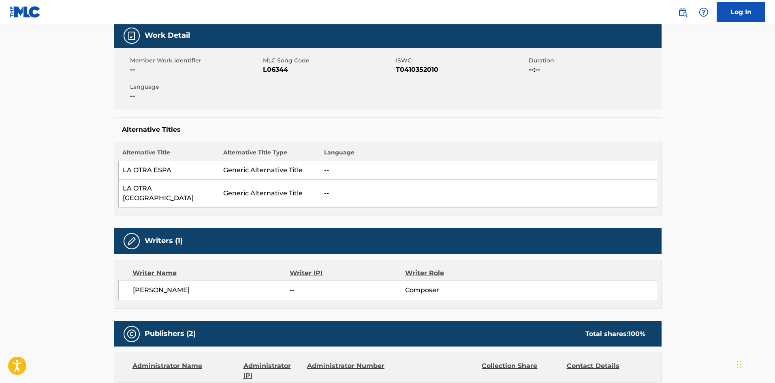
click at [185, 228] on div "Writers (1)" at bounding box center [388, 241] width 548 height 26
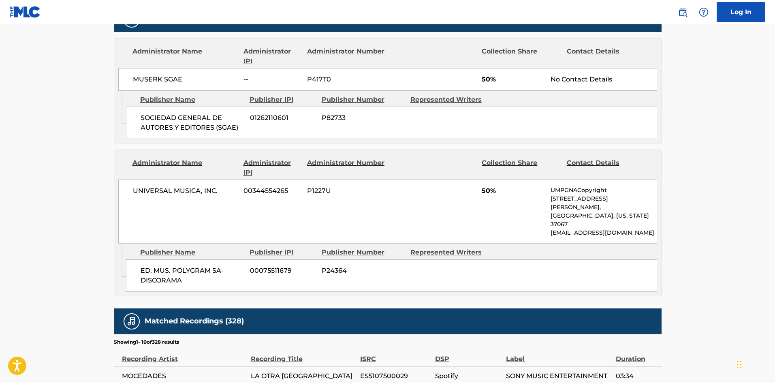
scroll to position [446, 0]
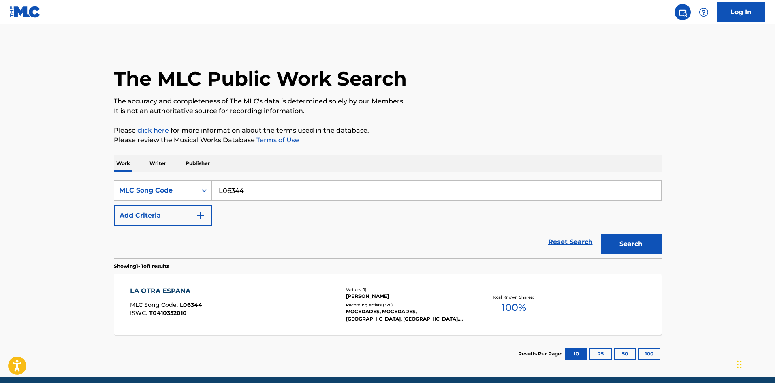
drag, startPoint x: 271, startPoint y: 192, endPoint x: 81, endPoint y: 193, distance: 189.7
click at [81, 193] on main "The MLC Public Work Search The accuracy and completeness of The MLC's data is d…" at bounding box center [387, 200] width 775 height 353
paste input "T65160"
type input "T65160"
click at [630, 246] on button "Search" at bounding box center [631, 244] width 61 height 20
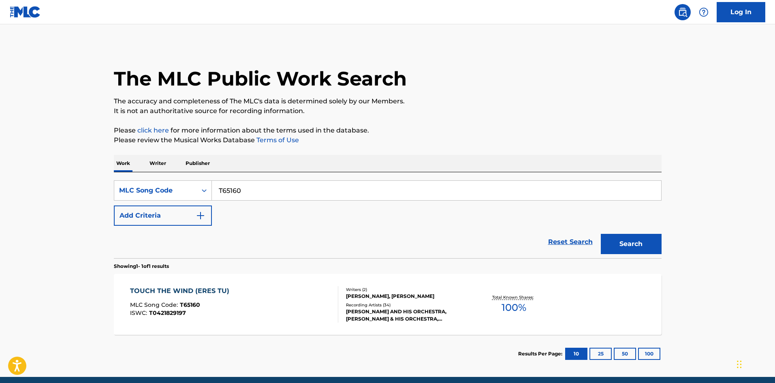
click at [269, 302] on div "TOUCH THE WIND (ERES TU) MLC Song Code : T65160 ISWC : T0421829197" at bounding box center [234, 304] width 208 height 36
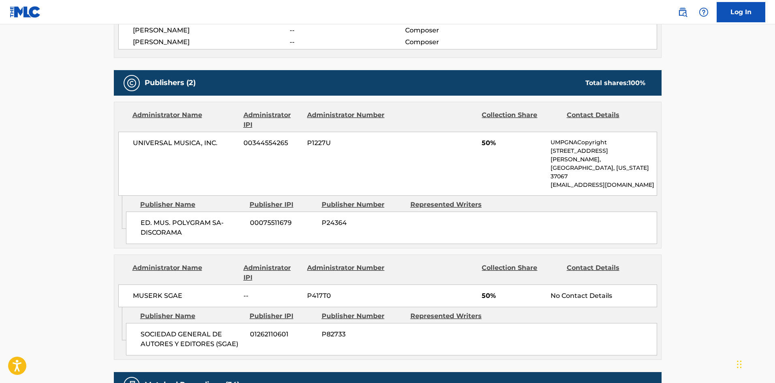
scroll to position [324, 0]
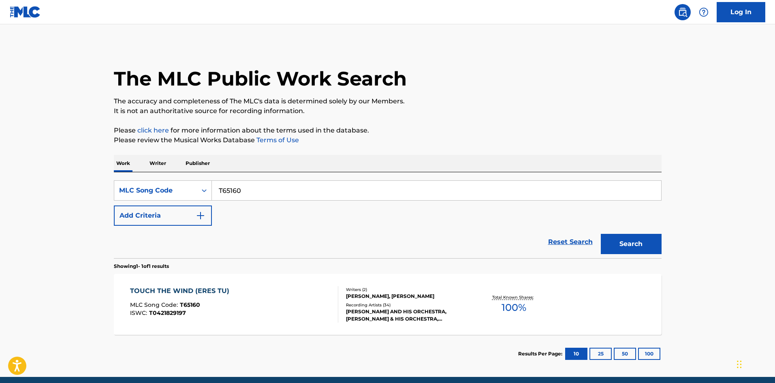
drag, startPoint x: 259, startPoint y: 186, endPoint x: 41, endPoint y: 186, distance: 218.5
click at [41, 186] on main "The MLC Public Work Search The accuracy and completeness of The MLC's data is d…" at bounding box center [387, 200] width 775 height 353
paste input "YA2V8Z"
type input "YA2V8Z"
drag, startPoint x: 644, startPoint y: 246, endPoint x: 558, endPoint y: 255, distance: 86.4
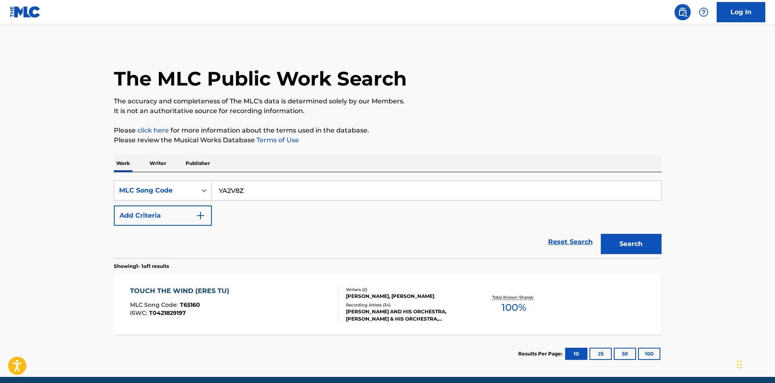
click at [641, 246] on button "Search" at bounding box center [631, 244] width 61 height 20
click at [351, 305] on div "GREGORIO RUBIO GARCIA, JOSE SANCHEZ LIANES" at bounding box center [407, 303] width 122 height 7
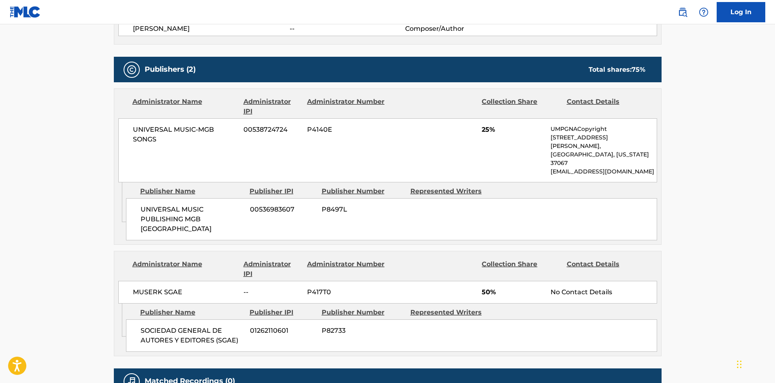
scroll to position [365, 0]
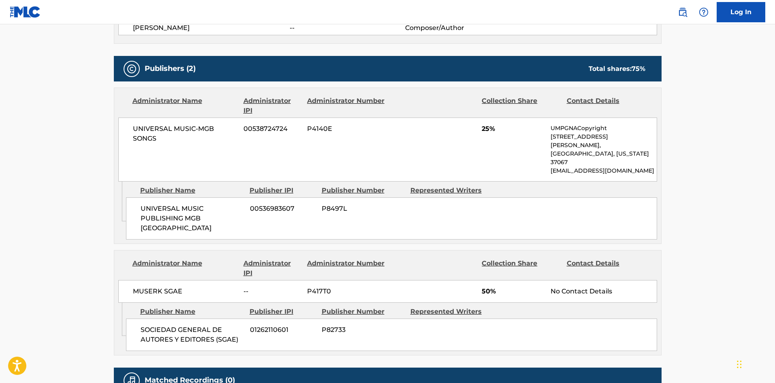
click at [153, 222] on div "Publishers (2) Total shares: 75 % Administrator Name Administrator IPI Administ…" at bounding box center [388, 206] width 548 height 300
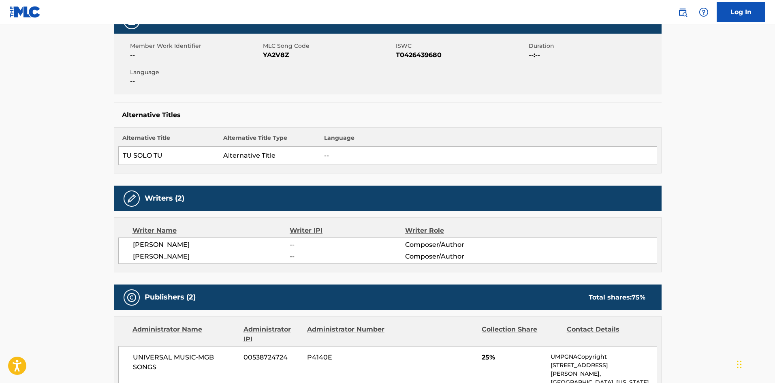
scroll to position [122, 0]
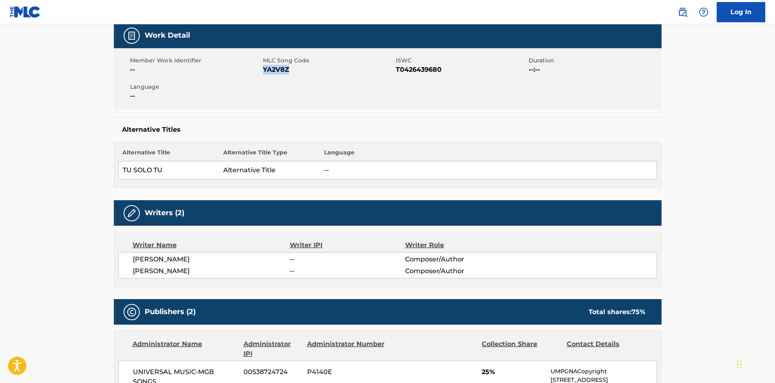
drag, startPoint x: 291, startPoint y: 70, endPoint x: 256, endPoint y: 62, distance: 35.3
click at [263, 68] on span "YA2V8Z" at bounding box center [328, 70] width 131 height 10
copy span "YA2V8Z"
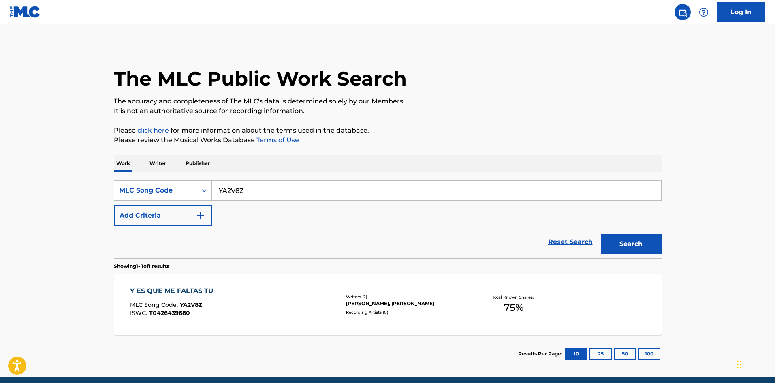
drag, startPoint x: 267, startPoint y: 192, endPoint x: 25, endPoint y: 186, distance: 241.6
click at [25, 187] on main "The MLC Public Work Search The accuracy and completeness of The MLC's data is d…" at bounding box center [387, 200] width 775 height 353
paste input "953606"
type input "953606"
click at [635, 245] on button "Search" at bounding box center [631, 244] width 61 height 20
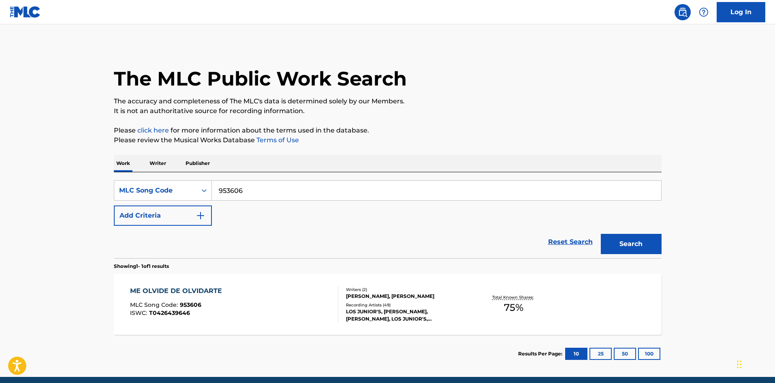
click at [279, 311] on div "ME OLVIDE DE OLVIDARTE MLC Song Code : 953606 ISWC : T0426439646" at bounding box center [234, 304] width 208 height 36
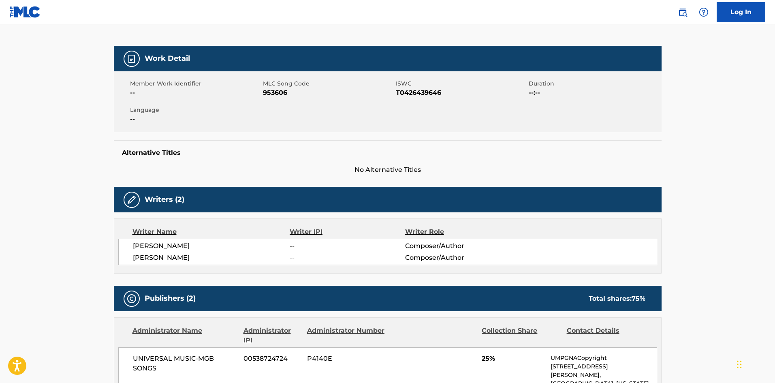
scroll to position [81, 0]
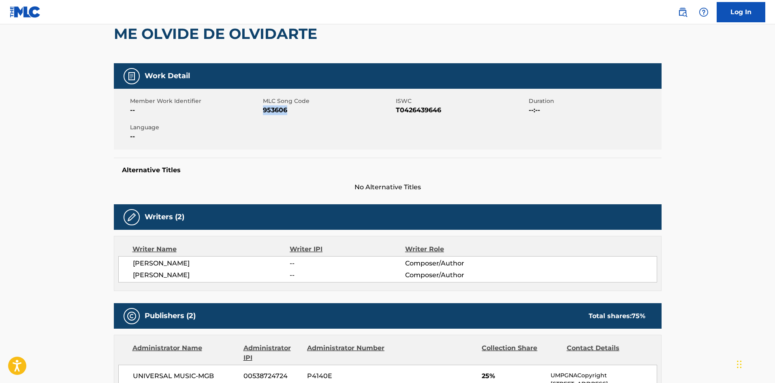
click at [263, 109] on span "953606" at bounding box center [328, 110] width 131 height 10
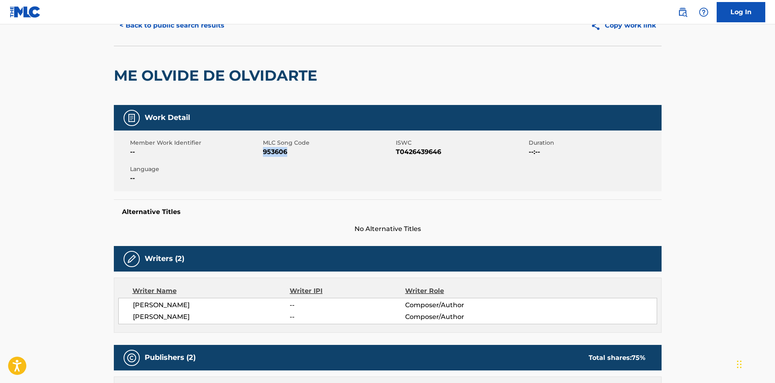
scroll to position [0, 0]
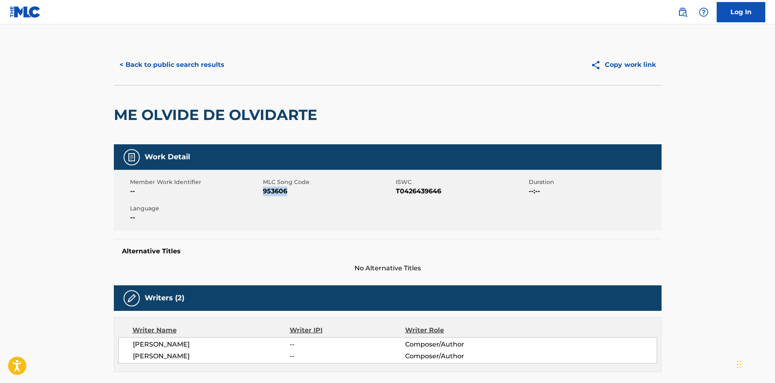
click at [183, 66] on button "< Back to public search results" at bounding box center [172, 65] width 116 height 20
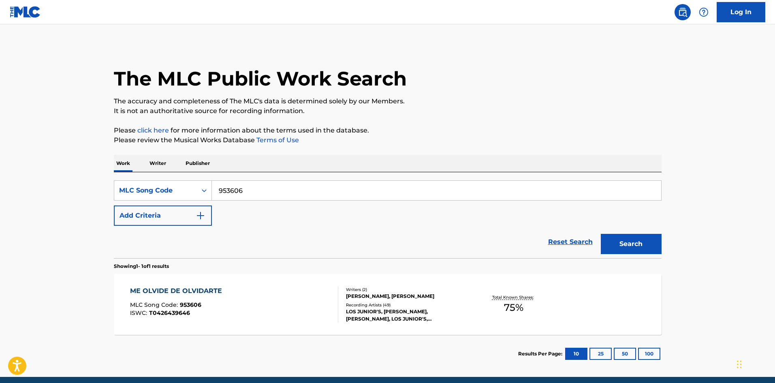
drag, startPoint x: 272, startPoint y: 184, endPoint x: 81, endPoint y: 179, distance: 190.6
click at [65, 180] on main "The MLC Public Work Search The accuracy and completeness of The MLC's data is d…" at bounding box center [387, 200] width 775 height 353
paste input "BIEM"
drag, startPoint x: 263, startPoint y: 189, endPoint x: 37, endPoint y: 202, distance: 226.5
click at [41, 202] on main "The MLC Public Work Search The accuracy and completeness of The MLC's data is d…" at bounding box center [387, 200] width 775 height 353
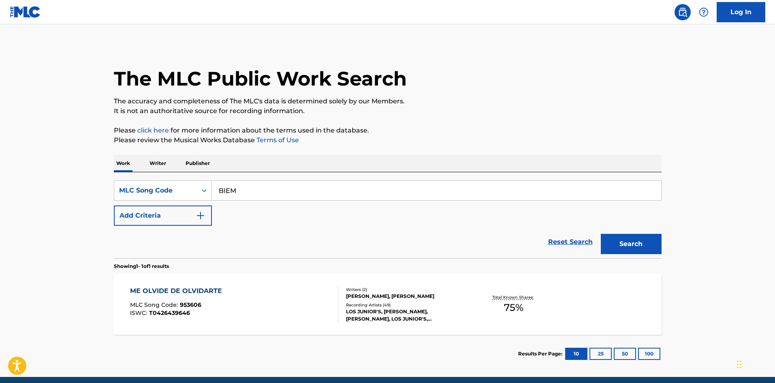
paste input "YA2V8Z"
type input "YA2V8Z"
click at [621, 245] on button "Search" at bounding box center [631, 244] width 61 height 20
click at [275, 305] on div "Y ES QUE ME FALTAS TU MLC Song Code : YA2V8Z ISWC : T0426439680" at bounding box center [234, 304] width 208 height 36
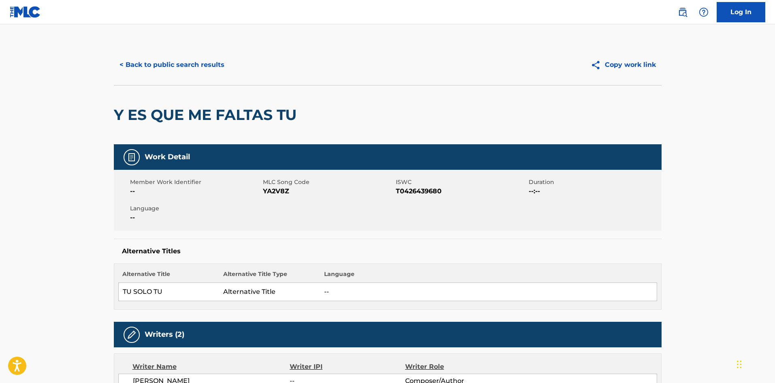
click at [208, 73] on button "< Back to public search results" at bounding box center [172, 65] width 116 height 20
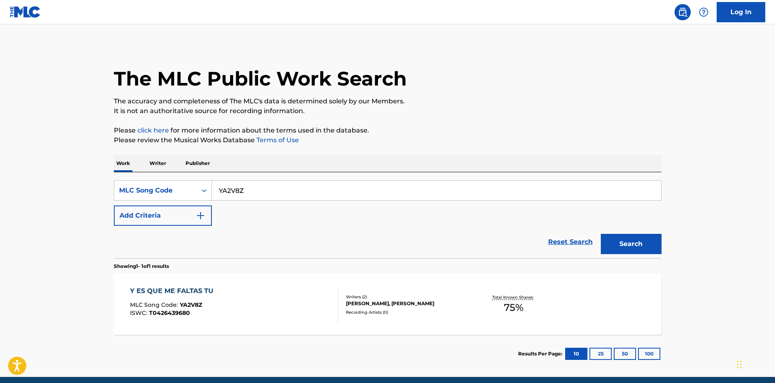
drag, startPoint x: 268, startPoint y: 184, endPoint x: 7, endPoint y: 190, distance: 260.3
click at [7, 190] on main "The MLC Public Work Search The accuracy and completeness of The MLC's data is d…" at bounding box center [387, 200] width 775 height 353
paste input "T5122Y"
type input "T5122Y"
click at [642, 243] on button "Search" at bounding box center [631, 244] width 61 height 20
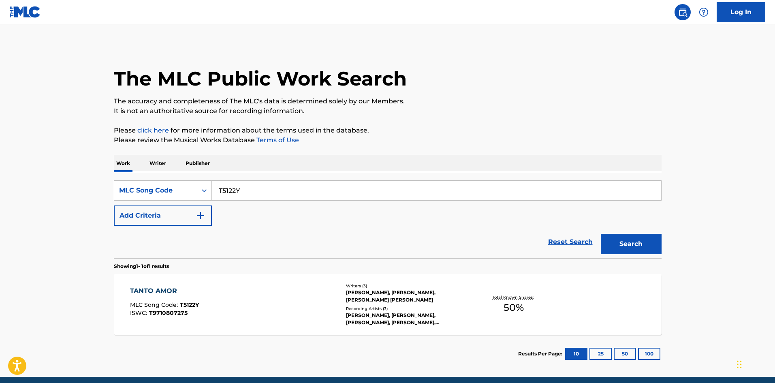
click at [337, 307] on div at bounding box center [335, 304] width 6 height 36
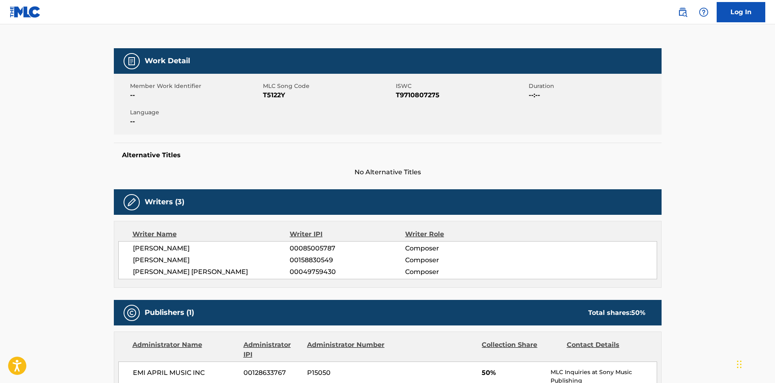
scroll to position [81, 0]
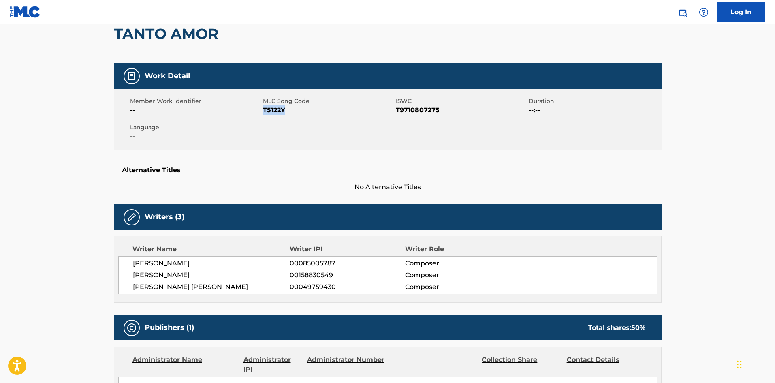
drag, startPoint x: 281, startPoint y: 112, endPoint x: 263, endPoint y: 112, distance: 18.2
click at [263, 112] on span "T5122Y" at bounding box center [328, 110] width 131 height 10
copy span "T5122Y"
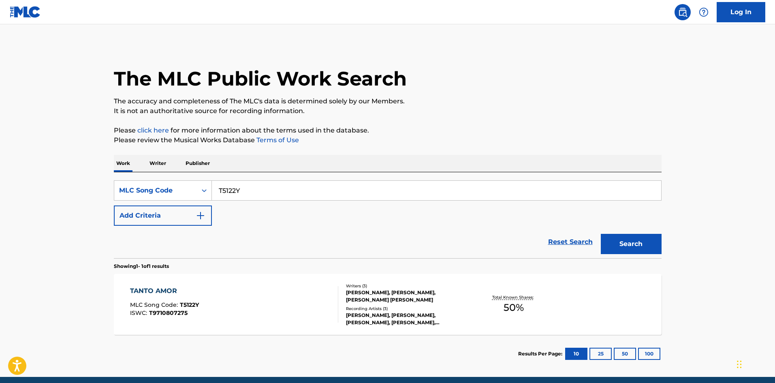
drag, startPoint x: 267, startPoint y: 185, endPoint x: 19, endPoint y: 182, distance: 248.1
click at [25, 183] on main "The MLC Public Work Search The accuracy and completeness of The MLC's data is d…" at bounding box center [387, 200] width 775 height 353
paste input "N03523"
type input "N03523"
drag, startPoint x: 641, startPoint y: 241, endPoint x: 177, endPoint y: 257, distance: 464.4
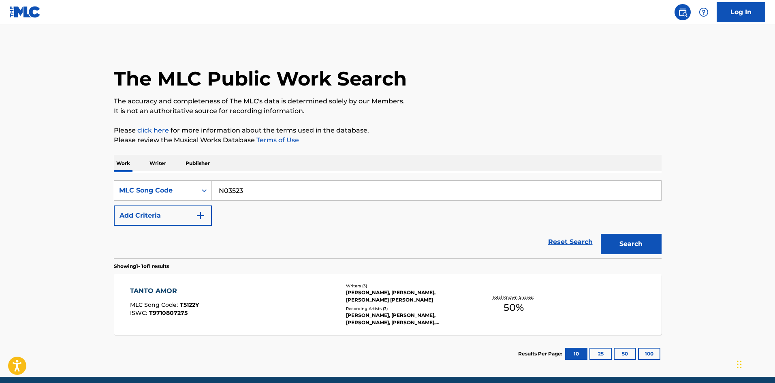
click at [634, 241] on button "Search" at bounding box center [631, 244] width 61 height 20
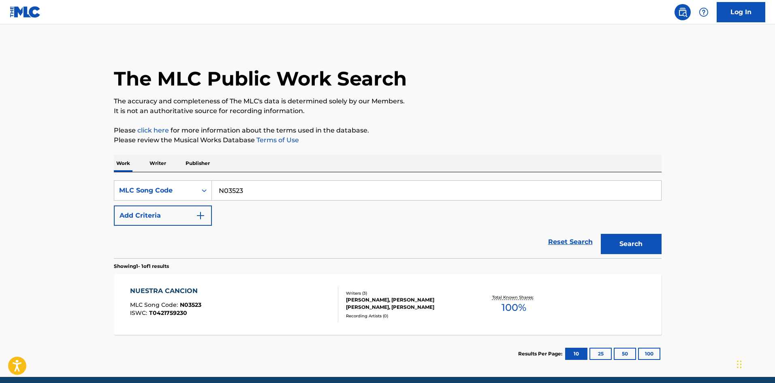
click at [312, 306] on div "NUESTRA CANCION MLC Song Code : N03523 ISWC : T0421759230" at bounding box center [234, 304] width 208 height 36
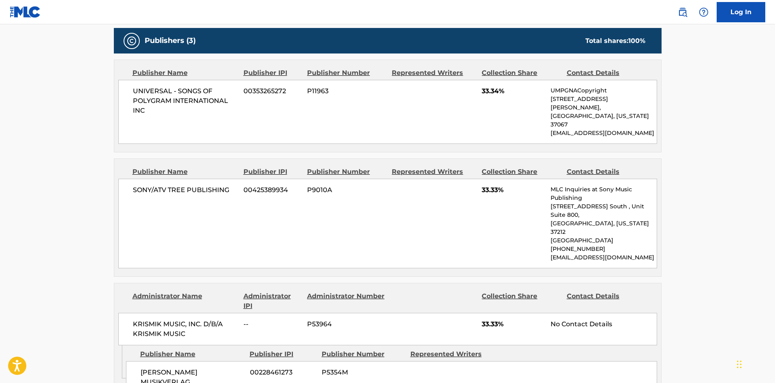
scroll to position [365, 0]
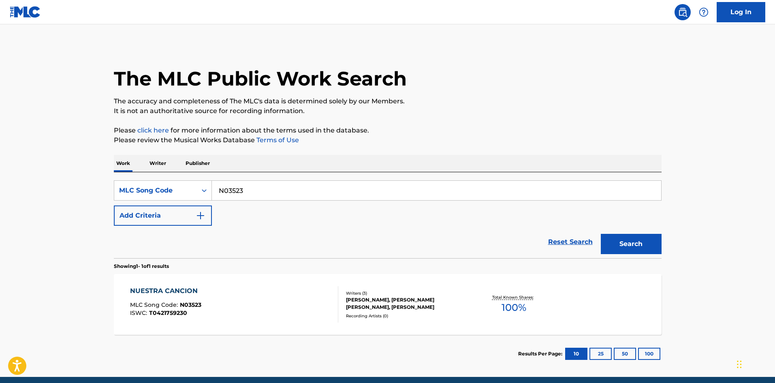
drag, startPoint x: 266, startPoint y: 191, endPoint x: 38, endPoint y: 188, distance: 227.8
click at [38, 188] on main "The MLC Public Work Search The accuracy and completeness of The MLC's data is d…" at bounding box center [387, 200] width 775 height 353
paste input "M32204"
type input "M32204"
click at [624, 241] on button "Search" at bounding box center [631, 244] width 61 height 20
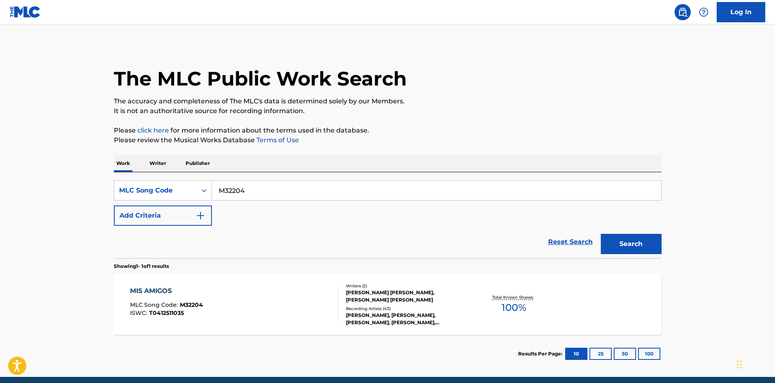
click at [277, 297] on div "MIS AMIGOS MLC Song Code : M32204 ISWC : T0412511035" at bounding box center [234, 304] width 208 height 36
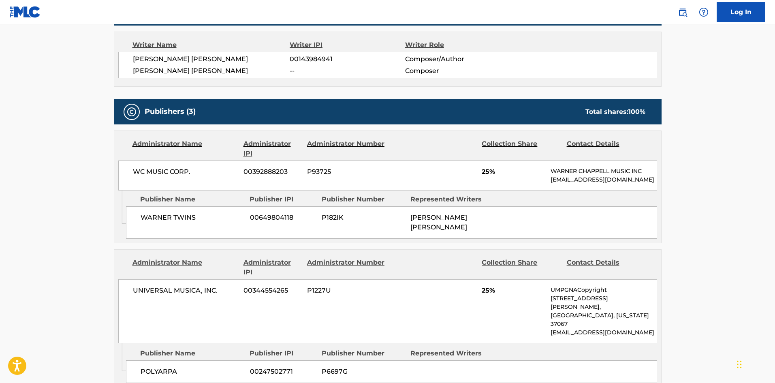
scroll to position [284, 0]
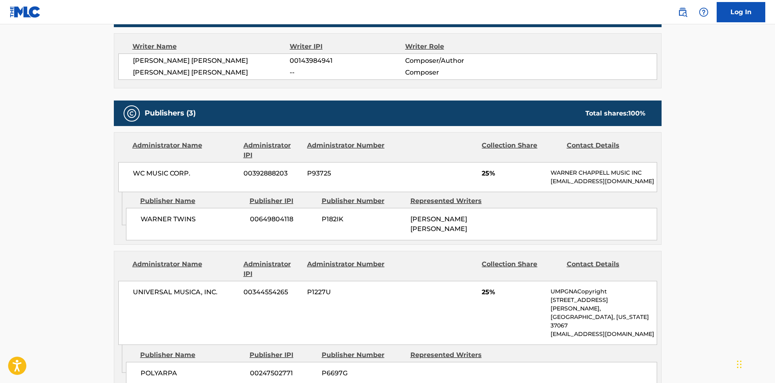
drag, startPoint x: 552, startPoint y: 182, endPoint x: 583, endPoint y: 190, distance: 32.0
click at [583, 186] on p "MLC_Inquiries@warnerchappell.com" at bounding box center [604, 181] width 106 height 9
copy p "MLC_Inquiries@warnerchappell.com"
drag, startPoint x: 141, startPoint y: 365, endPoint x: 178, endPoint y: 370, distance: 36.7
click at [178, 370] on div "POLYARPA 00247502771 P6697G" at bounding box center [391, 373] width 531 height 23
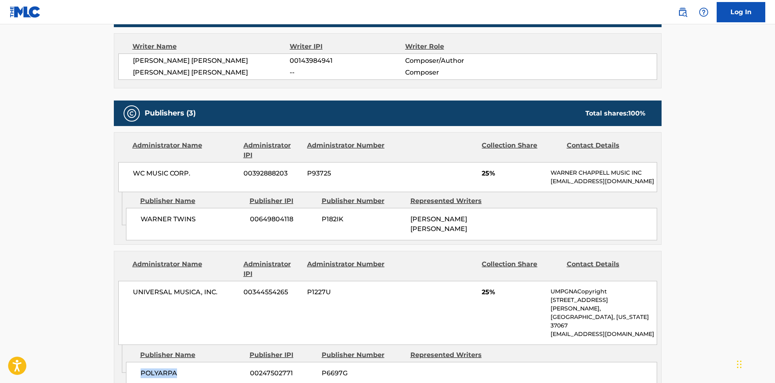
copy span "POLYARPA"
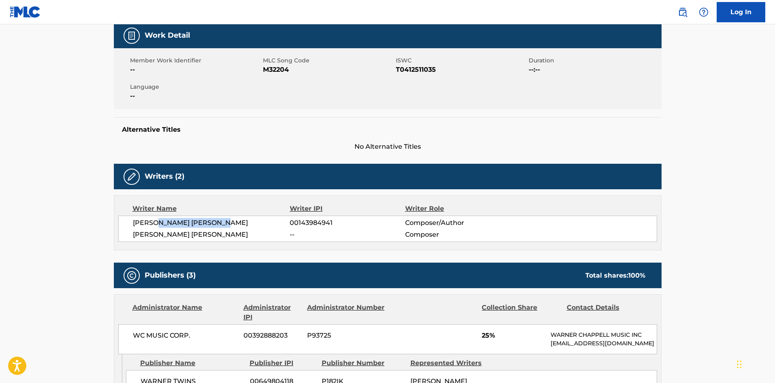
drag, startPoint x: 156, startPoint y: 223, endPoint x: 235, endPoint y: 226, distance: 78.7
click at [235, 226] on span "DAVID SUMMERS RODRIGUEZ" at bounding box center [211, 223] width 157 height 10
copy span "SUMMERS RODRIGUEZ"
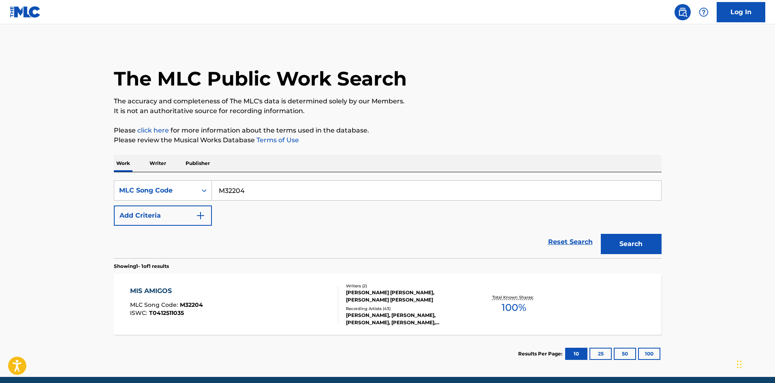
drag, startPoint x: 289, startPoint y: 192, endPoint x: 111, endPoint y: 197, distance: 178.8
click at [113, 197] on div "The MLC Public Work Search The accuracy and completeness of The MLC's data is d…" at bounding box center [387, 209] width 567 height 328
paste input "S40855"
type input "S40855"
click at [642, 245] on button "Search" at bounding box center [631, 244] width 61 height 20
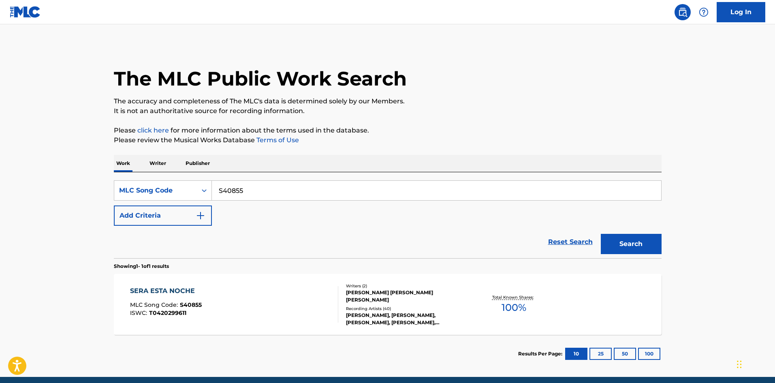
click at [407, 306] on div "Recording Artists ( 40 )" at bounding box center [407, 309] width 122 height 6
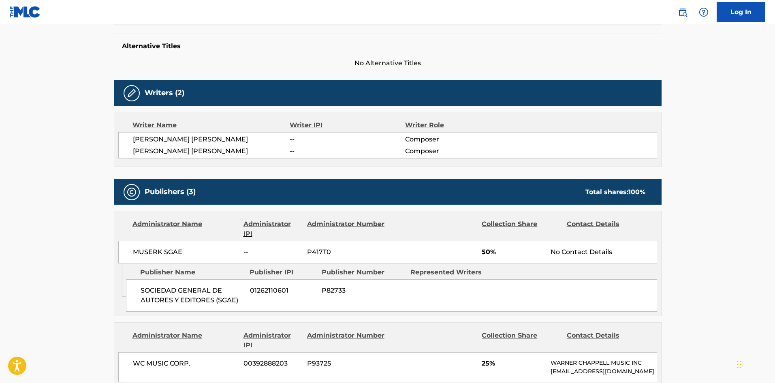
scroll to position [203, 0]
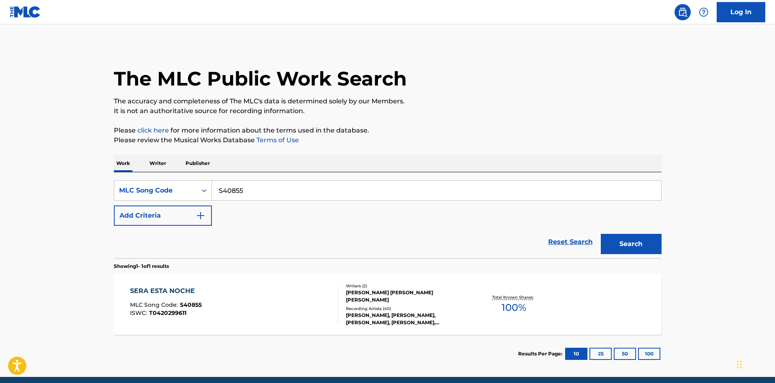
drag, startPoint x: 55, startPoint y: 192, endPoint x: 52, endPoint y: 186, distance: 6.9
click at [0, 187] on html "Accessibility Screen-Reader Guide, Feedback, and Issue Reporting | New window L…" at bounding box center [387, 191] width 775 height 383
paste input "H4029U"
type input "H4029U"
click at [616, 241] on button "Search" at bounding box center [631, 244] width 61 height 20
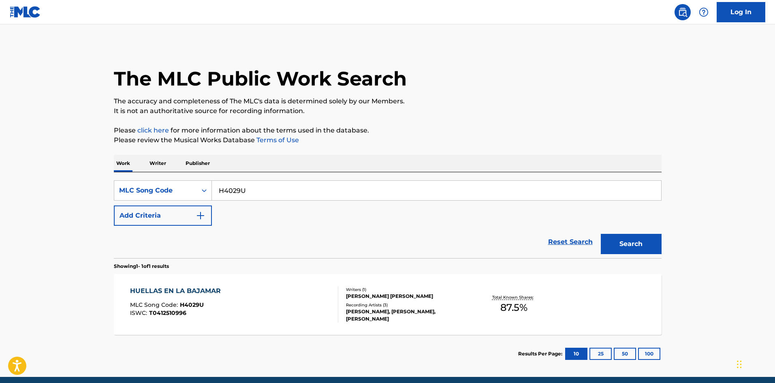
click at [261, 310] on div "HUELLAS EN LA BAJAMAR MLC Song Code : H4029U ISWC : T0412510996" at bounding box center [234, 304] width 208 height 36
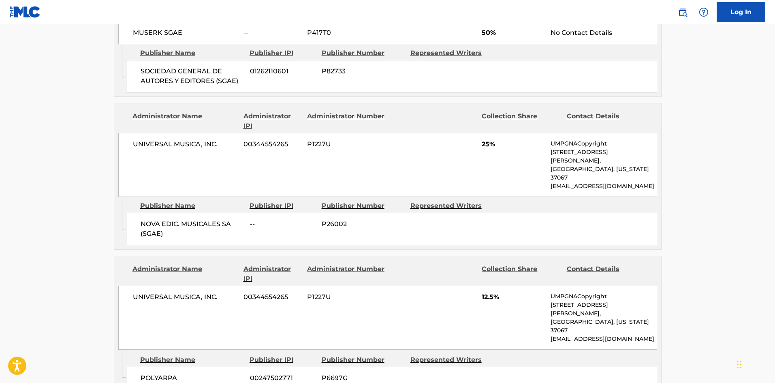
scroll to position [416, 0]
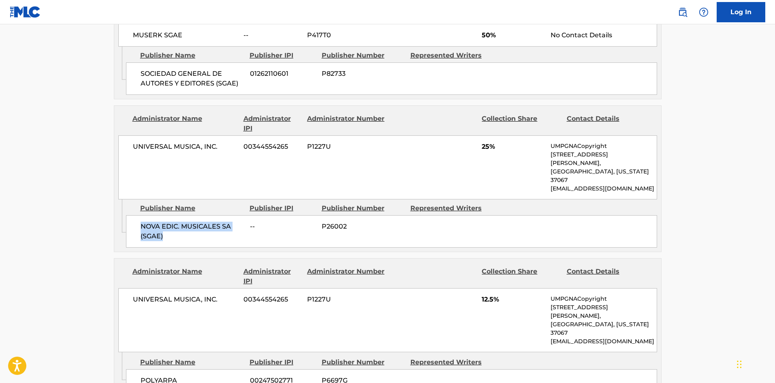
drag, startPoint x: 139, startPoint y: 216, endPoint x: 141, endPoint y: 209, distance: 7.5
click at [141, 222] on span "NOVA EDIC. MUSICALES SA (SGAE)" at bounding box center [192, 231] width 103 height 19
copy span "NOVA EDIC. MUSICALES SA (SGAE)"
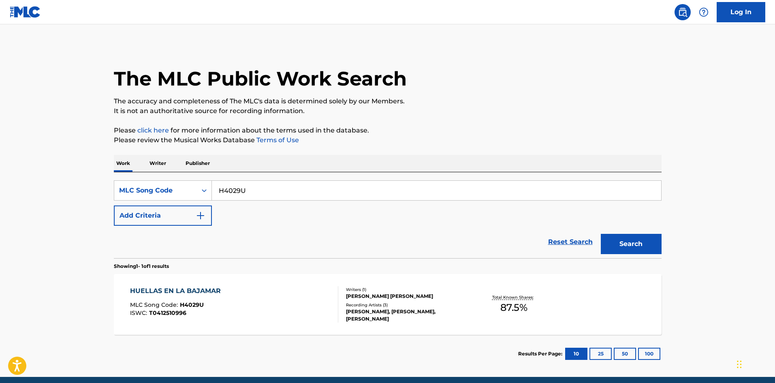
drag, startPoint x: 213, startPoint y: 193, endPoint x: 96, endPoint y: 193, distance: 116.7
click at [92, 193] on main "The MLC Public Work Search The accuracy and completeness of The MLC's data is d…" at bounding box center [387, 200] width 775 height 353
paste input "NC8IA5"
type input "NC8IA5"
click at [653, 243] on button "Search" at bounding box center [631, 244] width 61 height 20
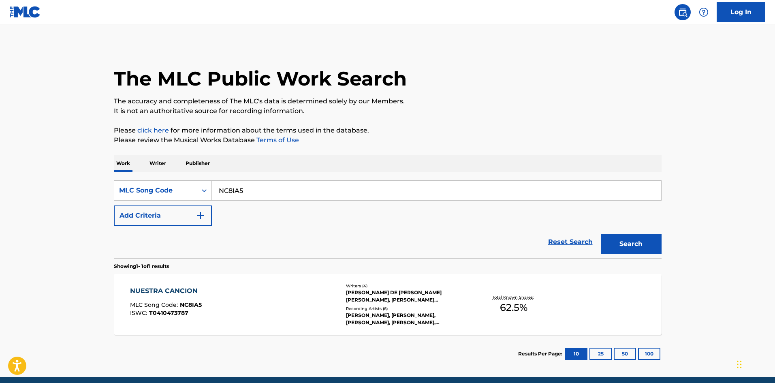
click at [283, 301] on div "NUESTRA CANCION MLC Song Code : NC8IA5 ISWC : T0410473787" at bounding box center [234, 304] width 208 height 36
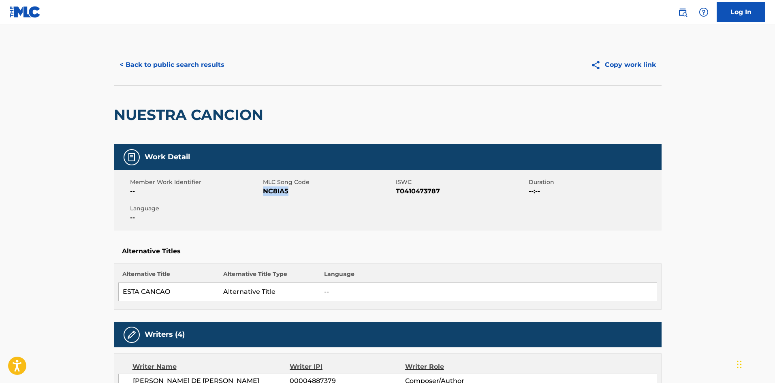
drag, startPoint x: 274, startPoint y: 191, endPoint x: 264, endPoint y: 191, distance: 9.3
click at [264, 191] on span "NC8IA5" at bounding box center [328, 191] width 131 height 10
click at [175, 47] on div "< Back to public search results Copy work link" at bounding box center [388, 65] width 548 height 41
click at [184, 60] on button "< Back to public search results" at bounding box center [172, 65] width 116 height 20
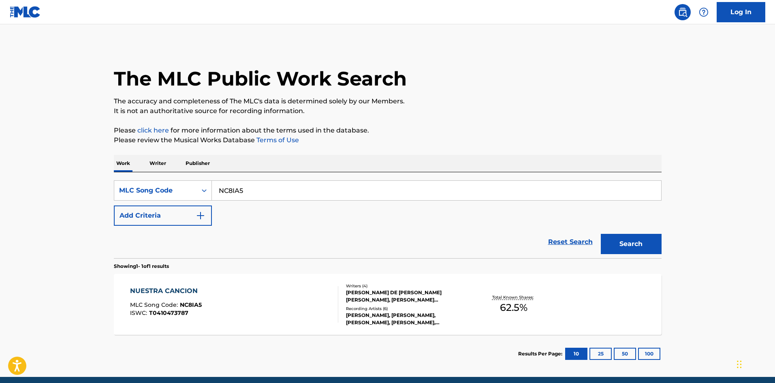
drag, startPoint x: 256, startPoint y: 191, endPoint x: 56, endPoint y: 187, distance: 199.4
click at [45, 185] on main "The MLC Public Work Search The accuracy and completeness of The MLC's data is d…" at bounding box center [387, 200] width 775 height 353
paste input "E10174"
type input "E10174"
drag, startPoint x: 635, startPoint y: 246, endPoint x: 580, endPoint y: 54, distance: 199.5
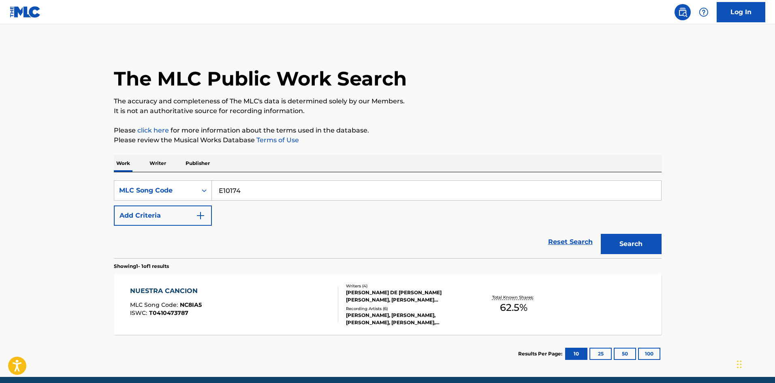
click at [634, 245] on button "Search" at bounding box center [631, 244] width 61 height 20
click at [268, 305] on div "EN CUALQUIER LUGAR MLC Song Code : E10174 ISWC : T0410144727" at bounding box center [234, 304] width 208 height 36
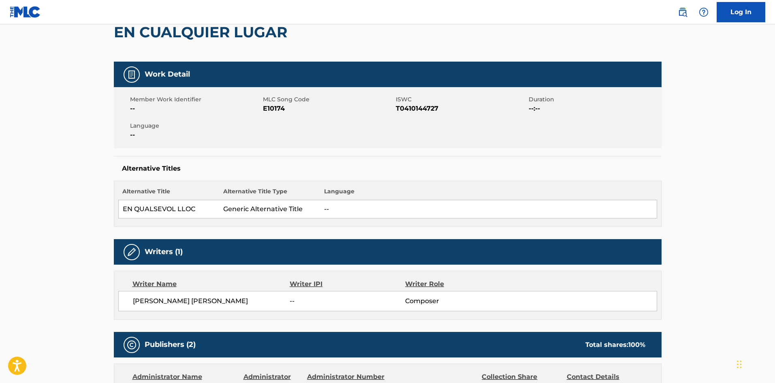
scroll to position [81, 0]
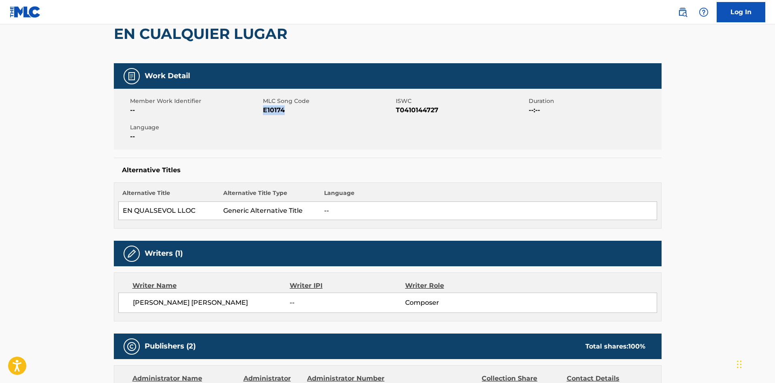
drag, startPoint x: 285, startPoint y: 111, endPoint x: 264, endPoint y: 112, distance: 21.5
click at [264, 112] on span "E10174" at bounding box center [328, 110] width 131 height 10
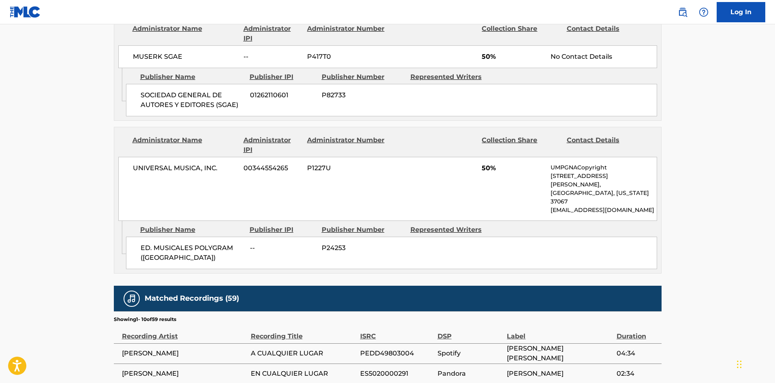
scroll to position [446, 0]
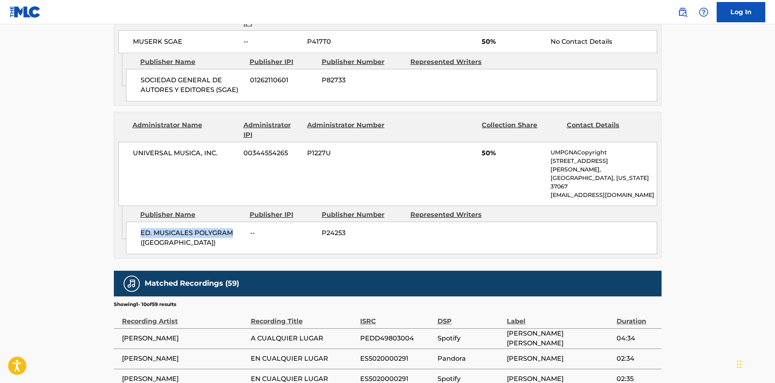
drag, startPoint x: 141, startPoint y: 215, endPoint x: 87, endPoint y: 217, distance: 54.3
click at [234, 228] on span "ED. MUSICALES POLYGRAM (SPAIN)" at bounding box center [192, 237] width 103 height 19
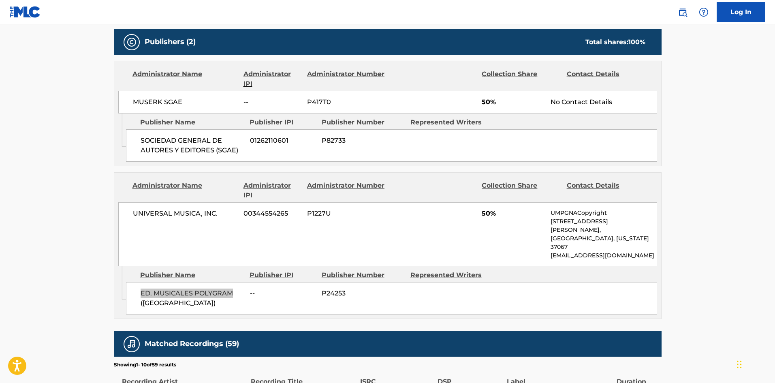
scroll to position [284, 0]
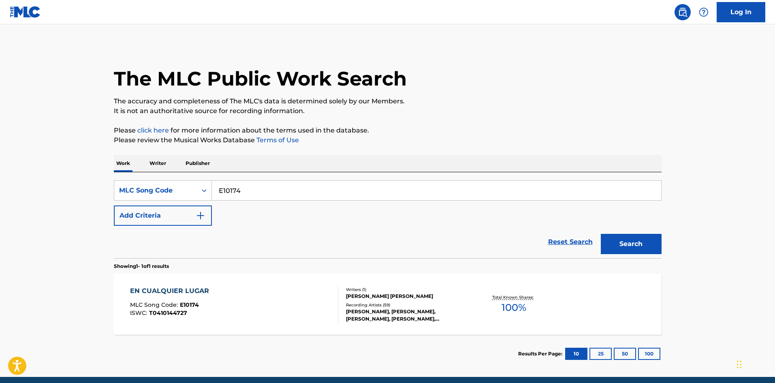
drag, startPoint x: 166, startPoint y: 192, endPoint x: 70, endPoint y: 195, distance: 95.7
click at [0, 192] on html "Accessibility Screen-Reader Guide, Feedback, and Issue Reporting | New window L…" at bounding box center [387, 191] width 775 height 383
paste input "I80703"
type input "I80703"
click at [638, 241] on button "Search" at bounding box center [631, 244] width 61 height 20
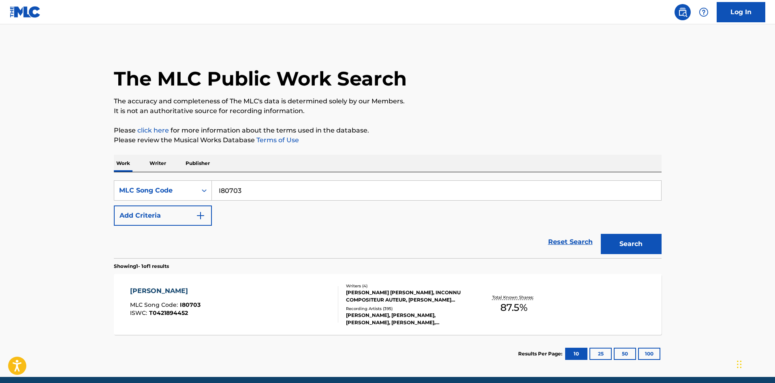
click at [254, 293] on div "ISABEL MLC Song Code : I80703 ISWC : T0421894452" at bounding box center [234, 304] width 208 height 36
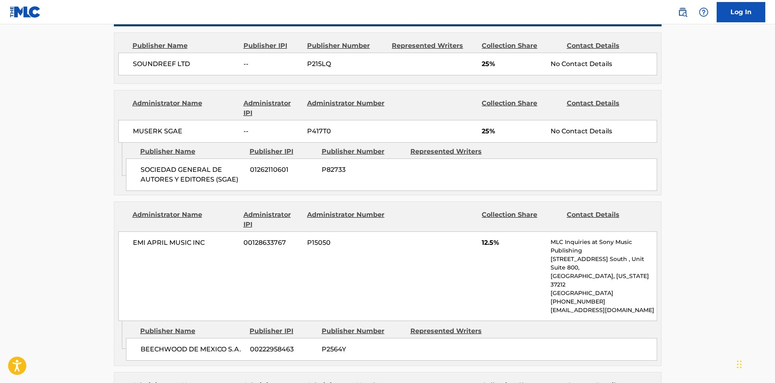
scroll to position [405, 0]
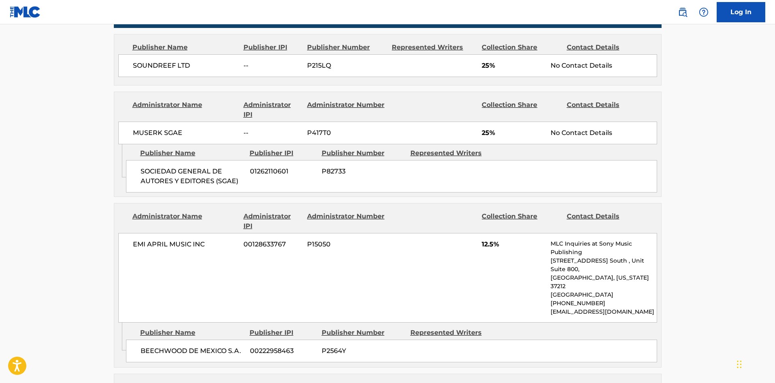
click at [575, 230] on div "Contact Details" at bounding box center [606, 221] width 79 height 19
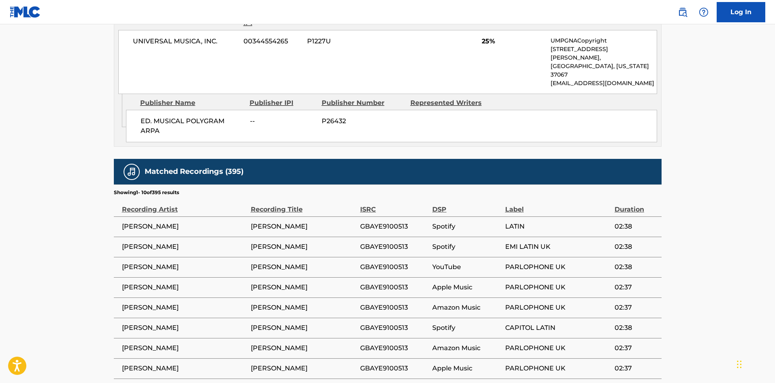
scroll to position [770, 0]
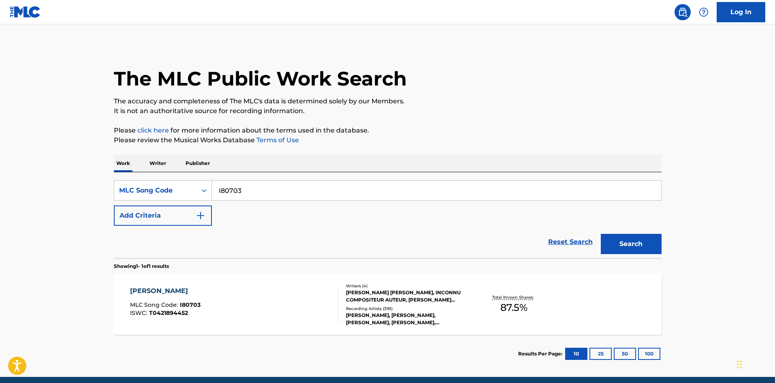
drag, startPoint x: 278, startPoint y: 188, endPoint x: 51, endPoint y: 190, distance: 226.2
click at [0, 186] on html "Accessibility Screen-Reader Guide, Feedback, and Issue Reporting | New window L…" at bounding box center [387, 191] width 775 height 383
paste input "R73465"
type input "R73465"
click at [636, 242] on button "Search" at bounding box center [631, 244] width 61 height 20
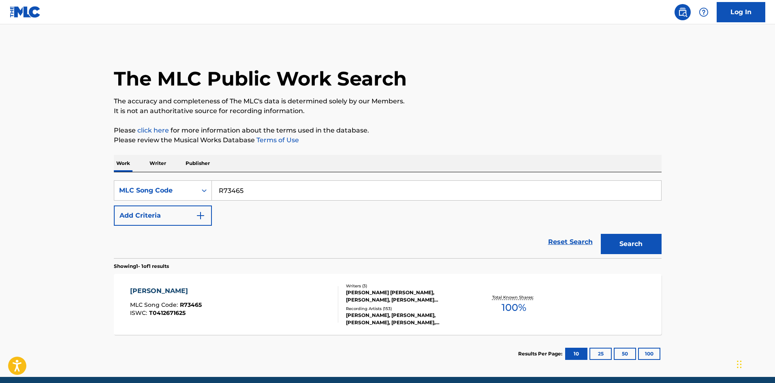
click at [249, 306] on div "ROSA GRIS MLC Song Code : R73465 ISWC : T0412671625" at bounding box center [234, 304] width 208 height 36
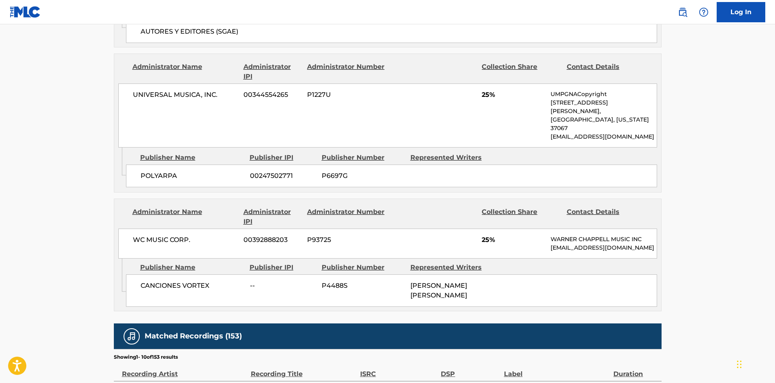
scroll to position [527, 0]
